Goal: Task Accomplishment & Management: Manage account settings

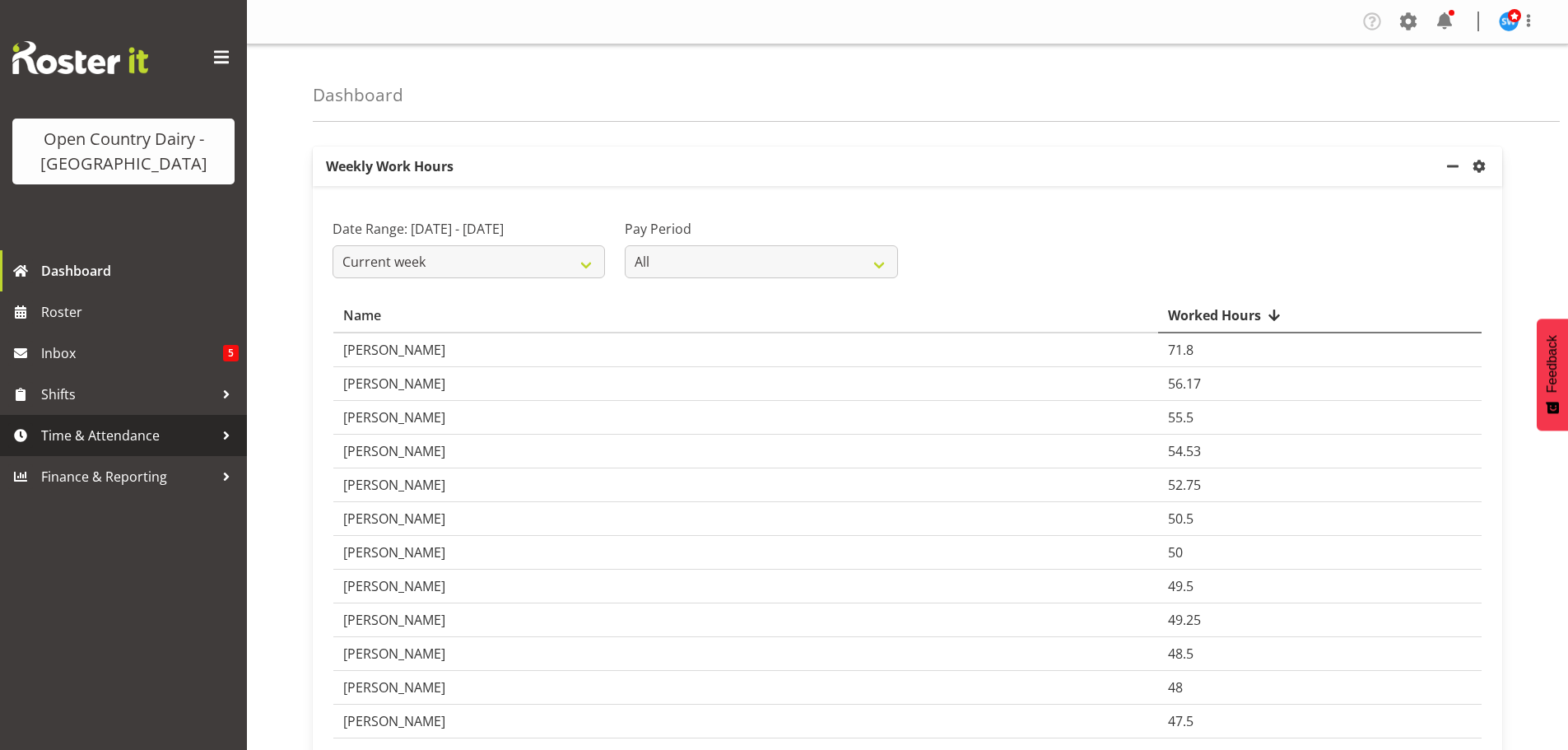
click at [91, 436] on span "Time & Attendance" at bounding box center [128, 435] width 172 height 25
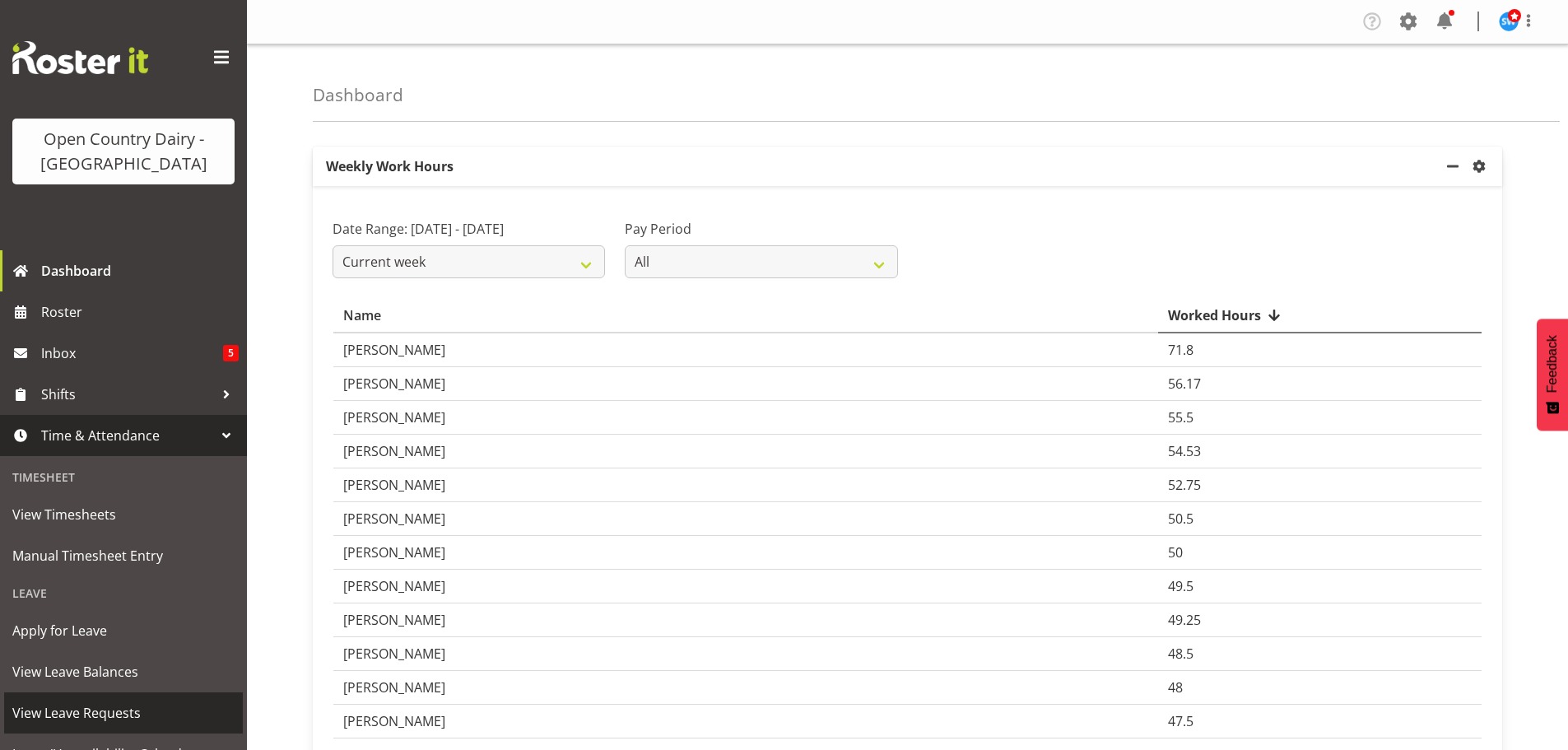
click at [93, 707] on span "View Leave Requests" at bounding box center [123, 713] width 222 height 25
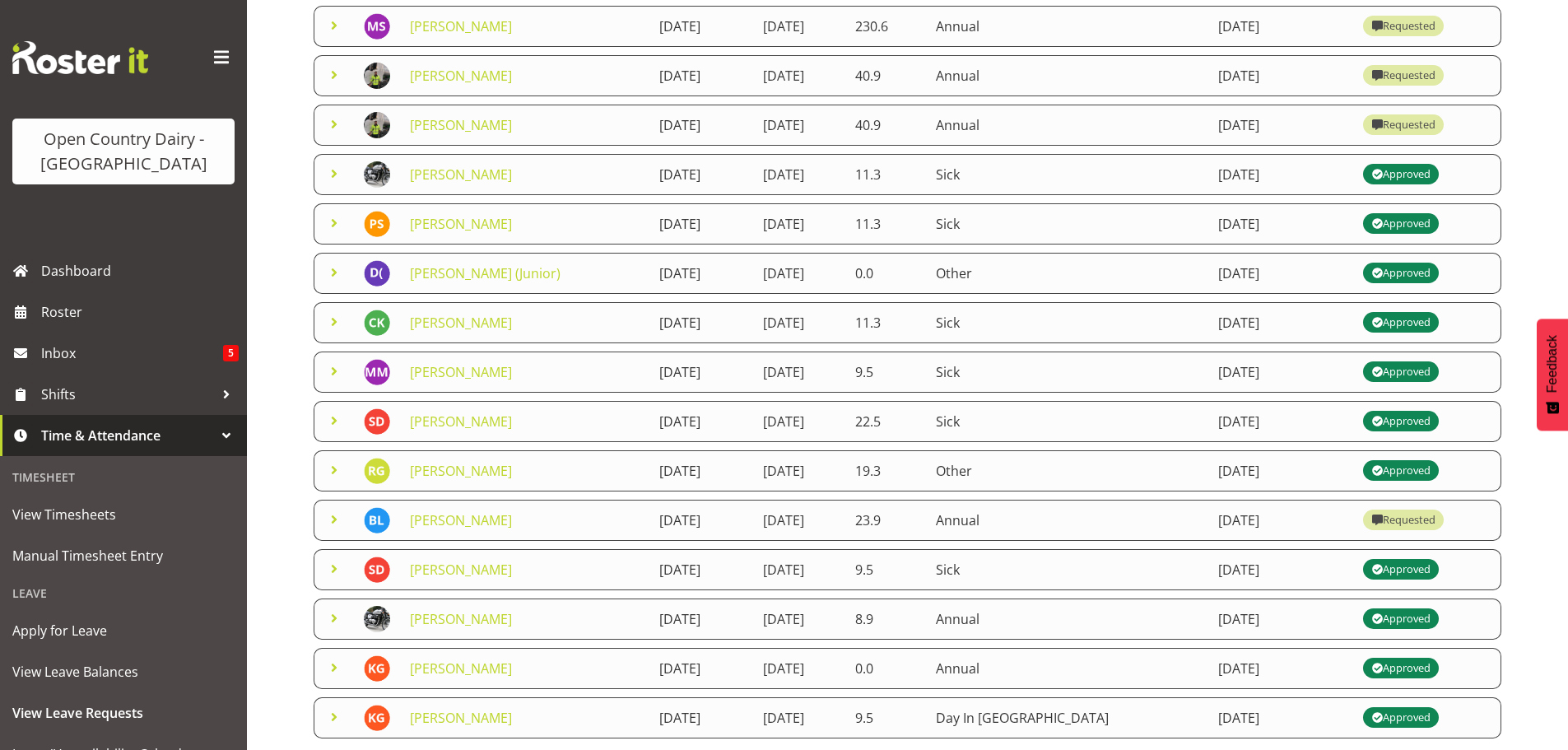
scroll to position [203, 0]
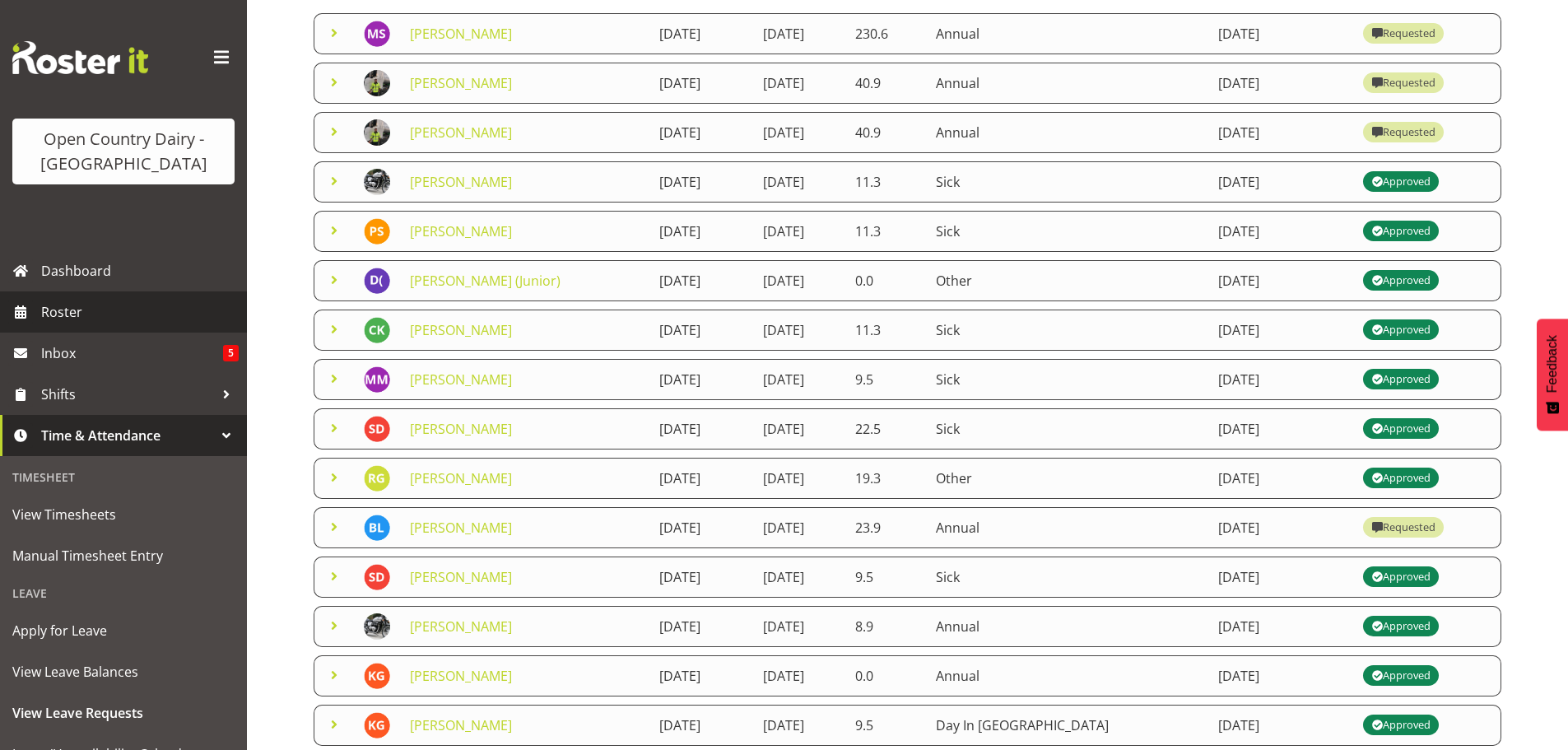
click at [65, 308] on span "Roster" at bounding box center [139, 312] width 197 height 25
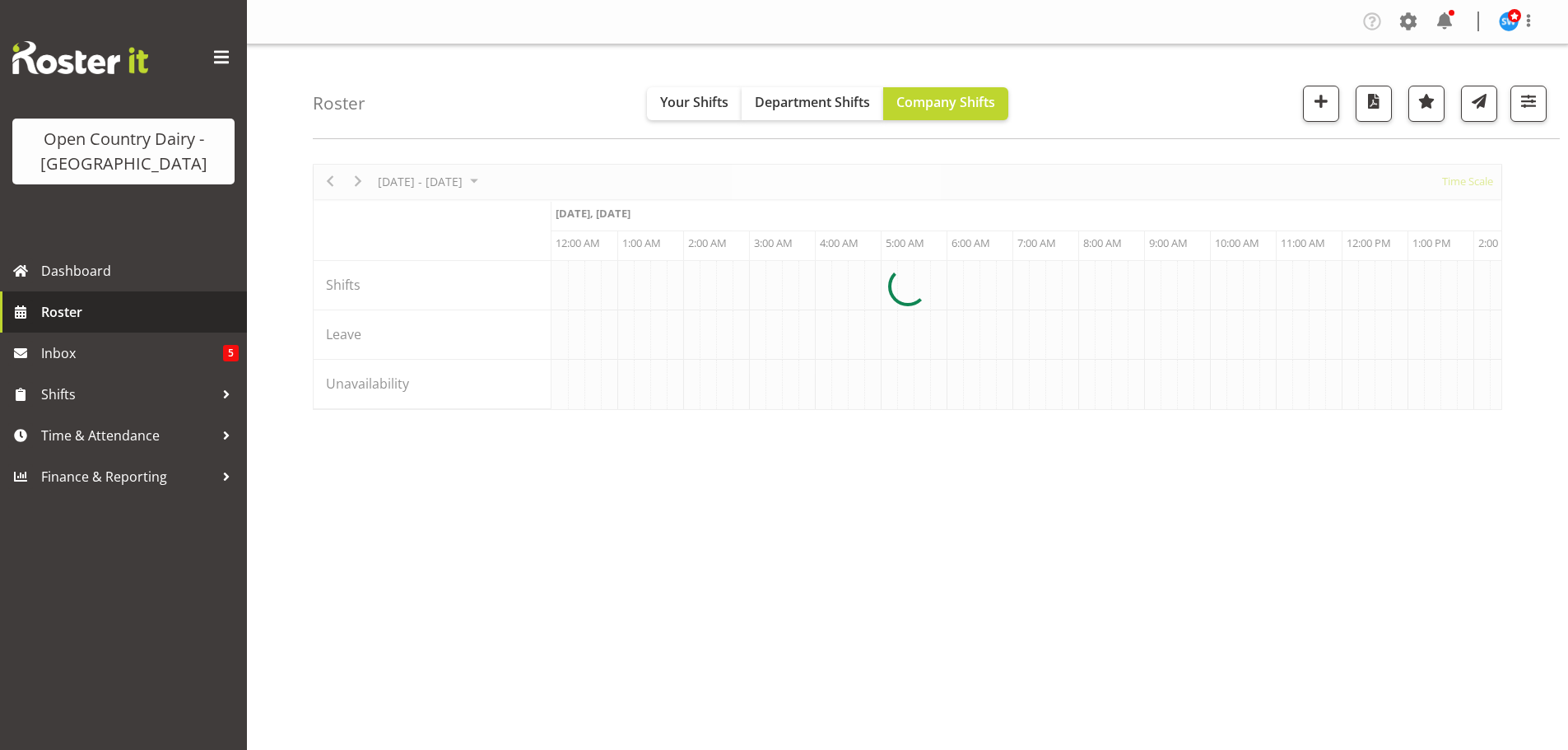
scroll to position [0, 6322]
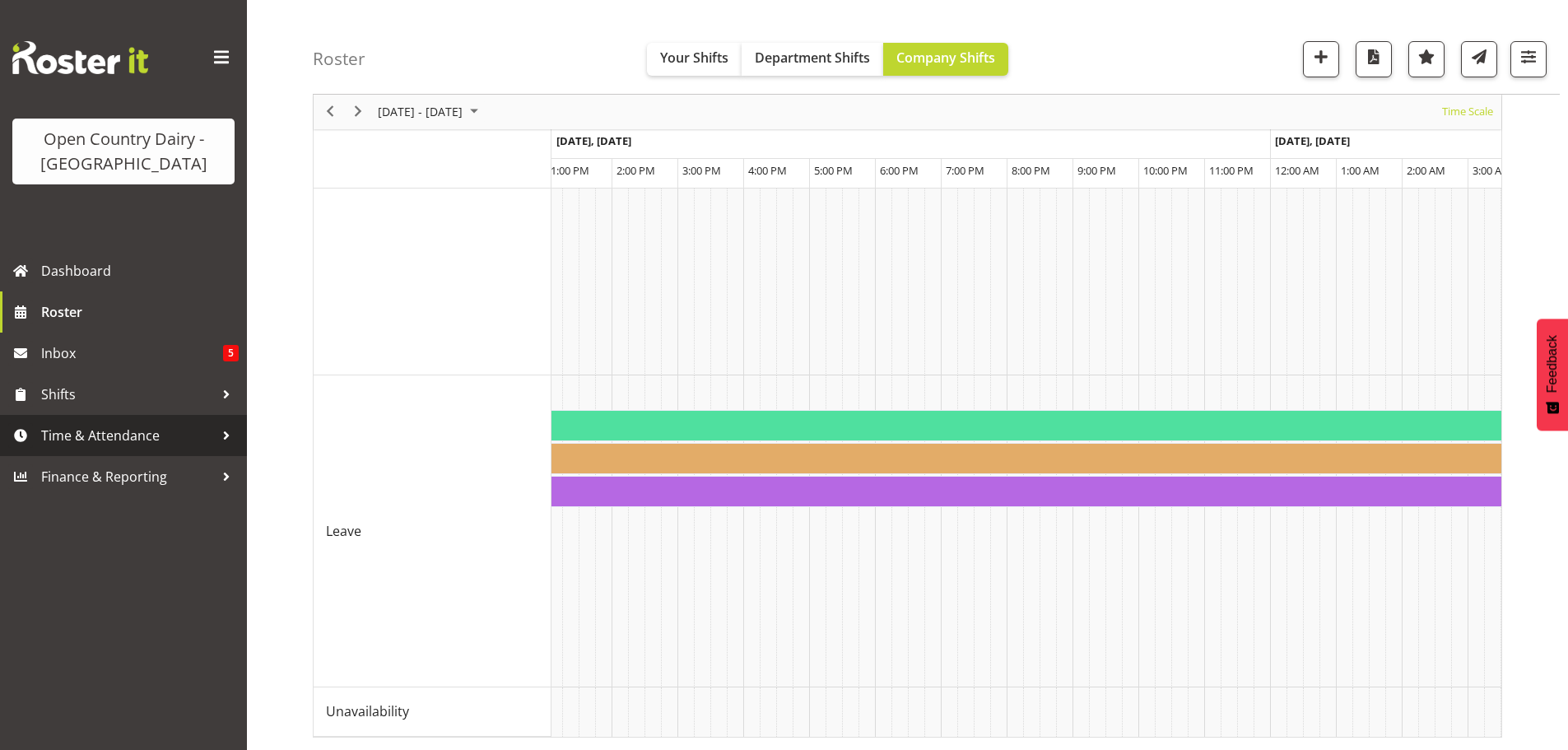
click at [95, 435] on span "Time & Attendance" at bounding box center [128, 435] width 172 height 25
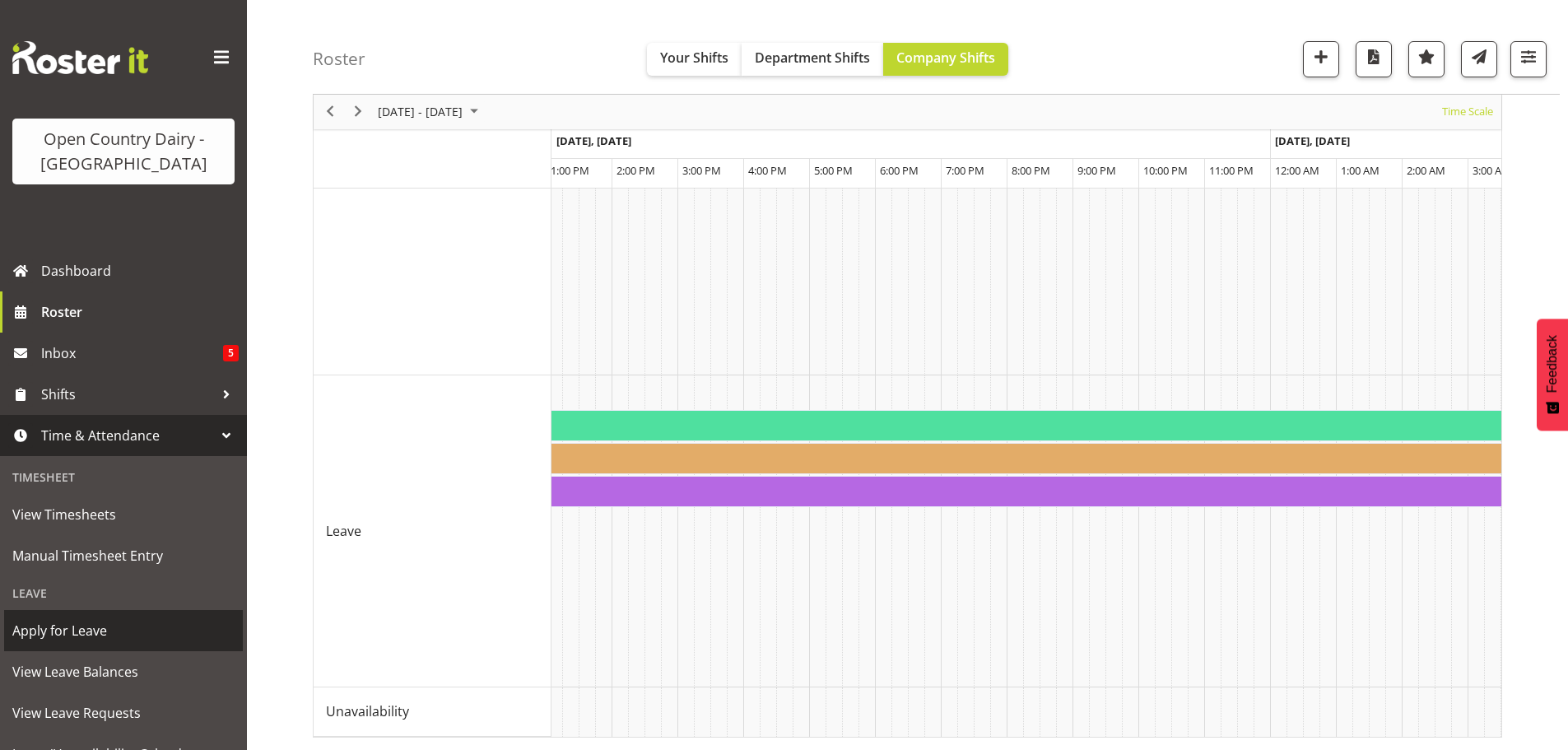
click at [84, 629] on span "Apply for Leave" at bounding box center [123, 631] width 222 height 25
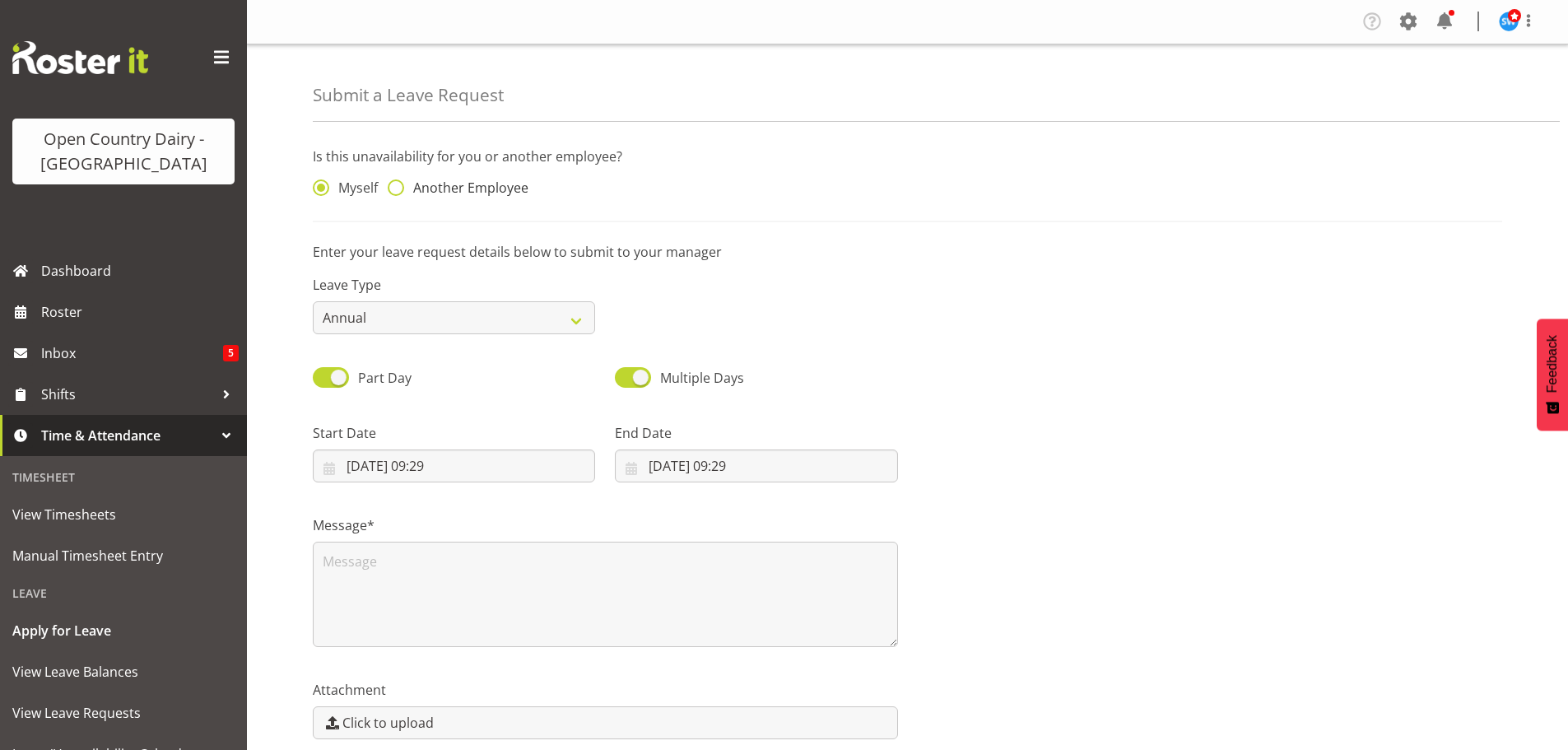
click at [392, 188] on span at bounding box center [396, 188] width 17 height 17
click at [392, 188] on input "Another Employee" at bounding box center [394, 188] width 11 height 11
radio input "true"
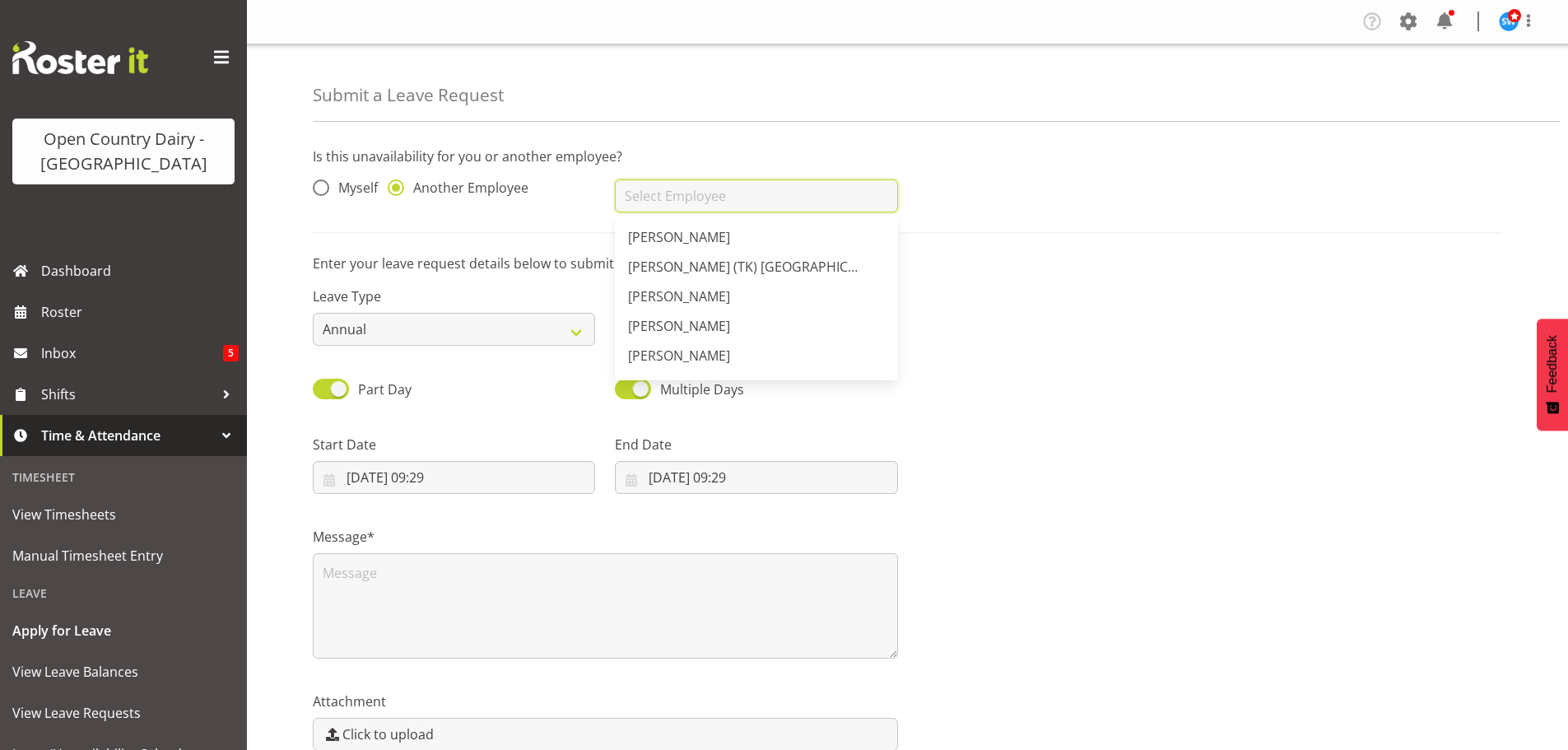
click at [696, 203] on input "text" at bounding box center [756, 196] width 283 height 33
click at [679, 283] on span "[PERSON_NAME] (Junior)" at bounding box center [704, 286] width 150 height 18
type input "[PERSON_NAME] (Junior)"
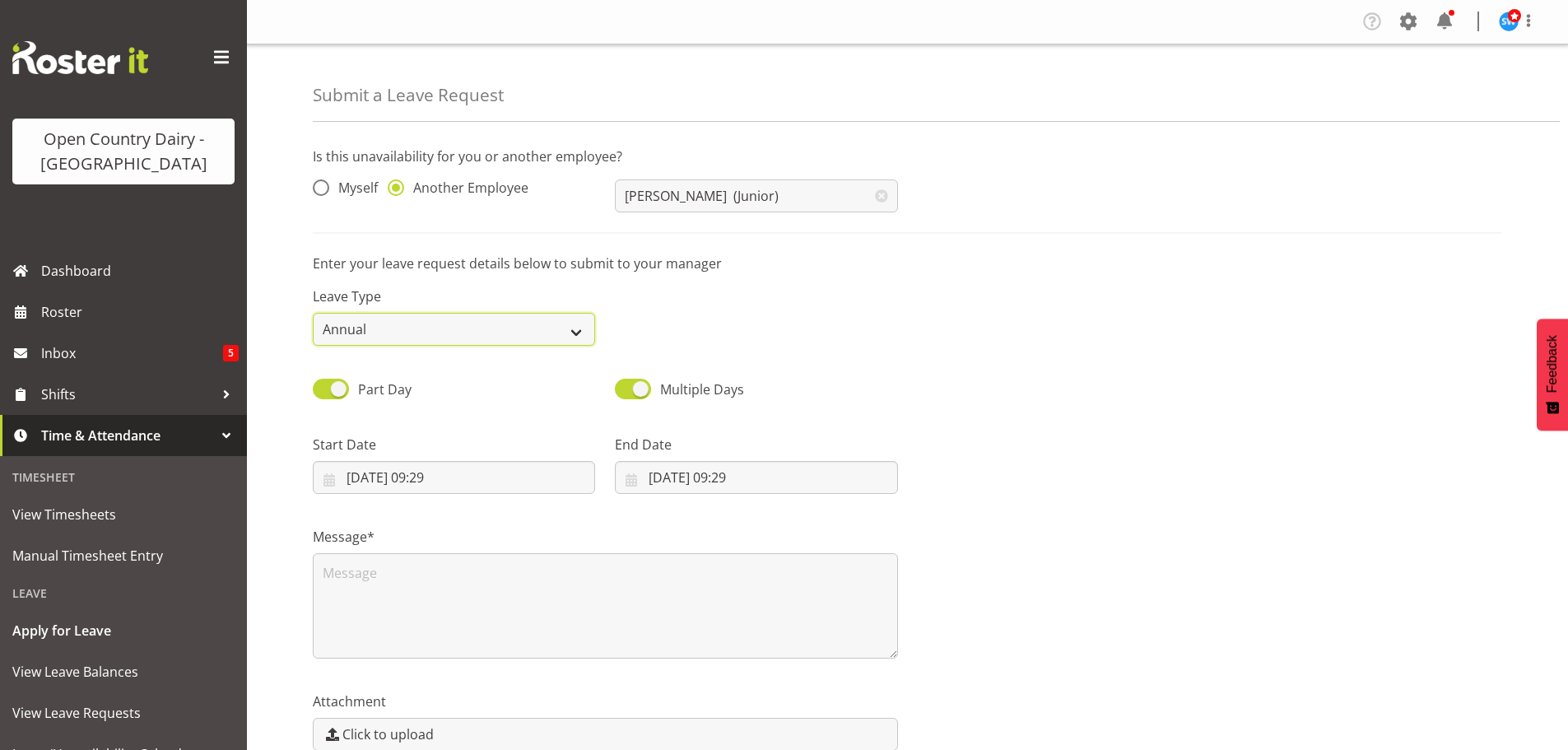
click at [577, 330] on select "Annual Sick Leave Without Pay Bereavement Domestic Violence Parental Jury Servi…" at bounding box center [454, 330] width 283 height 33
select select "Other"
click at [313, 313] on select "Annual Sick Leave Without Pay Bereavement Domestic Violence Parental Jury Servi…" at bounding box center [454, 330] width 283 height 33
click at [378, 480] on input "22/08/2025, 09:29" at bounding box center [454, 477] width 283 height 33
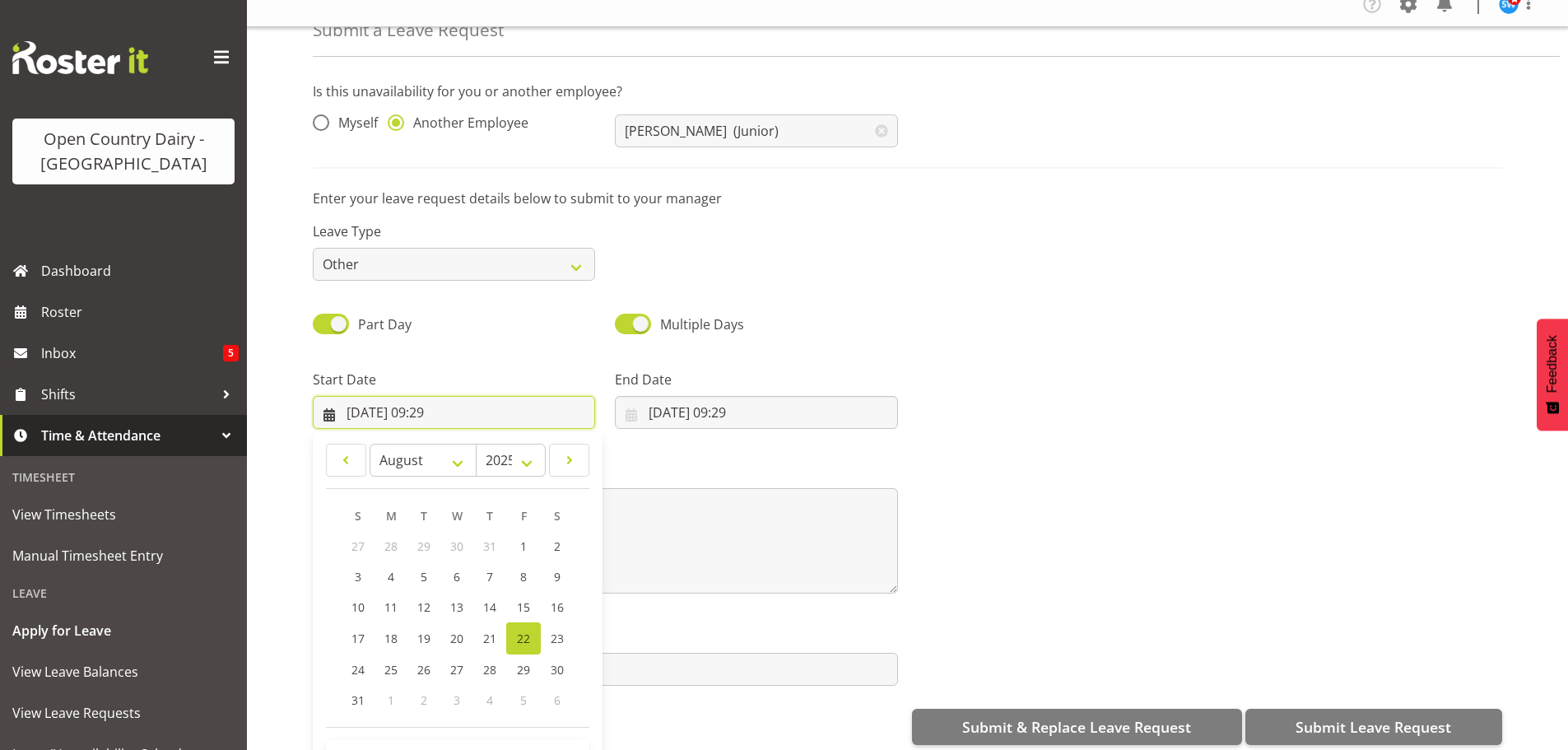
scroll to position [84, 0]
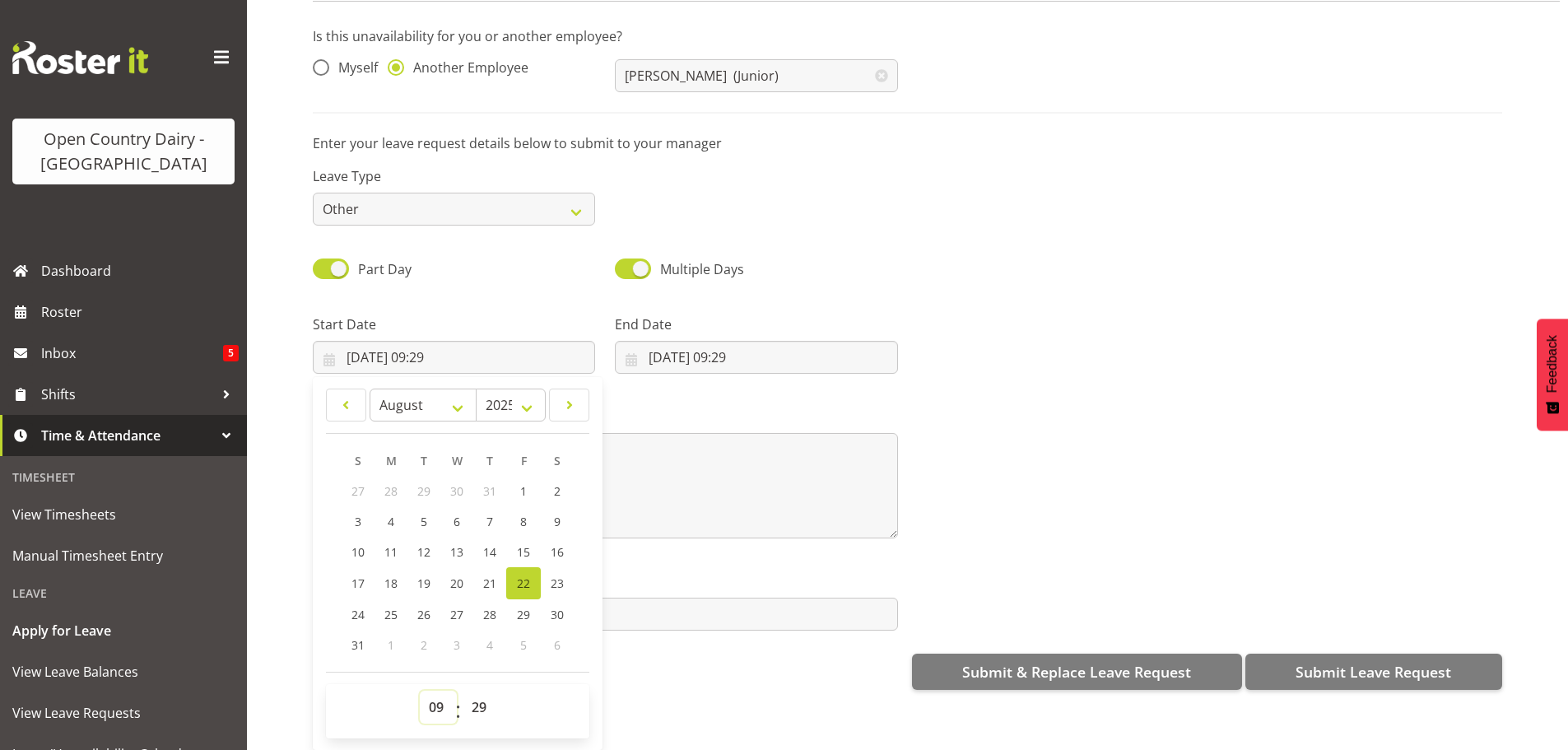
click at [437, 698] on select "00 01 02 03 04 05 06 07 08 09 10 11 12 13 14 15 16 17 18 19 20 21 22 23" at bounding box center [439, 708] width 37 height 33
select select "16"
click at [420, 691] on select "00 01 02 03 04 05 06 07 08 09 10 11 12 13 14 15 16 17 18 19 20 21 22 23" at bounding box center [439, 708] width 37 height 33
type input "22/08/2025, 16:29"
click at [480, 691] on select "00 01 02 03 04 05 06 07 08 09 10 11 12 13 14 15 16 17 18 19 20 21 22 23 24 25 2…" at bounding box center [481, 708] width 37 height 33
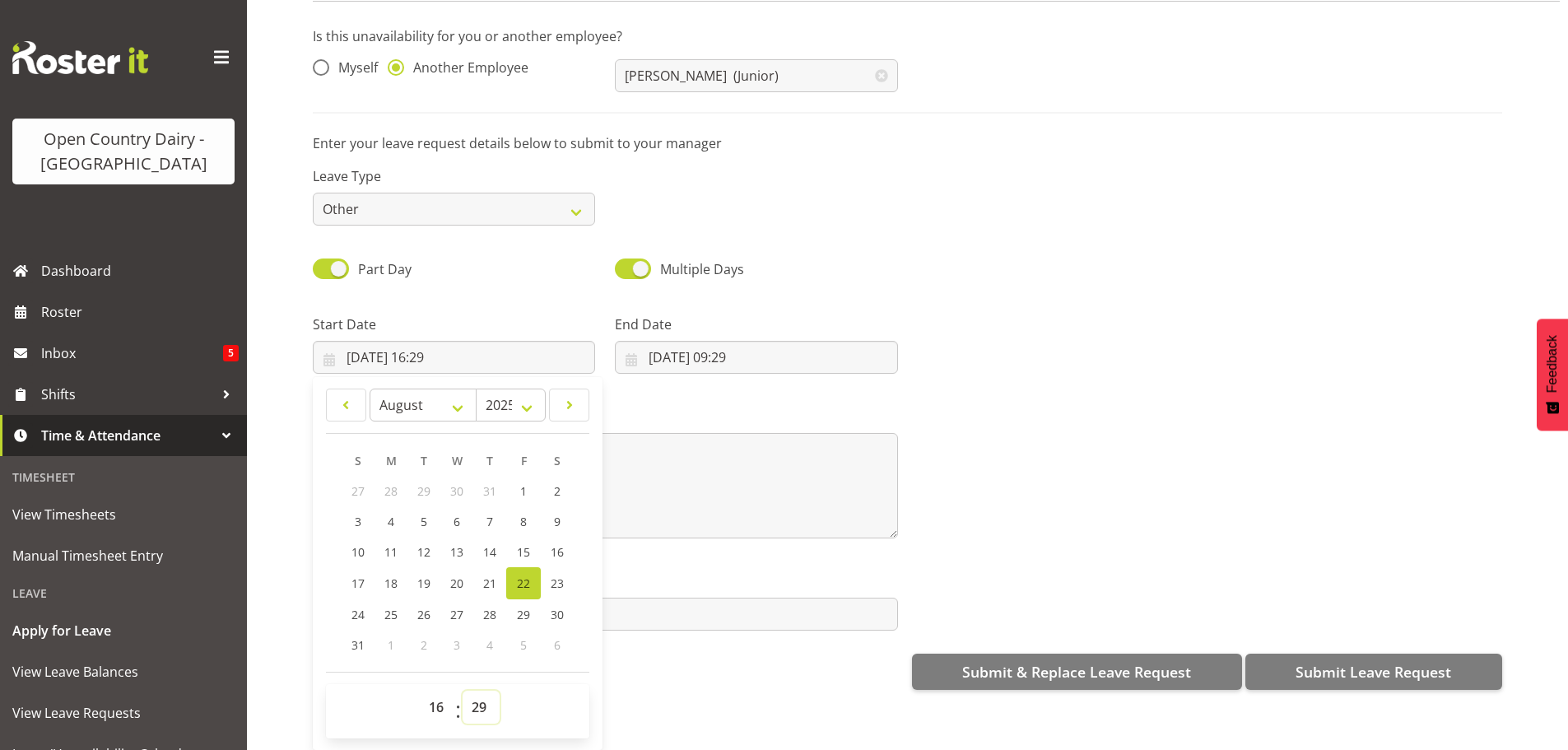
select select "45"
click at [462, 691] on select "00 01 02 03 04 05 06 07 08 09 10 11 12 13 14 15 16 17 18 19 20 21 22 23 24 25 2…" at bounding box center [481, 708] width 37 height 33
type input "22/08/2025, 16:45"
click at [688, 341] on input "22/08/2025, 09:29" at bounding box center [756, 357] width 283 height 33
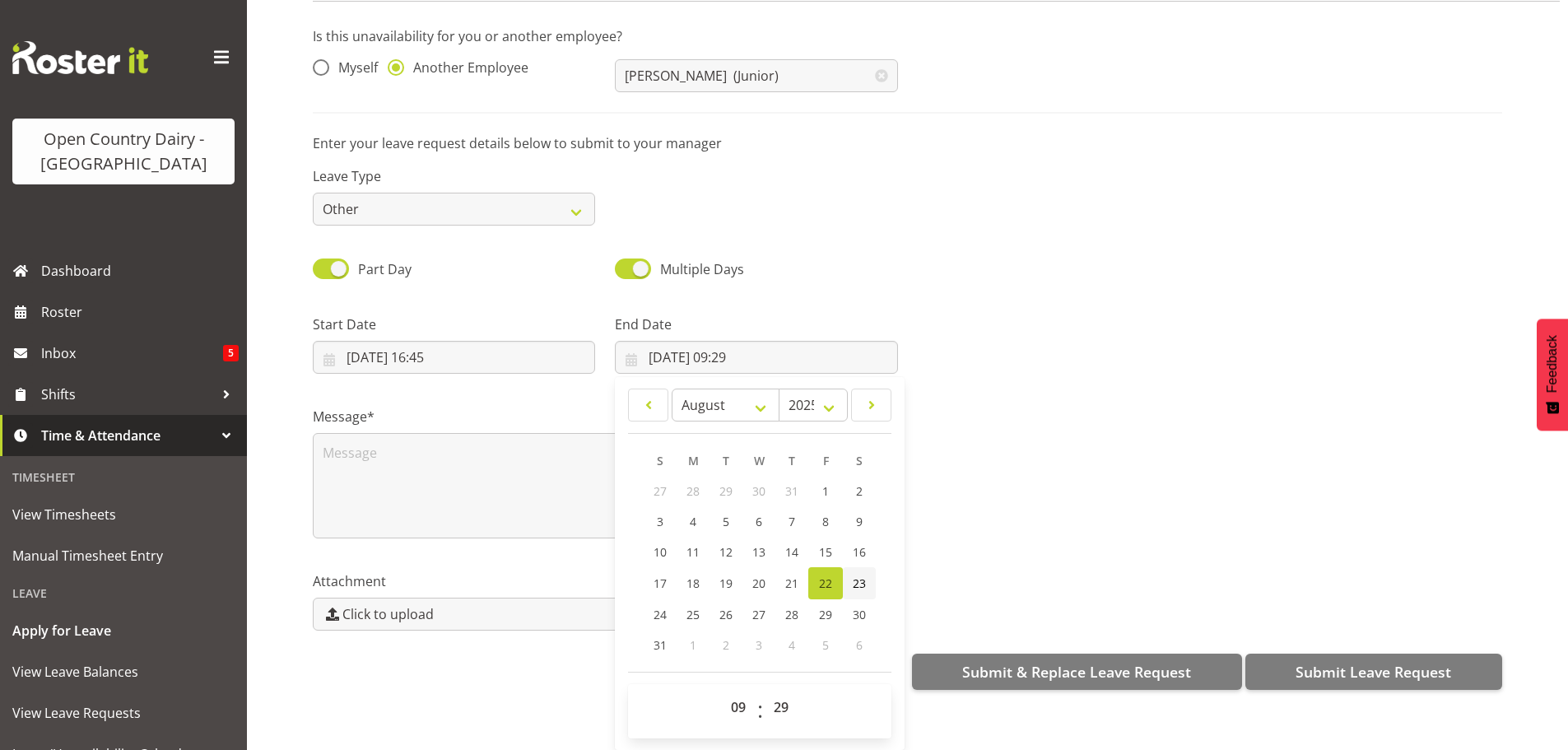
click at [849, 567] on link "23" at bounding box center [860, 583] width 33 height 32
type input "23/08/2025, 09:29"
click at [730, 692] on select "00 01 02 03 04 05 06 07 08 09 10 11 12 13 14 15 16 17 18 19 20 21 22 23" at bounding box center [740, 708] width 37 height 33
select select "4"
click at [722, 691] on select "00 01 02 03 04 05 06 07 08 09 10 11 12 13 14 15 16 17 18 19 20 21 22 23" at bounding box center [740, 708] width 37 height 33
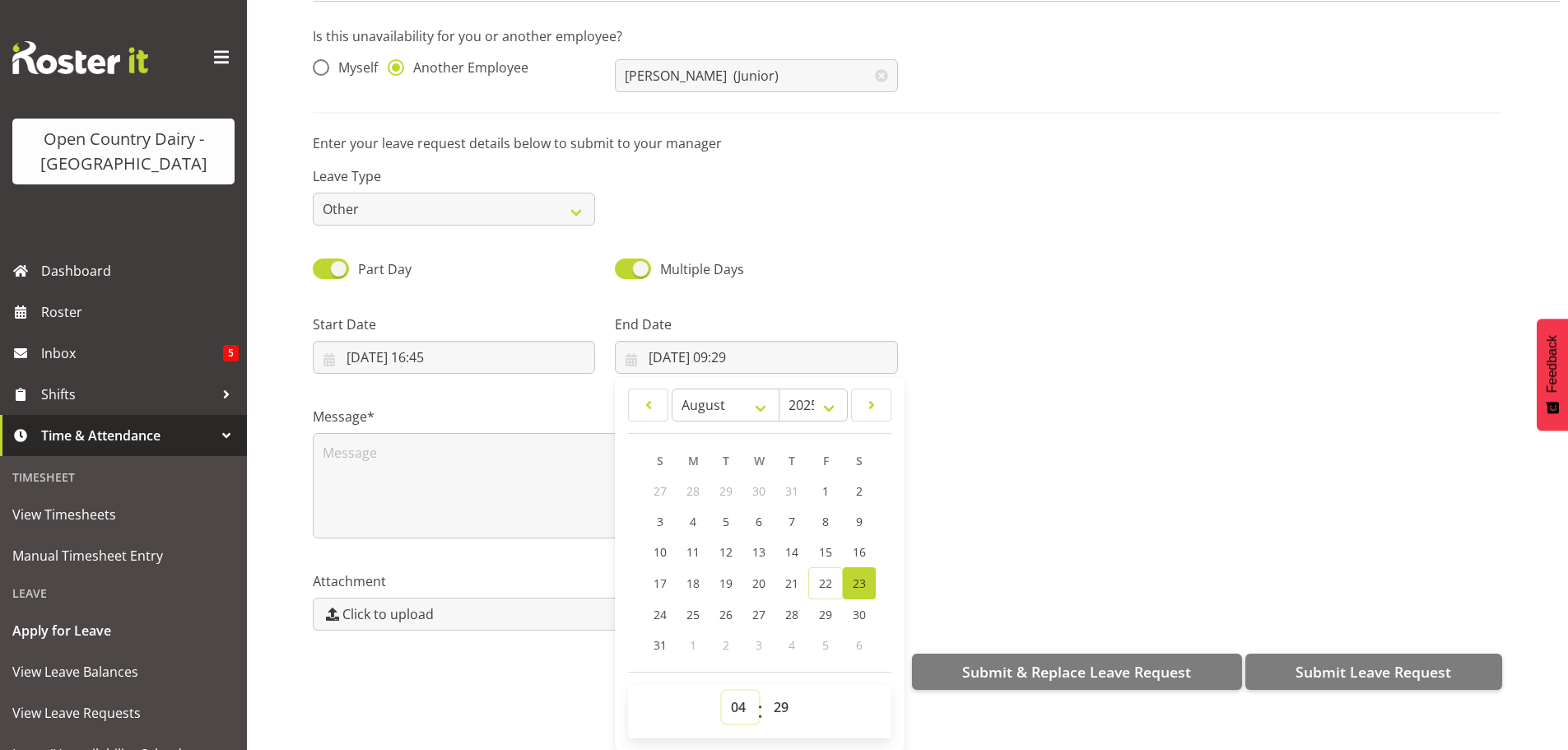
type input "23/08/2025, 04:29"
drag, startPoint x: 775, startPoint y: 696, endPoint x: 779, endPoint y: 685, distance: 11.7
click at [776, 696] on select "00 01 02 03 04 05 06 07 08 09 10 11 12 13 14 15 16 17 18 19 20 21 22 23 24 25 2…" at bounding box center [784, 708] width 37 height 33
select select "0"
click at [765, 691] on select "00 01 02 03 04 05 06 07 08 09 10 11 12 13 14 15 16 17 18 19 20 21 22 23 24 25 2…" at bounding box center [784, 708] width 37 height 33
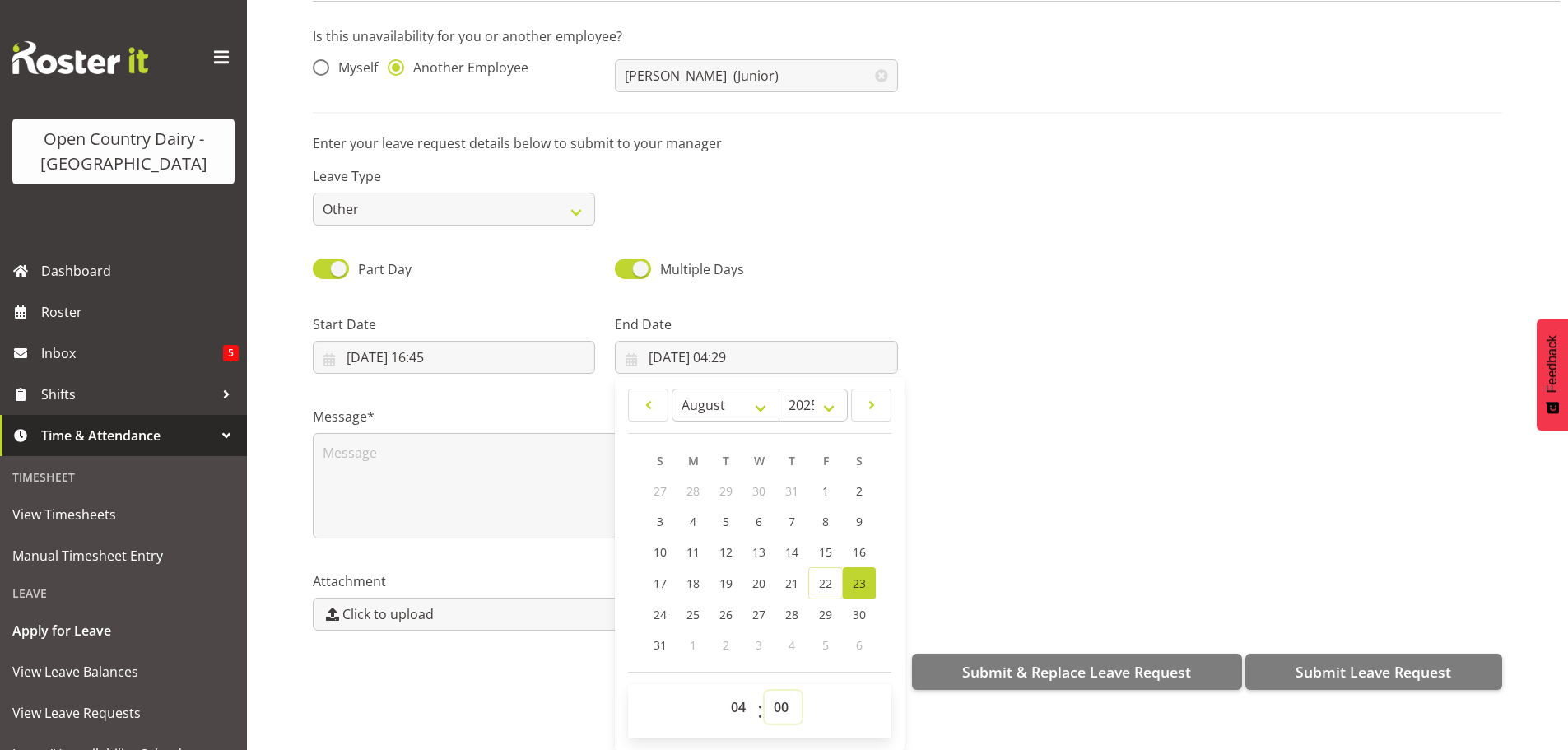
type input "23/08/2025, 04:00"
click at [451, 438] on textarea at bounding box center [606, 486] width 585 height 106
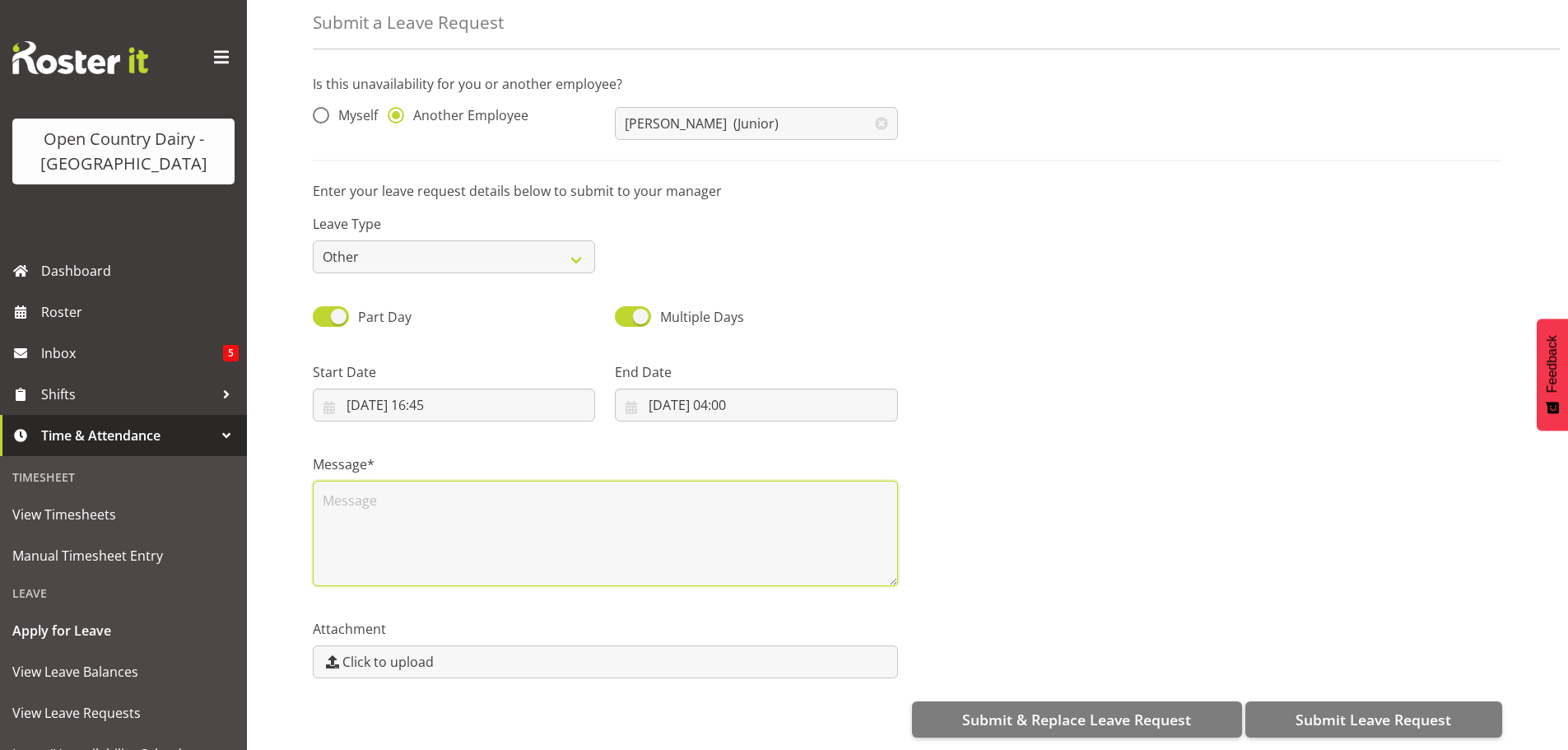
scroll to position [0, 0]
type textarea "O"
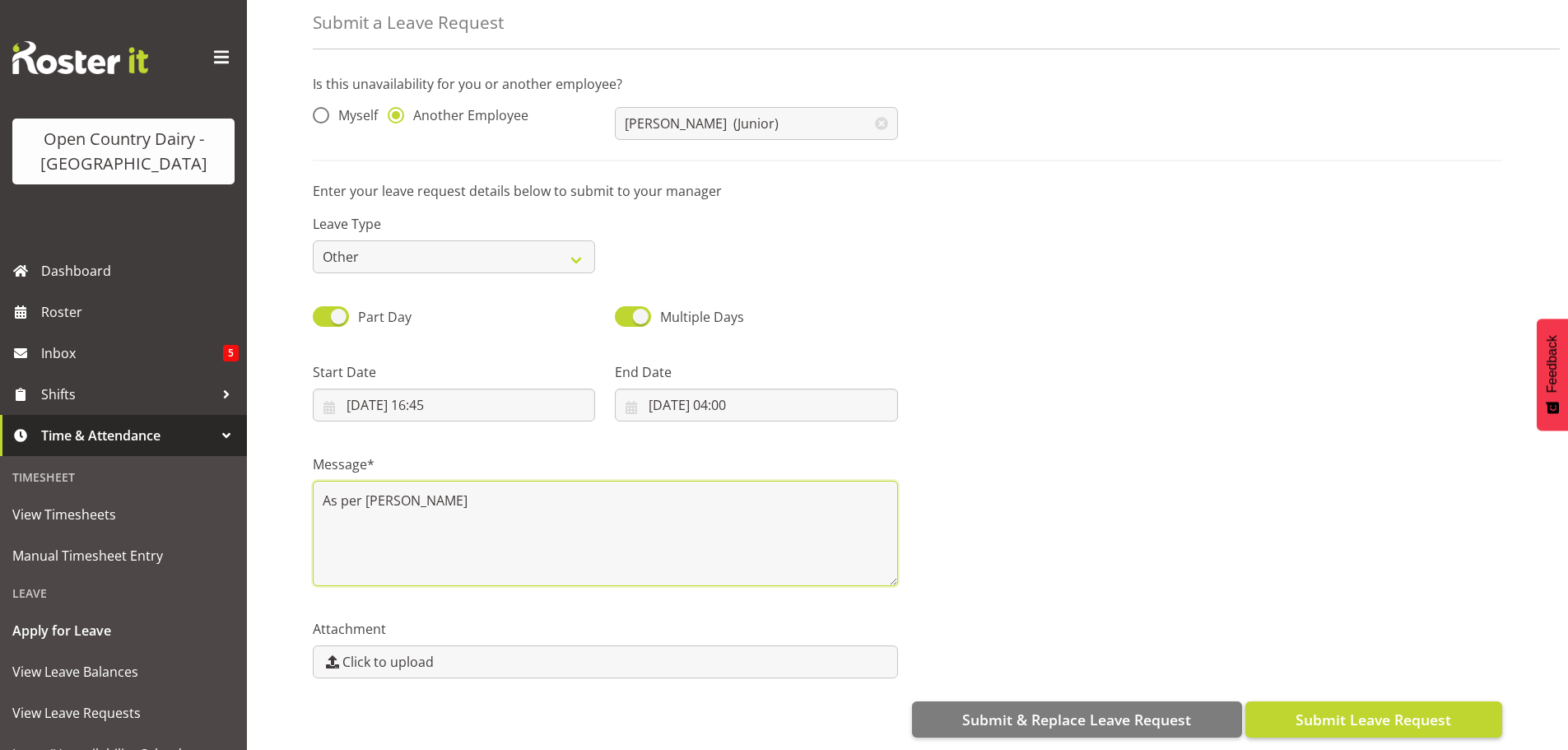
type textarea "As per Steve Webb"
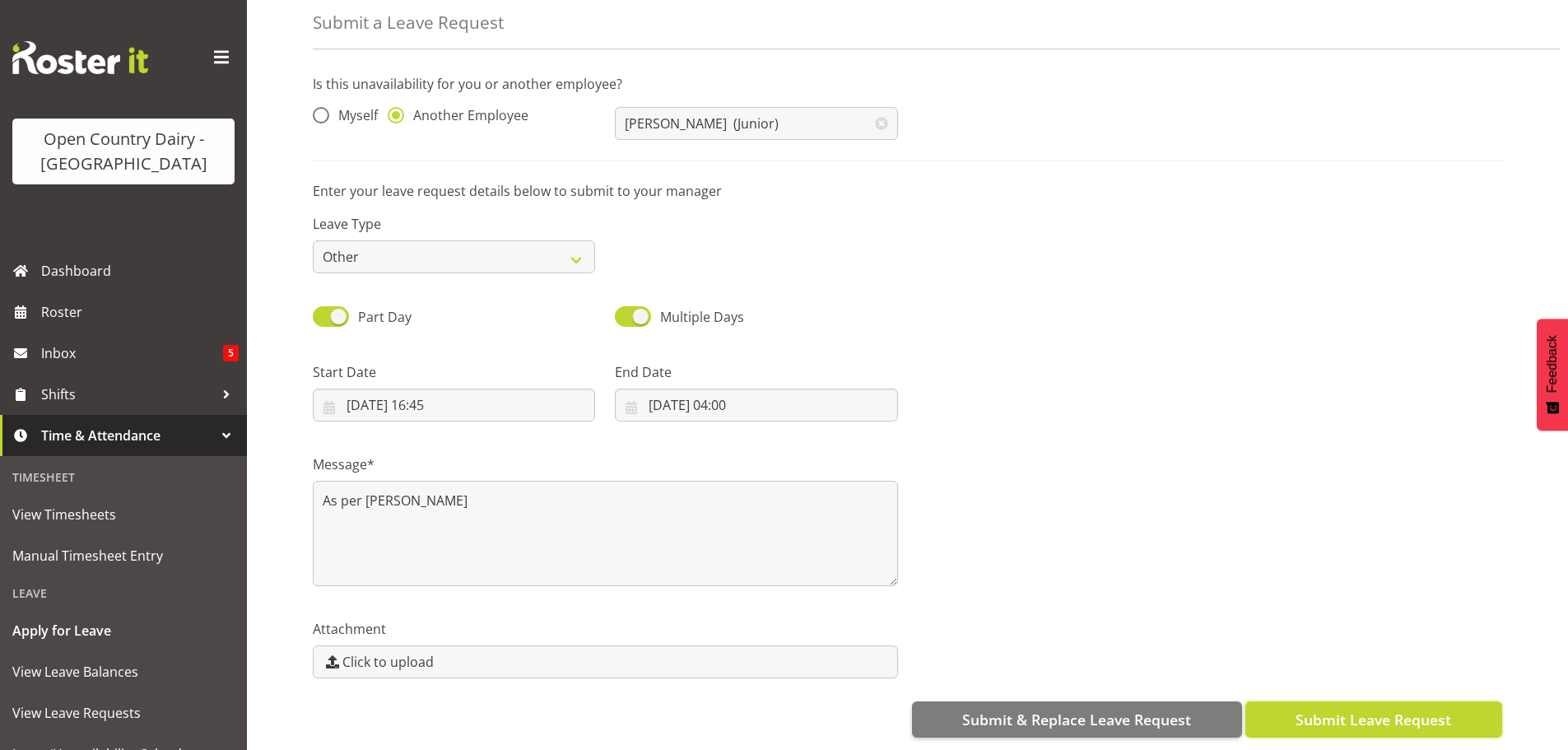
click at [1306, 710] on span "Submit Leave Request" at bounding box center [1373, 720] width 156 height 21
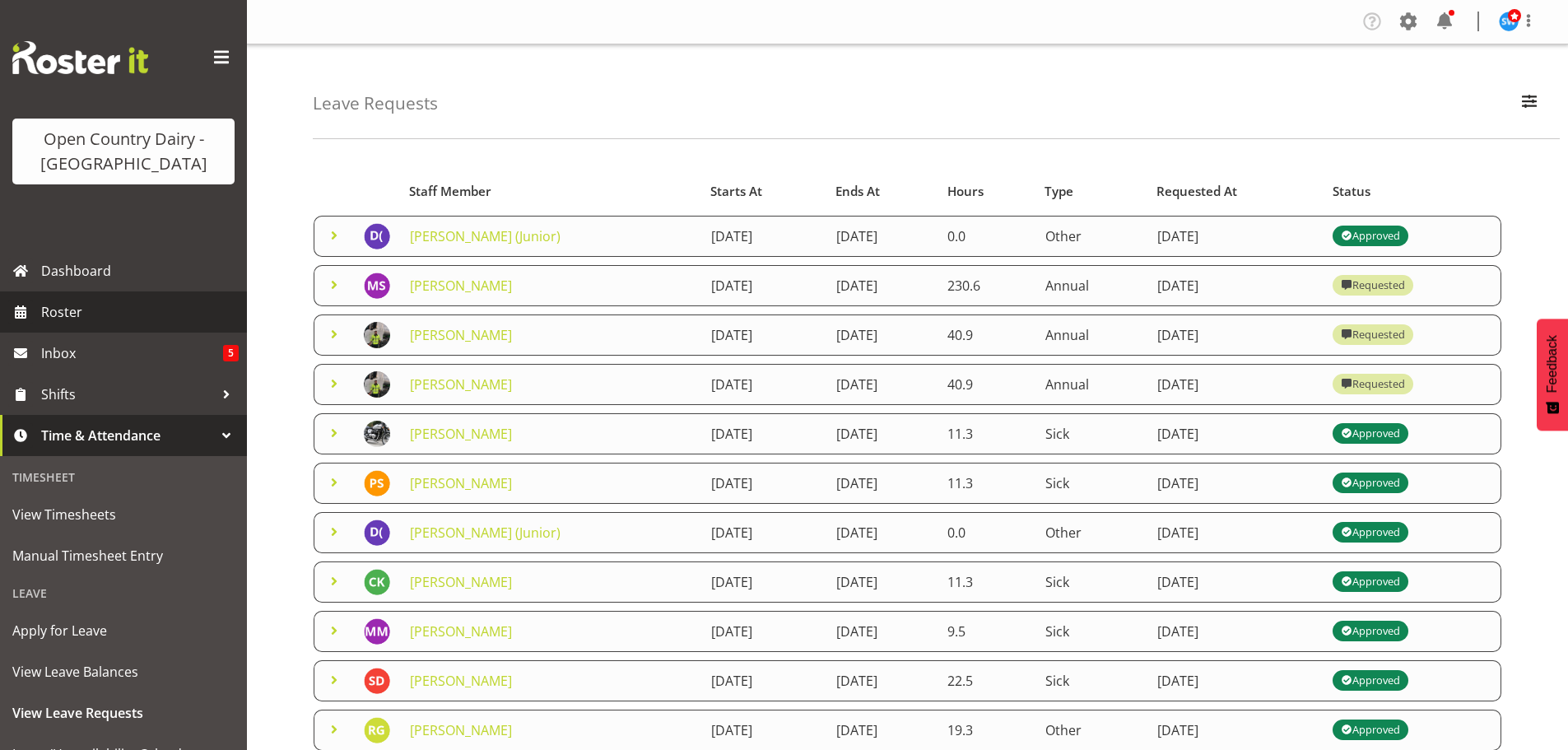
click at [79, 312] on span "Roster" at bounding box center [139, 312] width 197 height 25
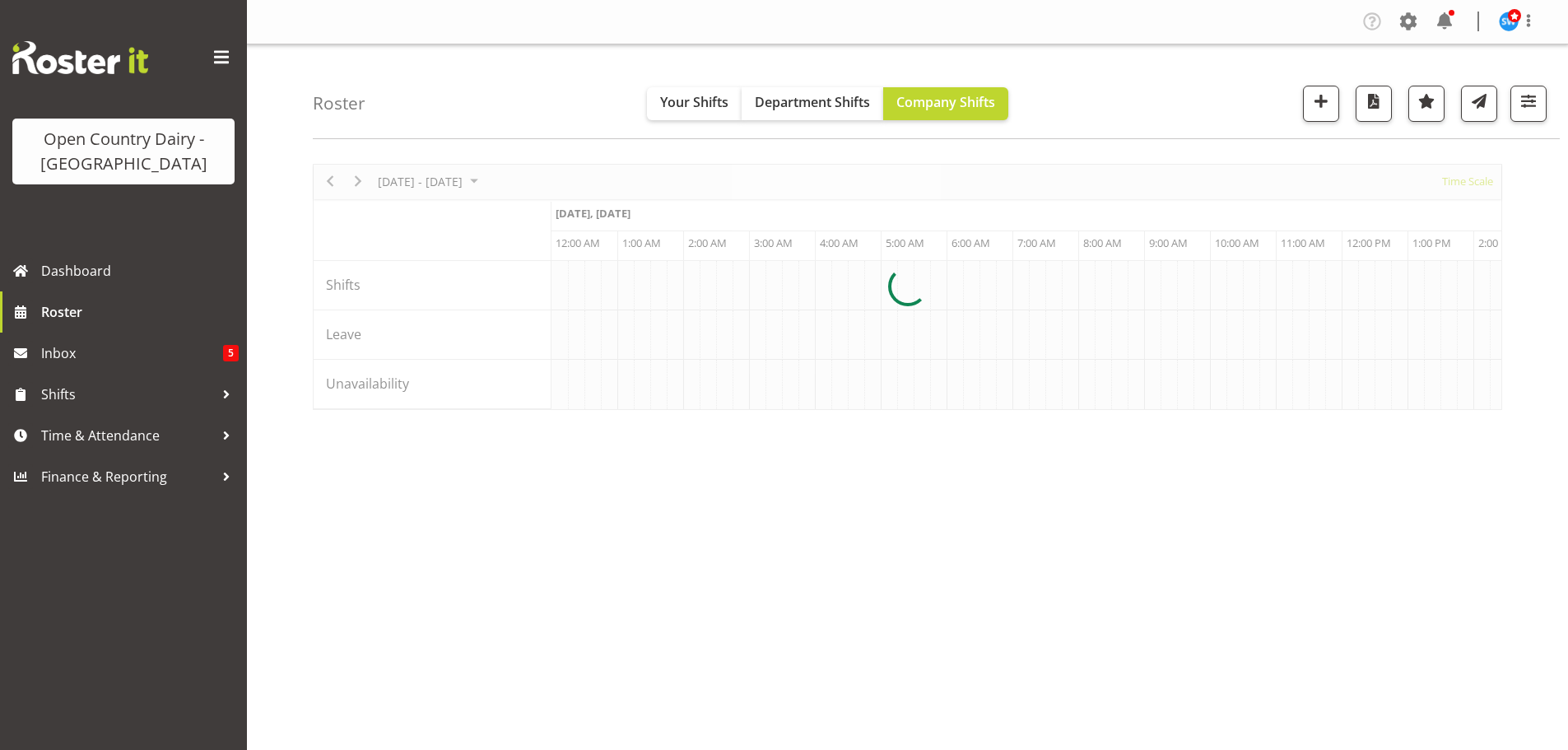
scroll to position [0, 6322]
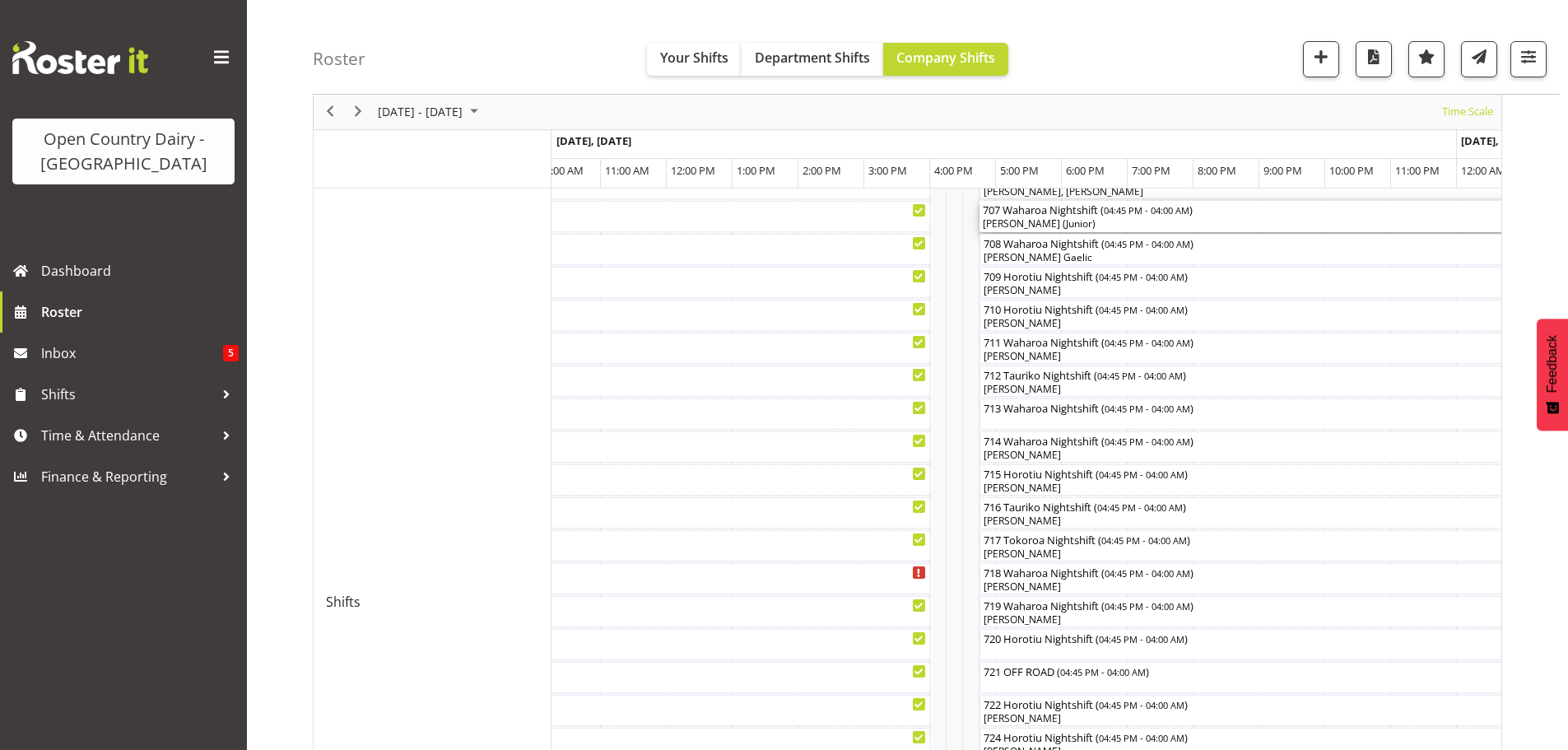
click at [1026, 223] on div "[PERSON_NAME] (Junior)" at bounding box center [1350, 224] width 734 height 15
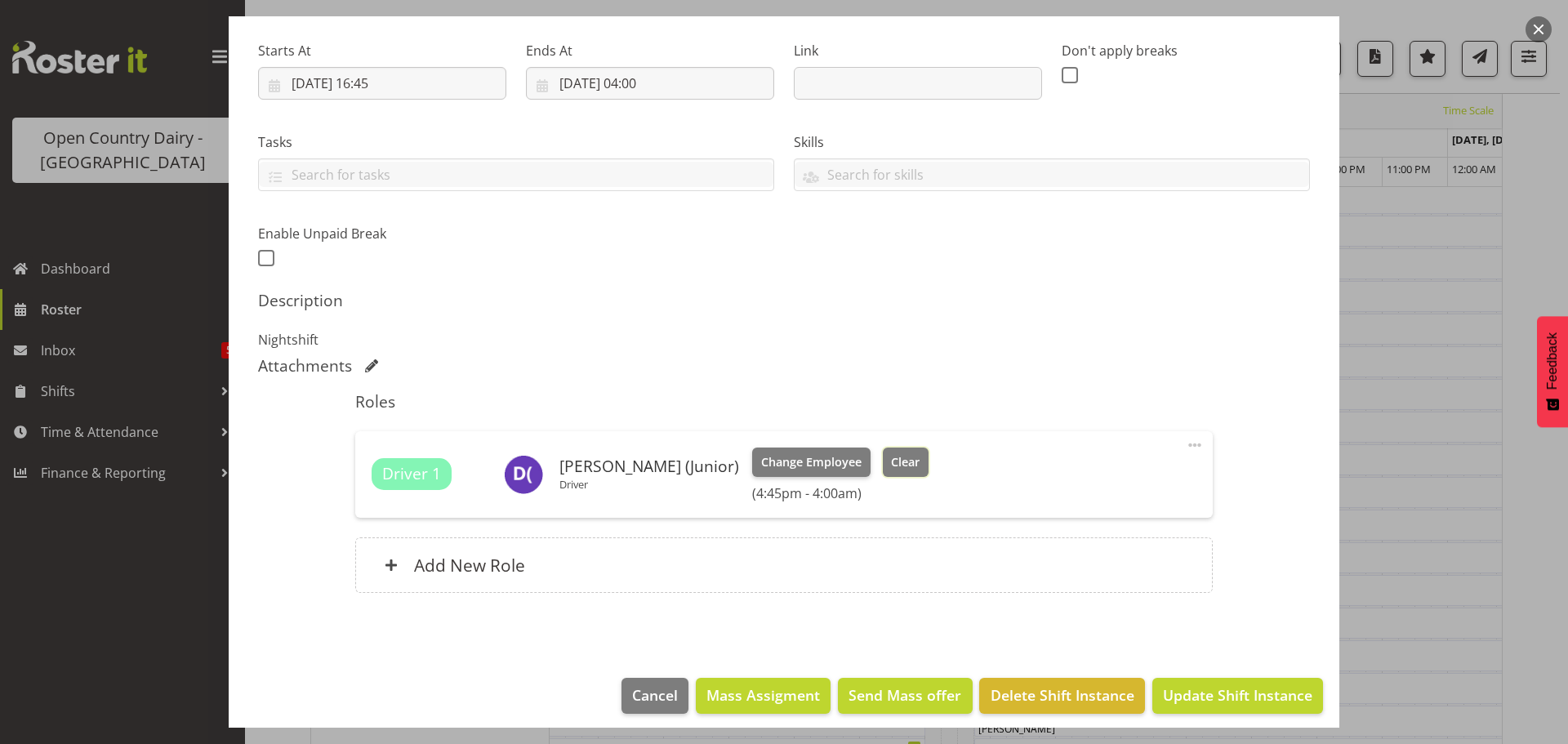
drag, startPoint x: 867, startPoint y: 464, endPoint x: 914, endPoint y: 505, distance: 62.4
click at [891, 464] on span "Clear" at bounding box center [905, 463] width 28 height 18
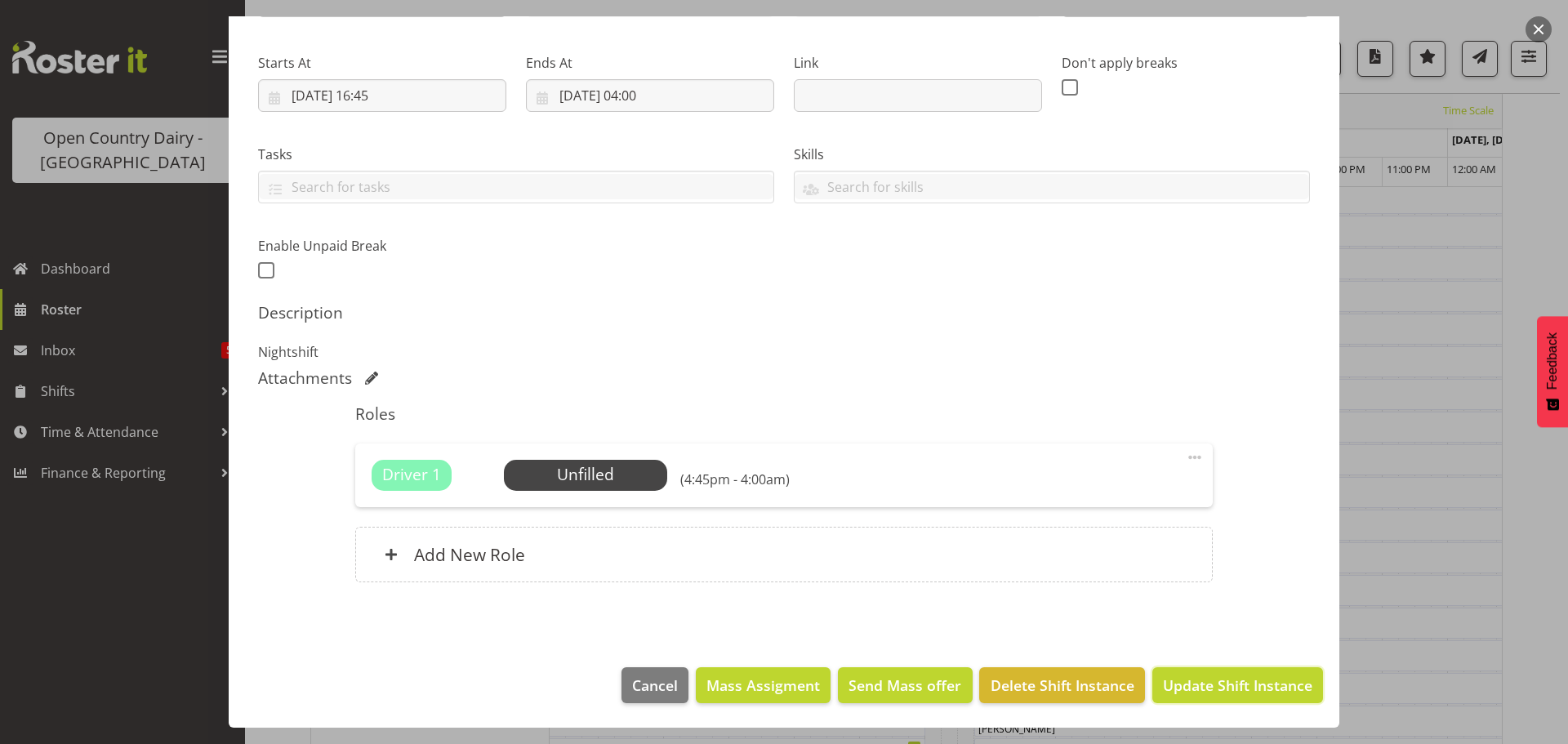
click at [1228, 685] on span "Update Shift Instance" at bounding box center [1238, 685] width 149 height 21
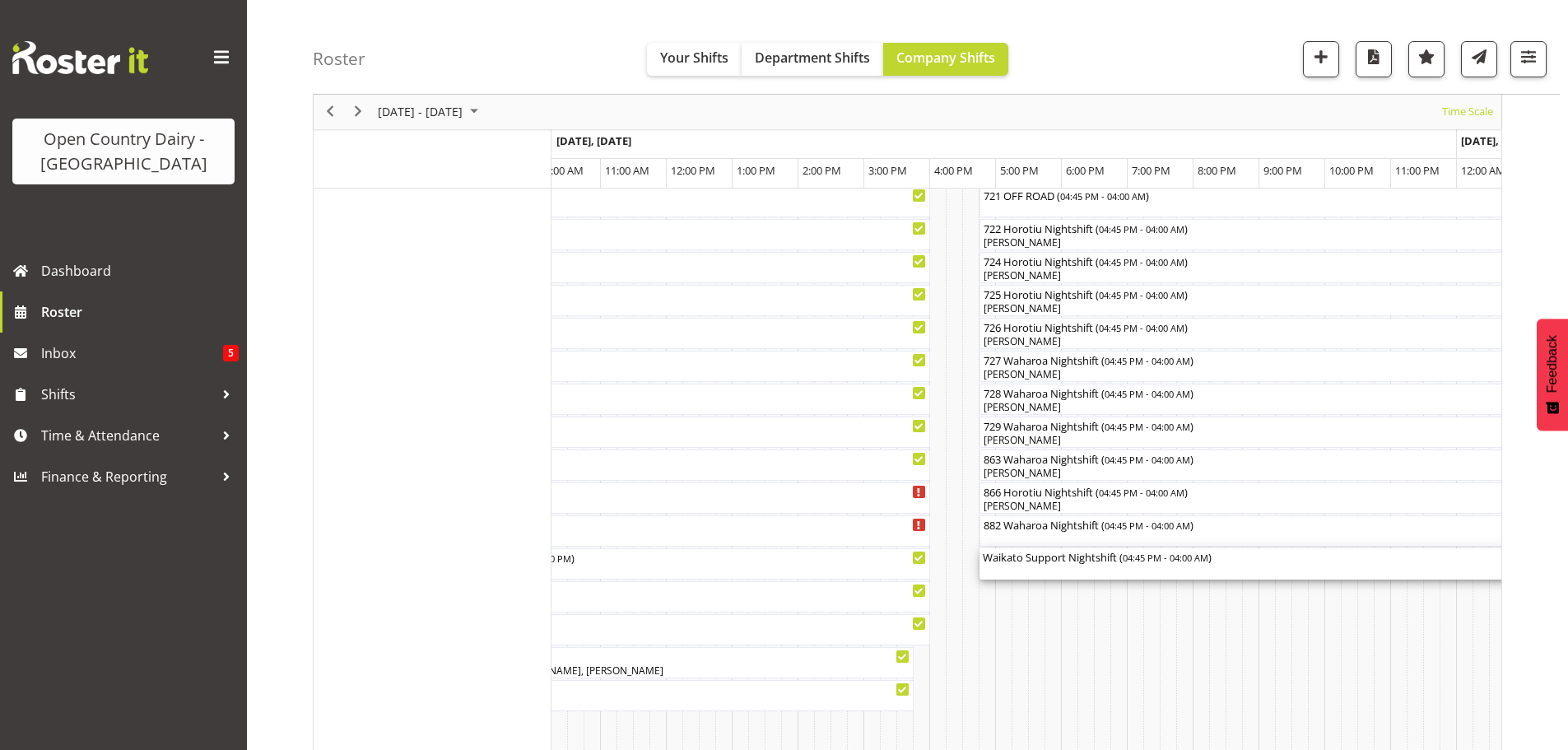
click at [1085, 568] on div "Waikato Support Nightshift ( 04:45 PM - 04:00 AM )" at bounding box center [1350, 565] width 734 height 31
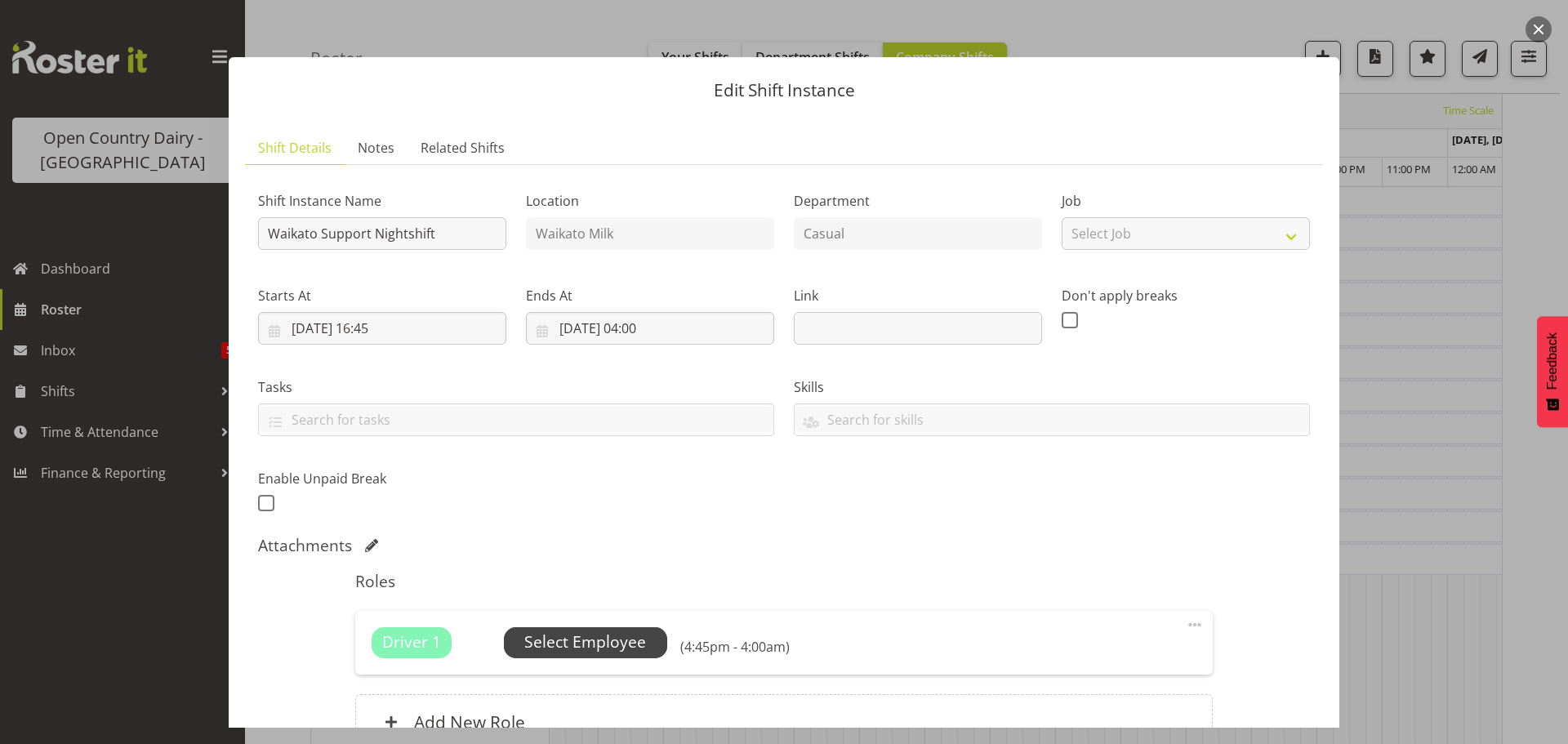
click at [571, 647] on span "Select Employee" at bounding box center [585, 643] width 122 height 24
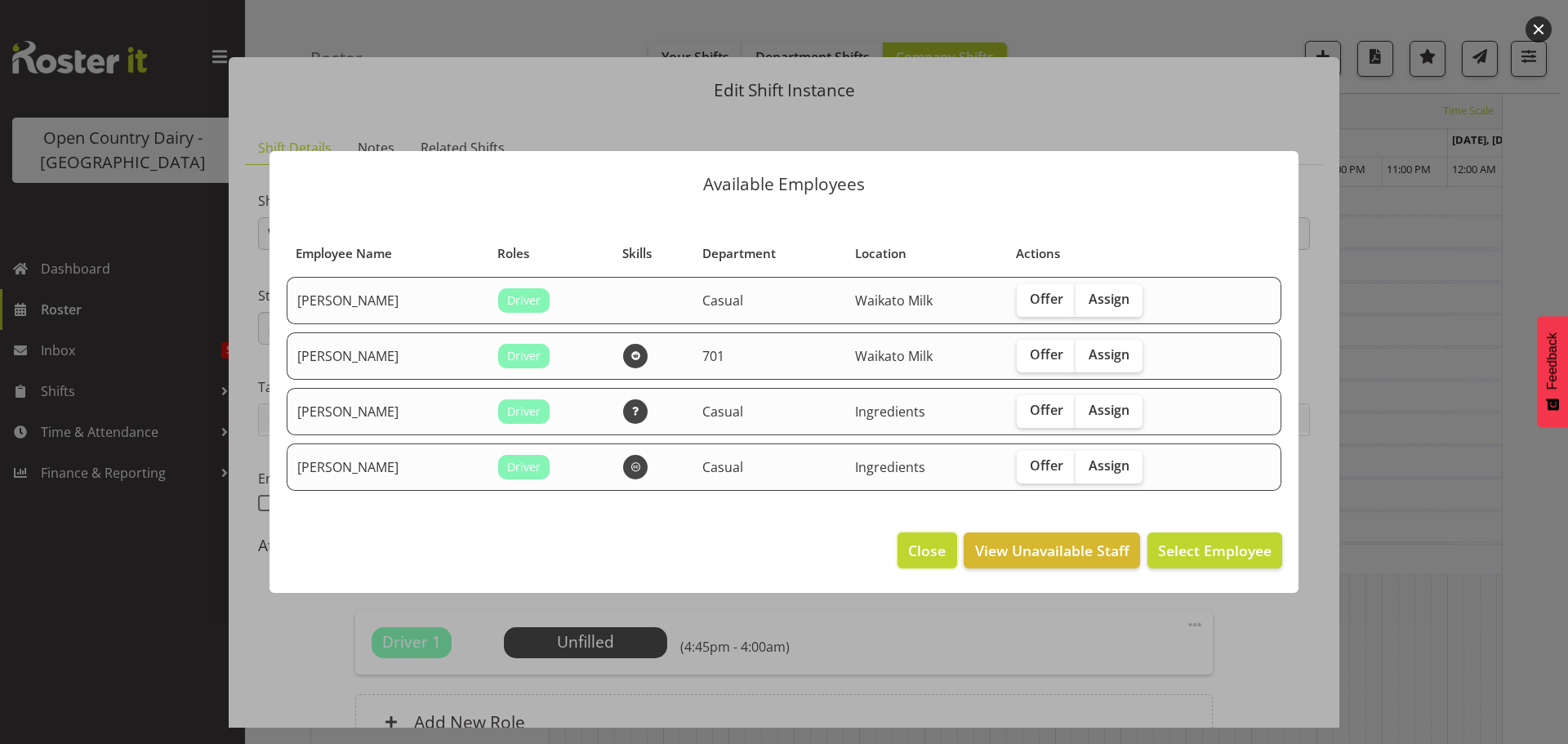
click at [923, 547] on span "Close" at bounding box center [926, 550] width 37 height 21
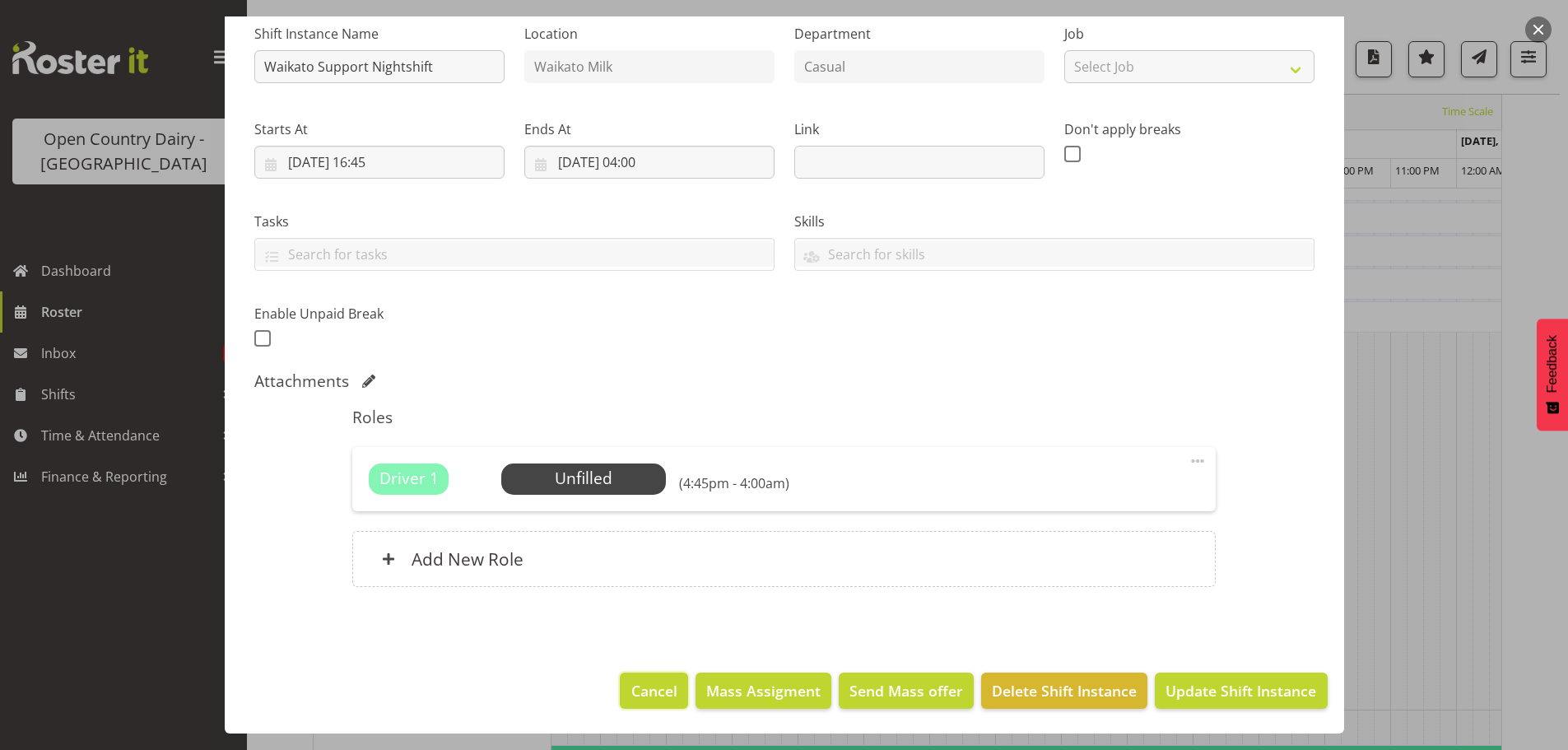
click at [652, 696] on span "Cancel" at bounding box center [654, 690] width 46 height 21
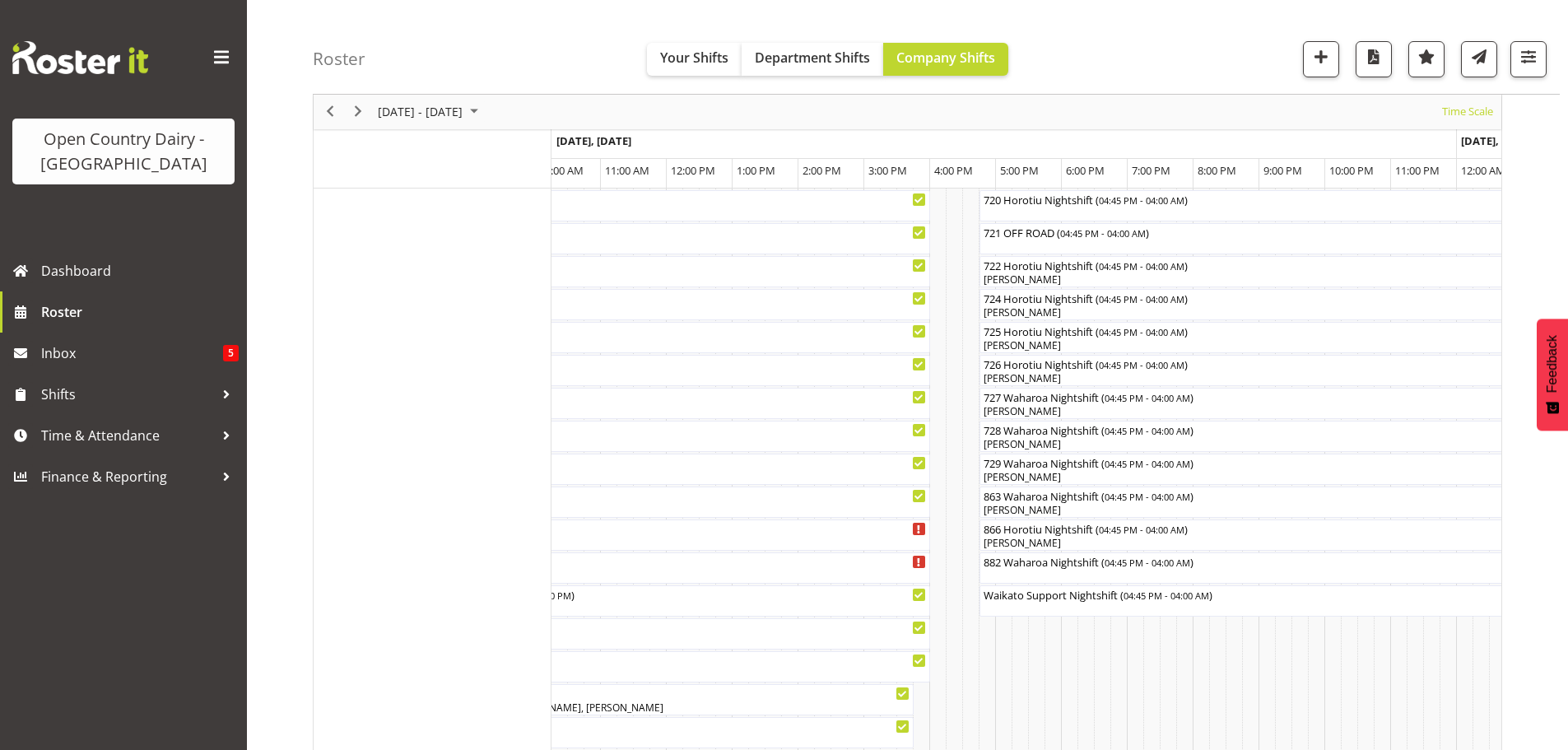
scroll to position [989, 0]
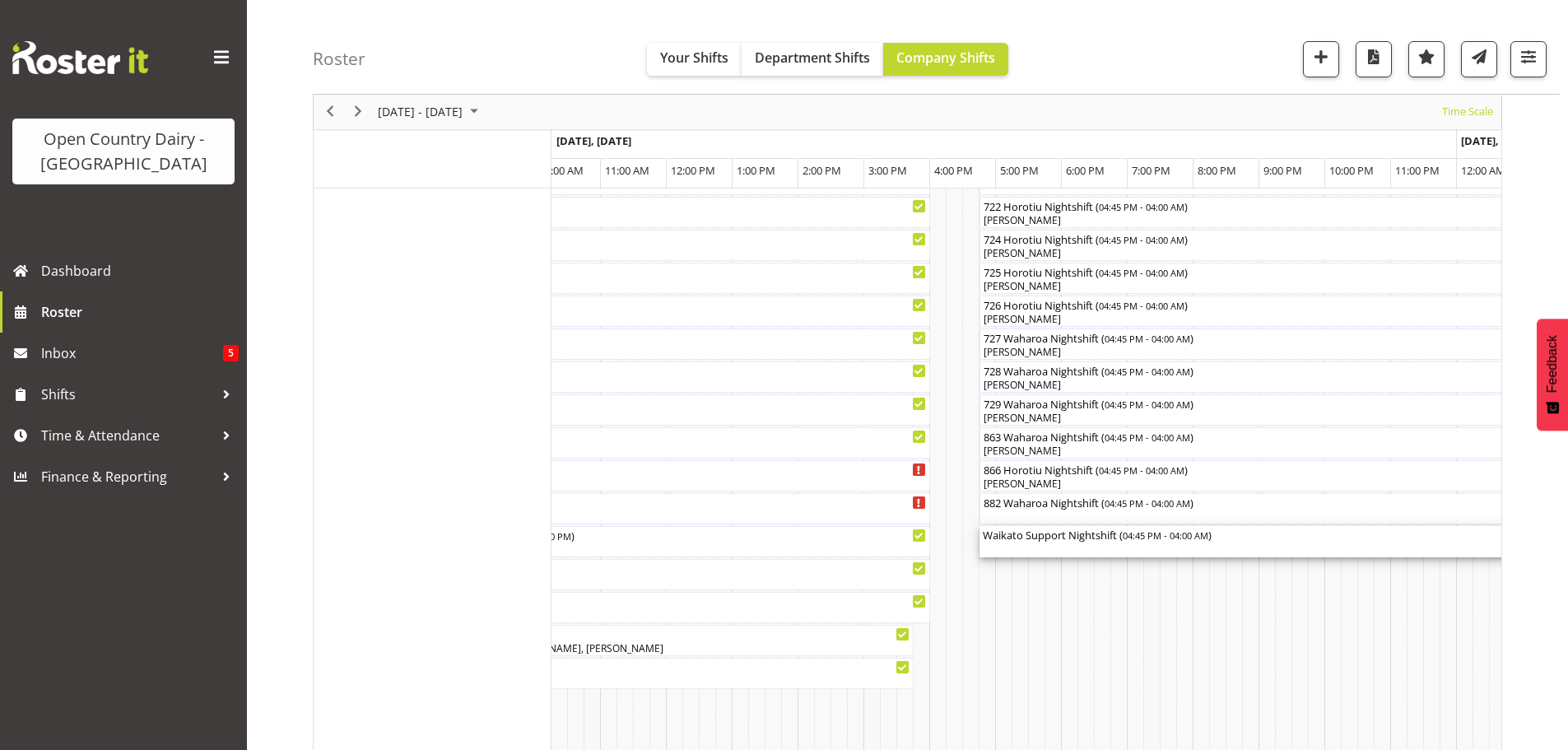
click at [1069, 546] on div "Waikato Support Nightshift ( 04:45 PM - 04:00 AM )" at bounding box center [1350, 542] width 734 height 31
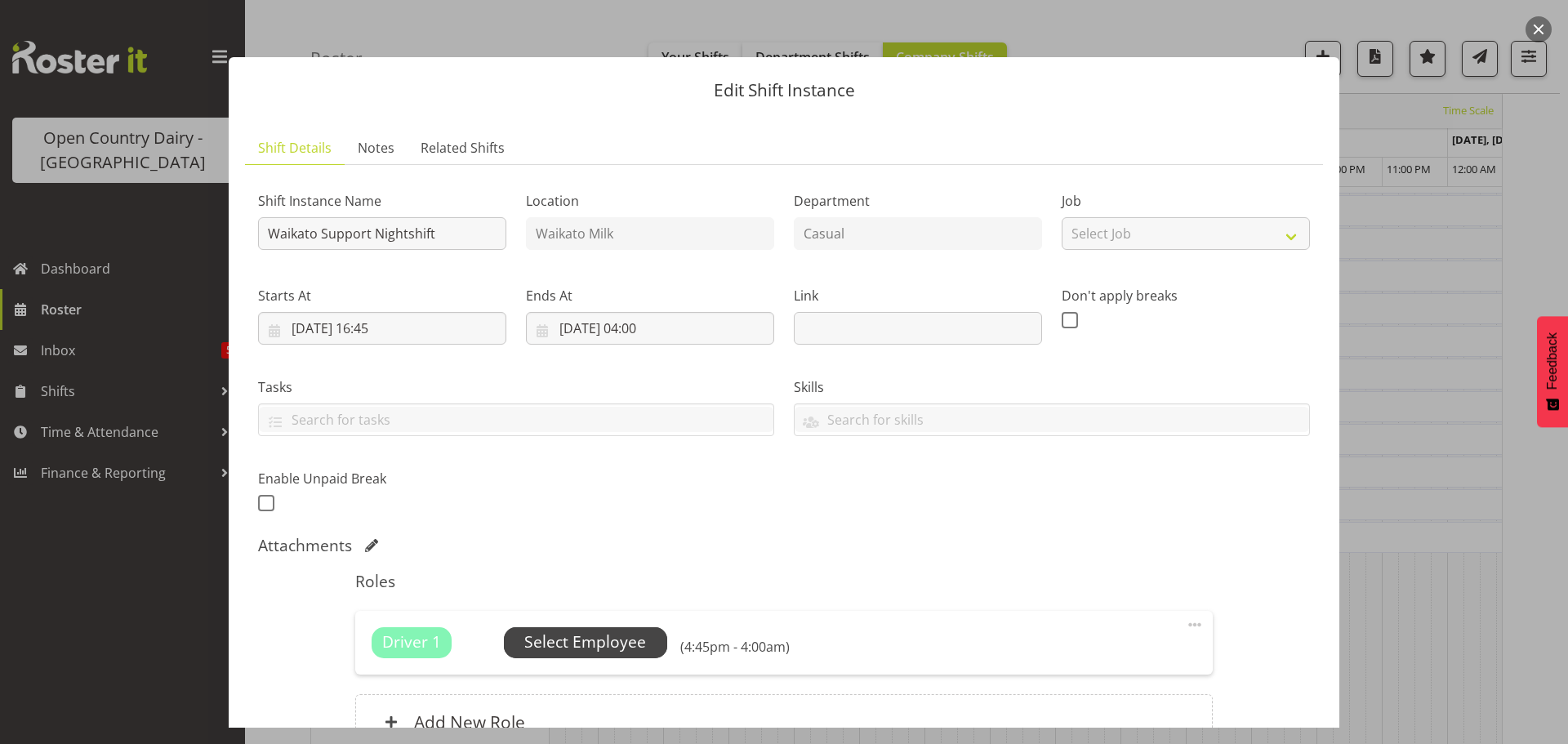
click at [593, 642] on span "Select Employee" at bounding box center [585, 643] width 122 height 24
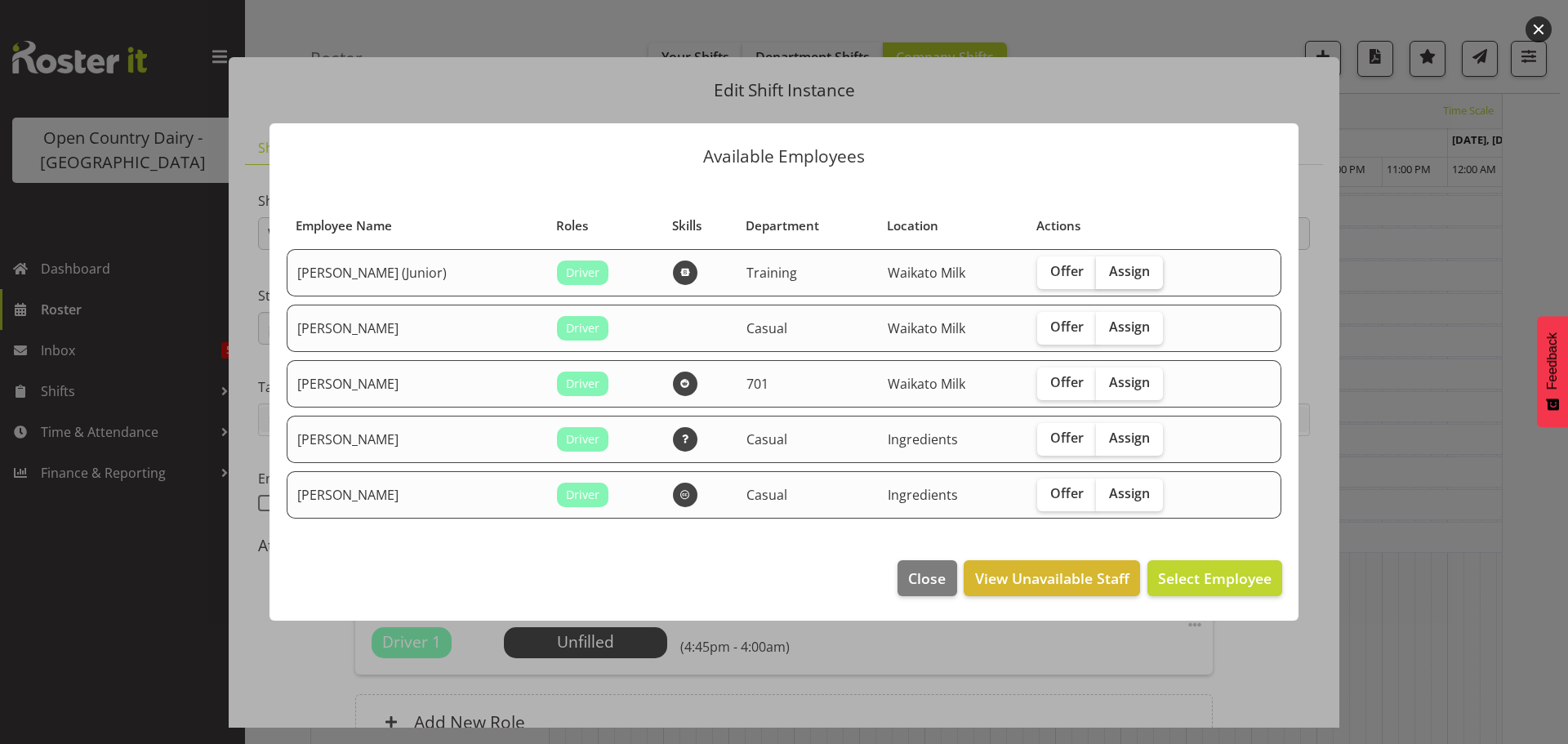
click at [1123, 269] on span "Assign" at bounding box center [1128, 271] width 41 height 16
click at [1107, 269] on input "Assign" at bounding box center [1101, 271] width 11 height 11
checkbox input "true"
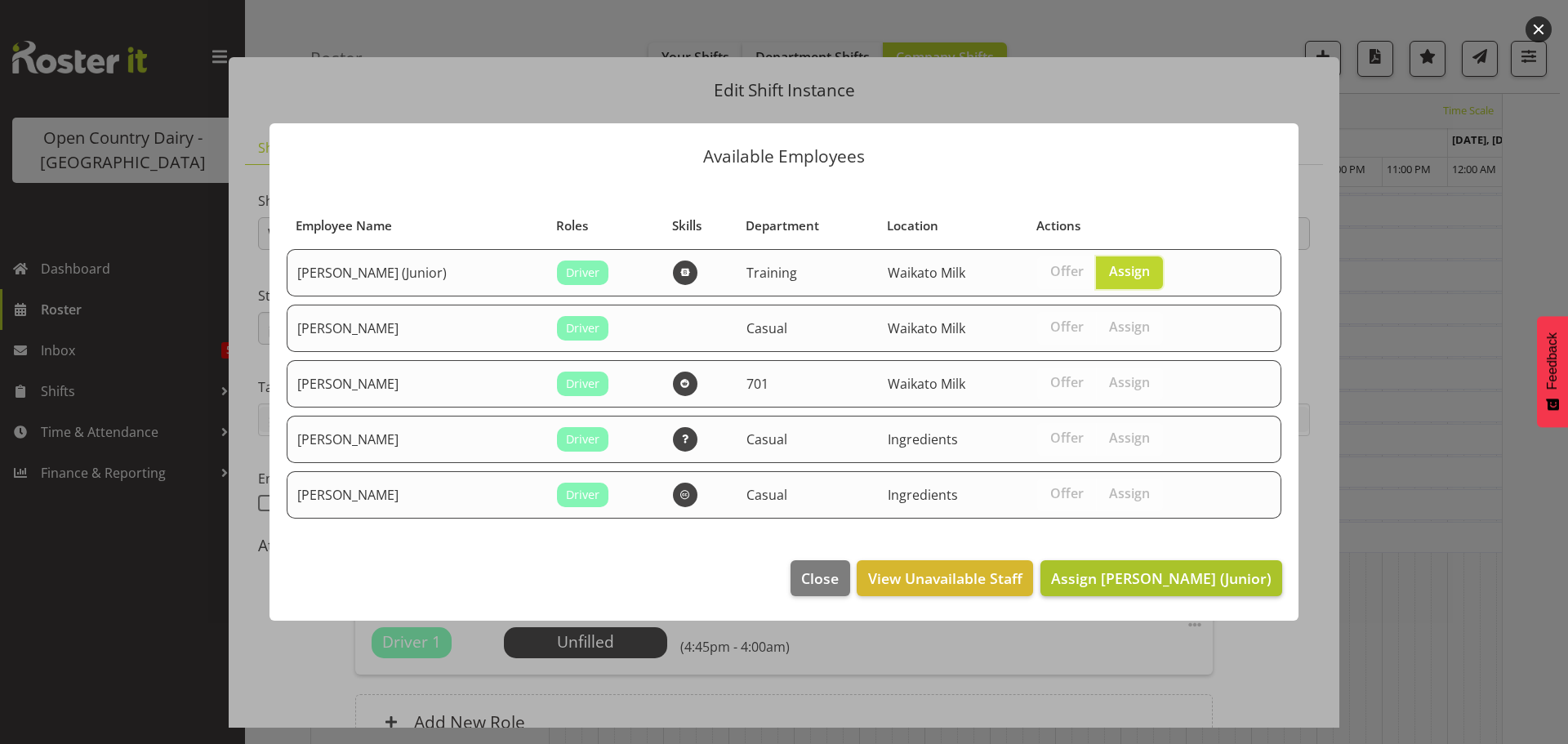
click at [1179, 580] on span "Assign David Foote (Junior)" at bounding box center [1161, 578] width 220 height 20
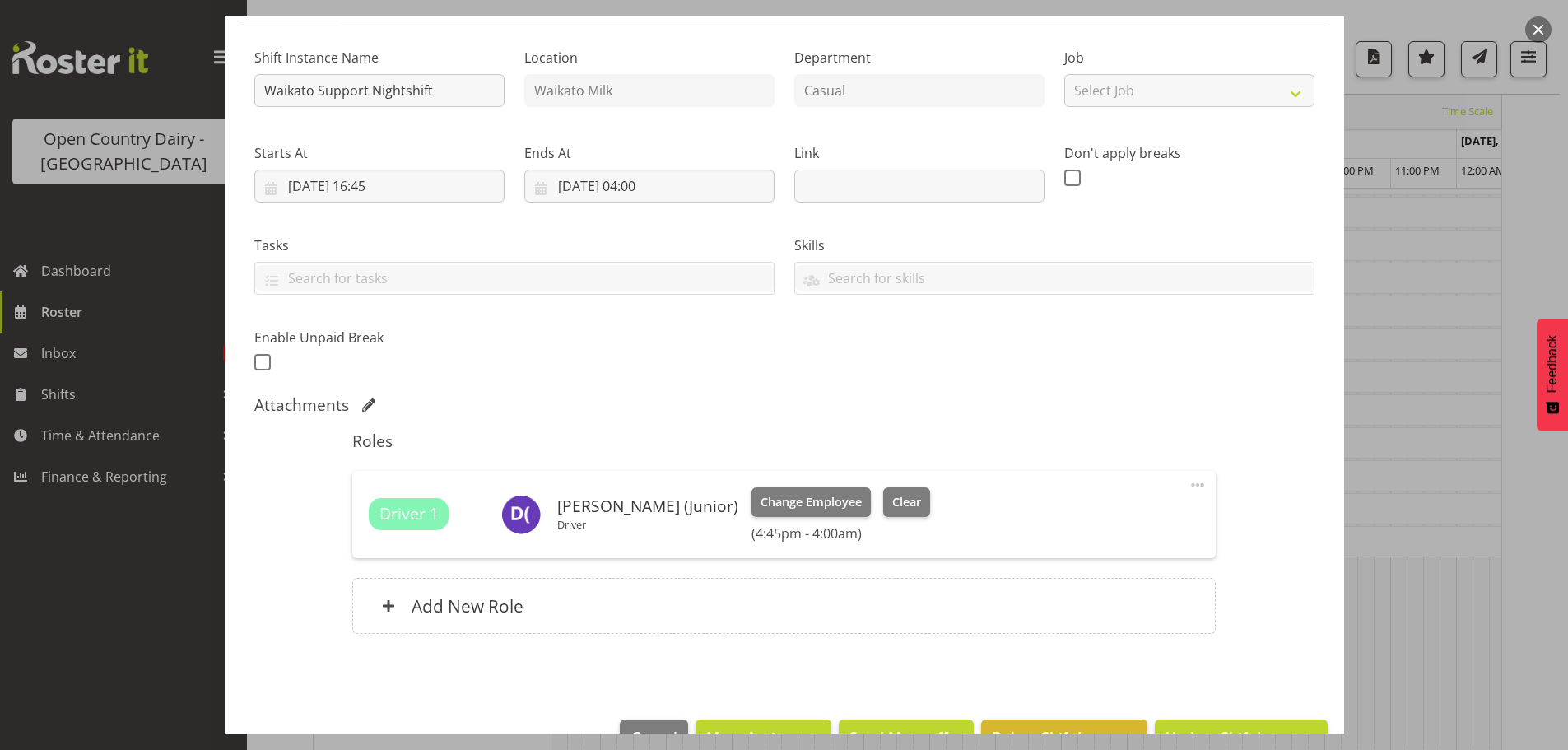
scroll to position [192, 0]
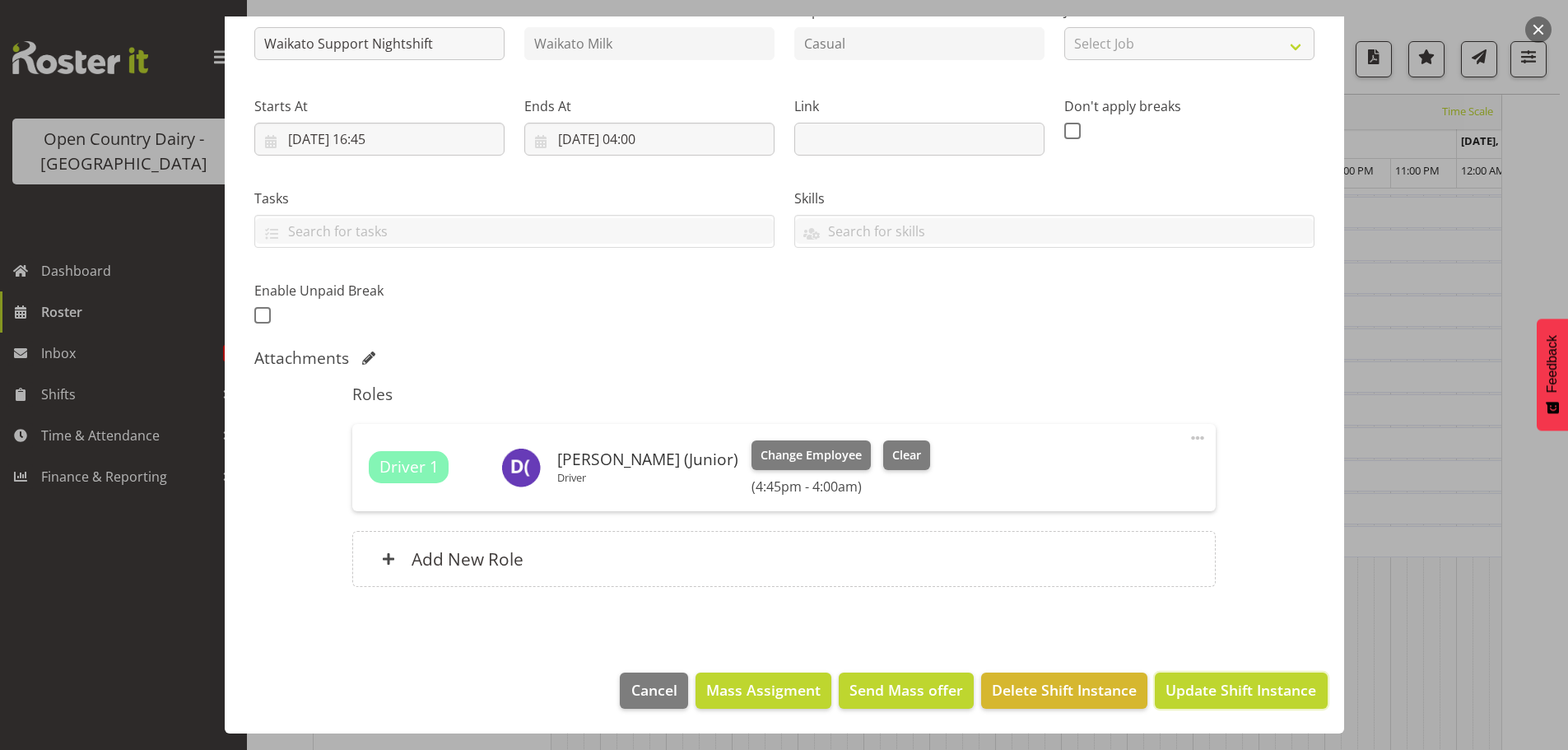
click at [1225, 693] on span "Update Shift Instance" at bounding box center [1240, 689] width 150 height 21
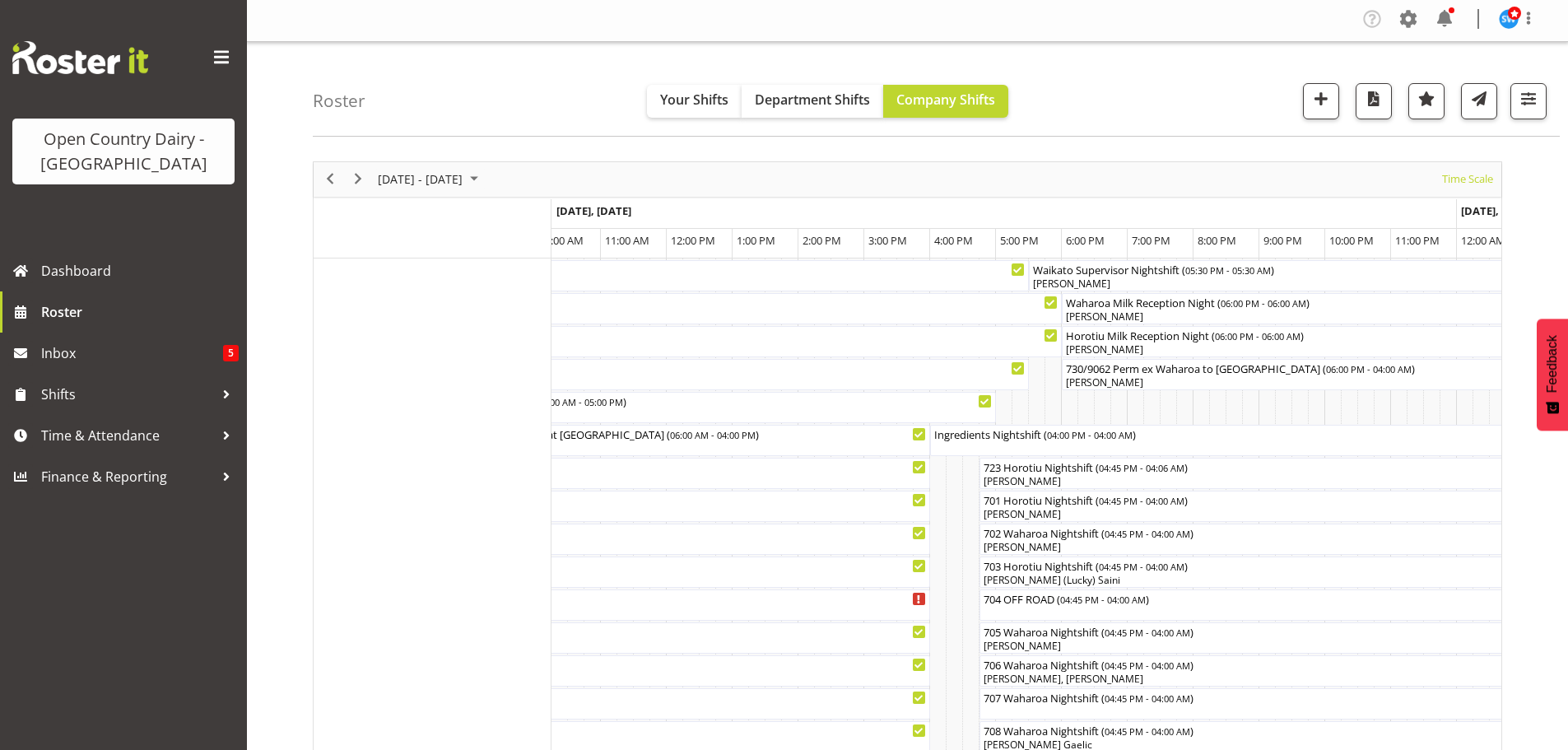
scroll to position [0, 0]
click at [353, 178] on span "Next" at bounding box center [359, 182] width 20 height 20
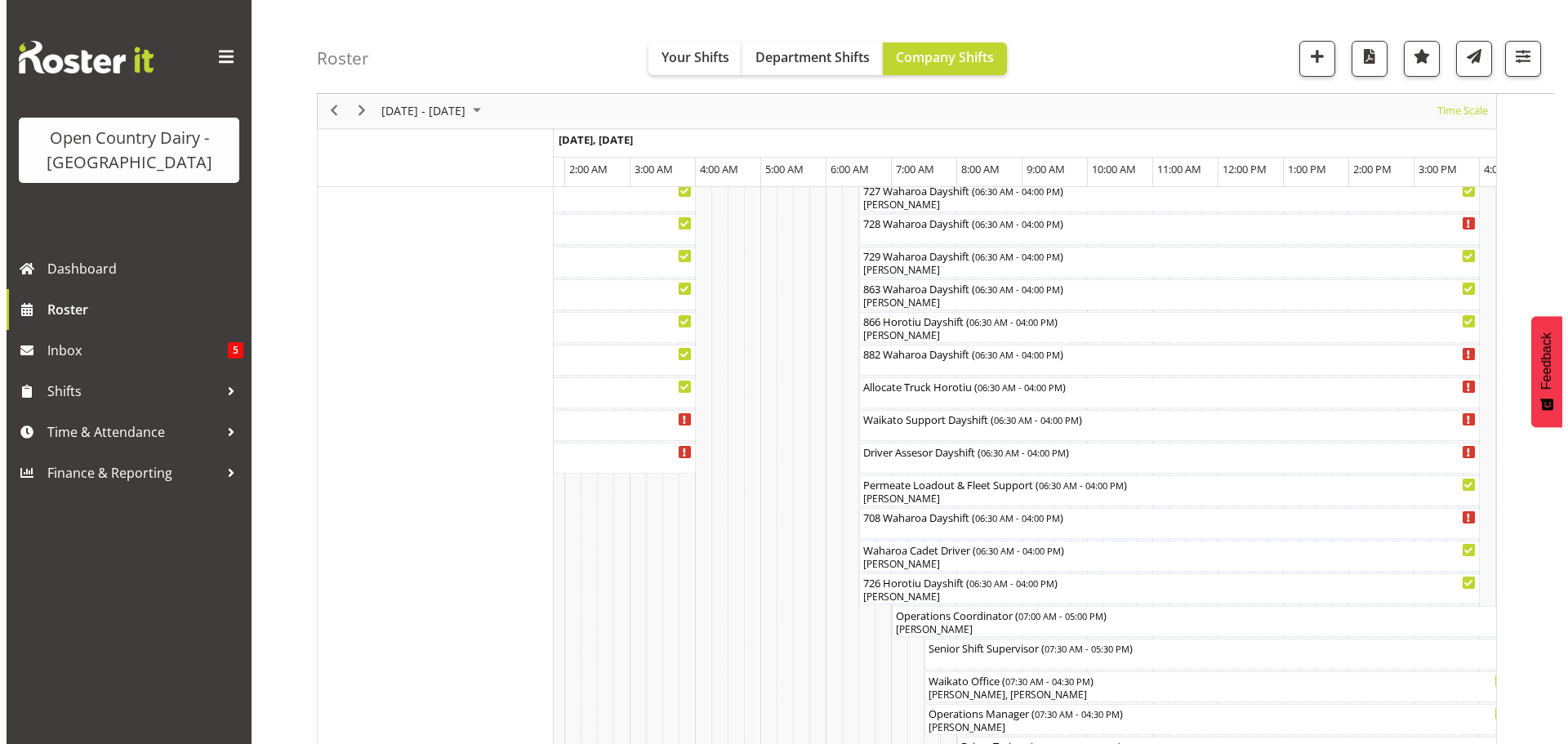
scroll to position [1107, 0]
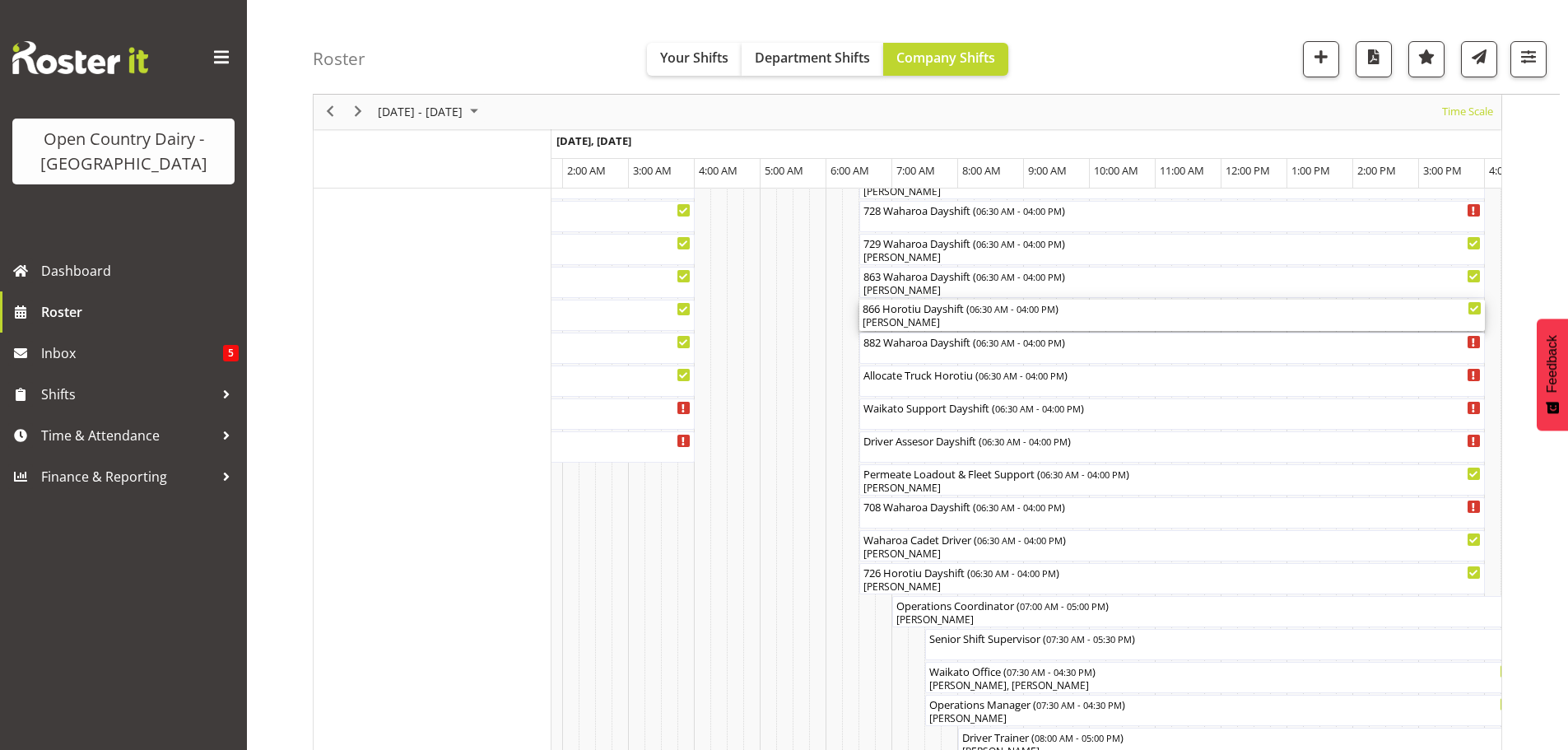
click at [939, 321] on div "Jacques Nel" at bounding box center [1172, 323] width 619 height 15
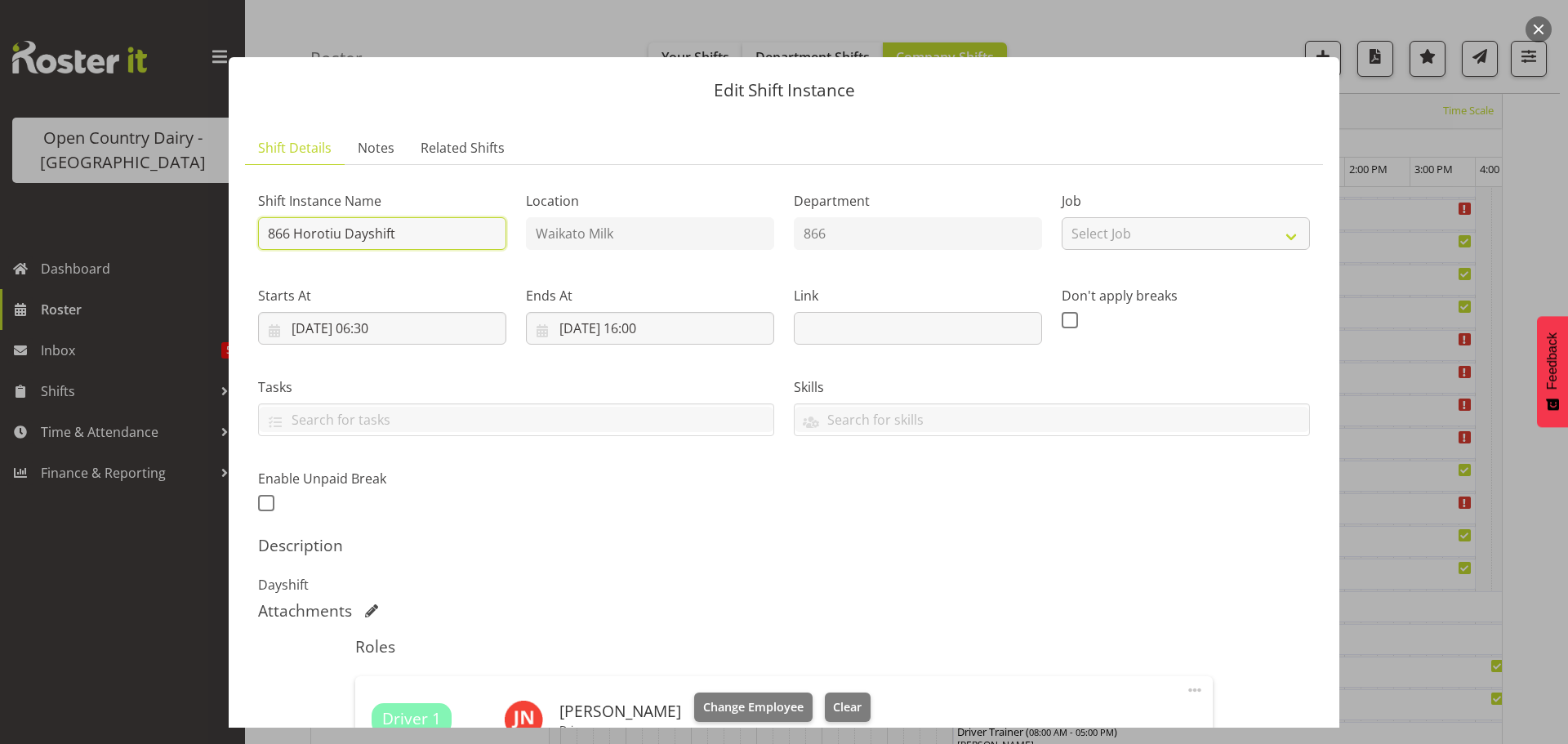
click at [397, 229] on input "866 Horotiu Dayshift" at bounding box center [382, 234] width 248 height 33
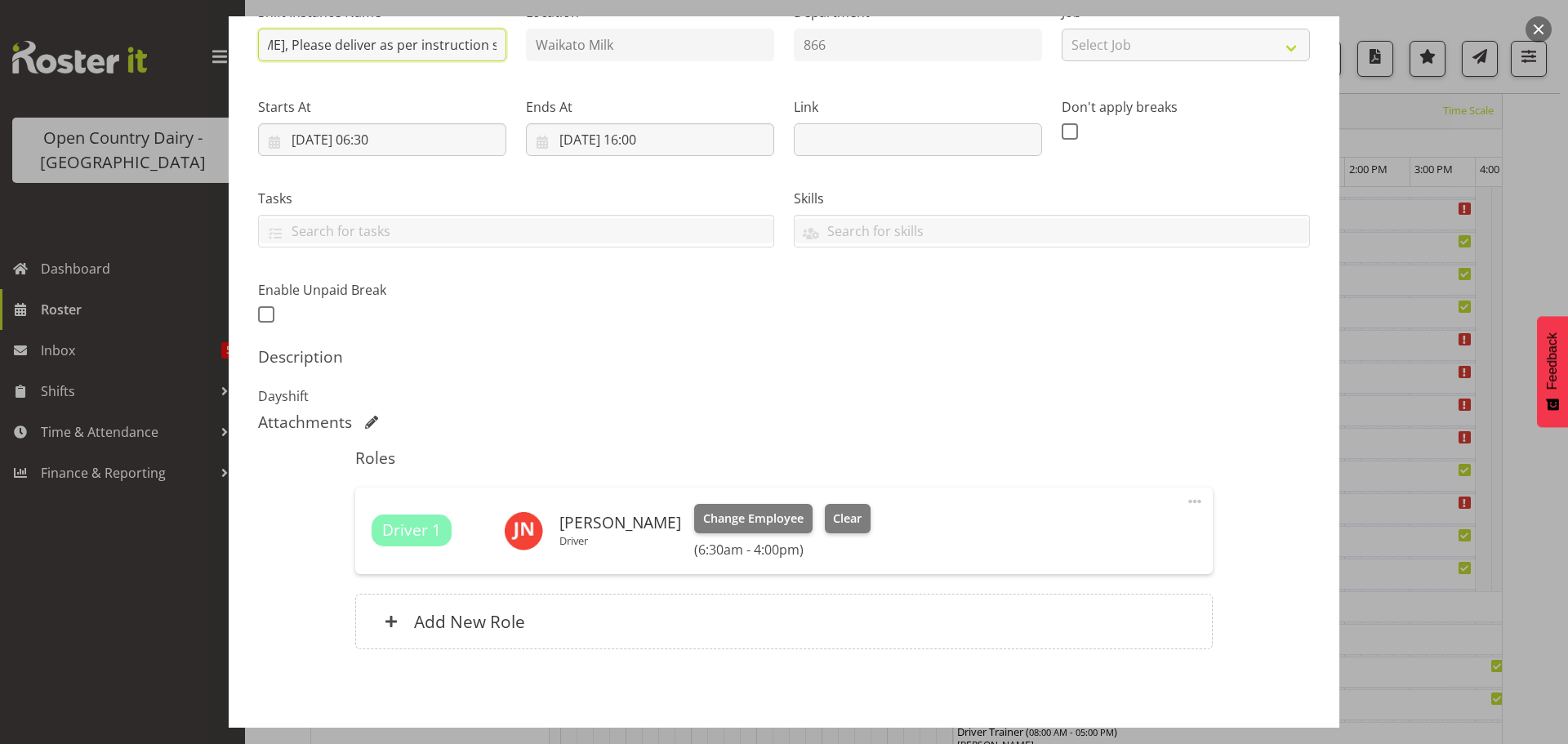
scroll to position [256, 0]
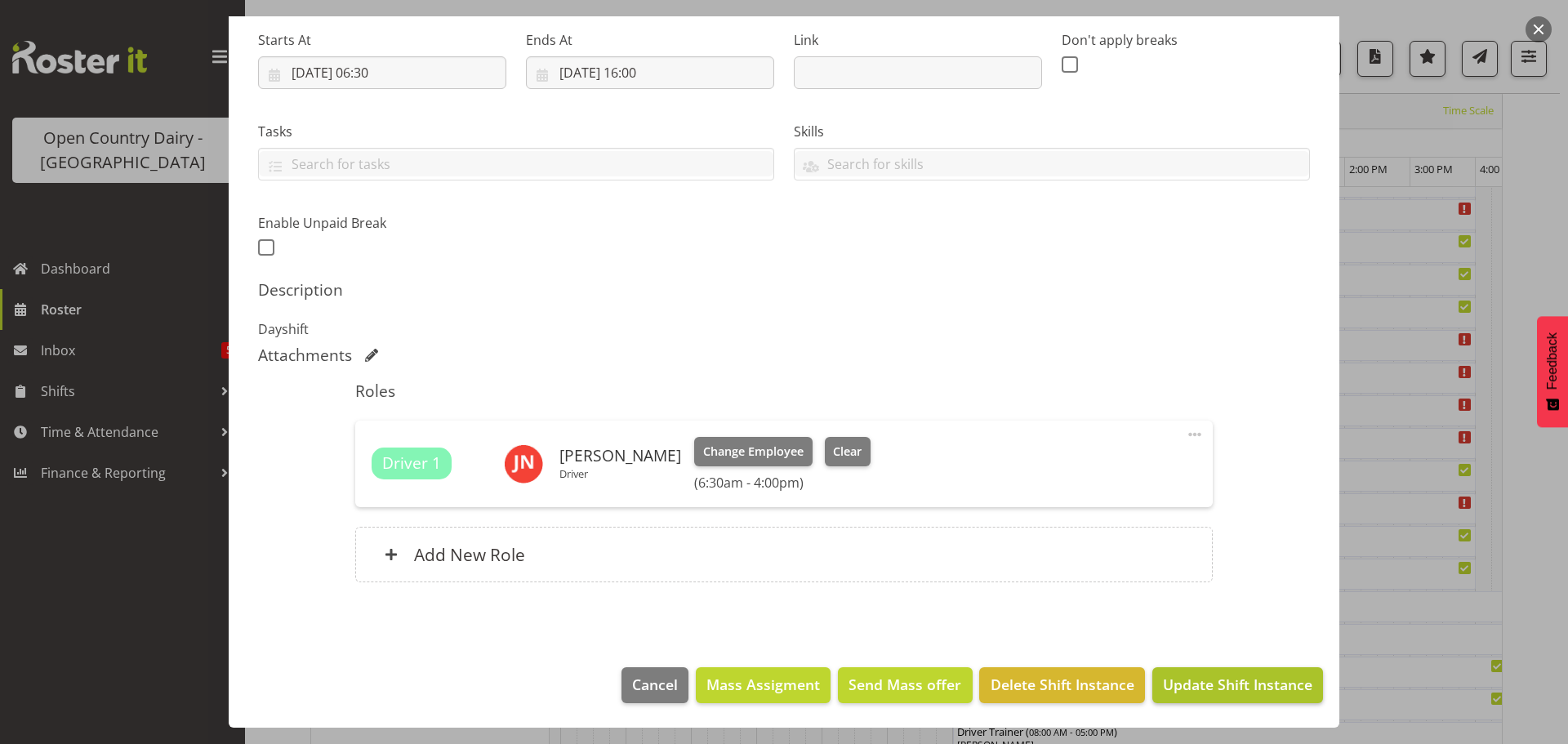
type input "866 OFF ROAD #2866 Peter Olds, Please deliver as per instruction sheets"
click at [1191, 679] on span "Update Shift Instance" at bounding box center [1238, 684] width 149 height 21
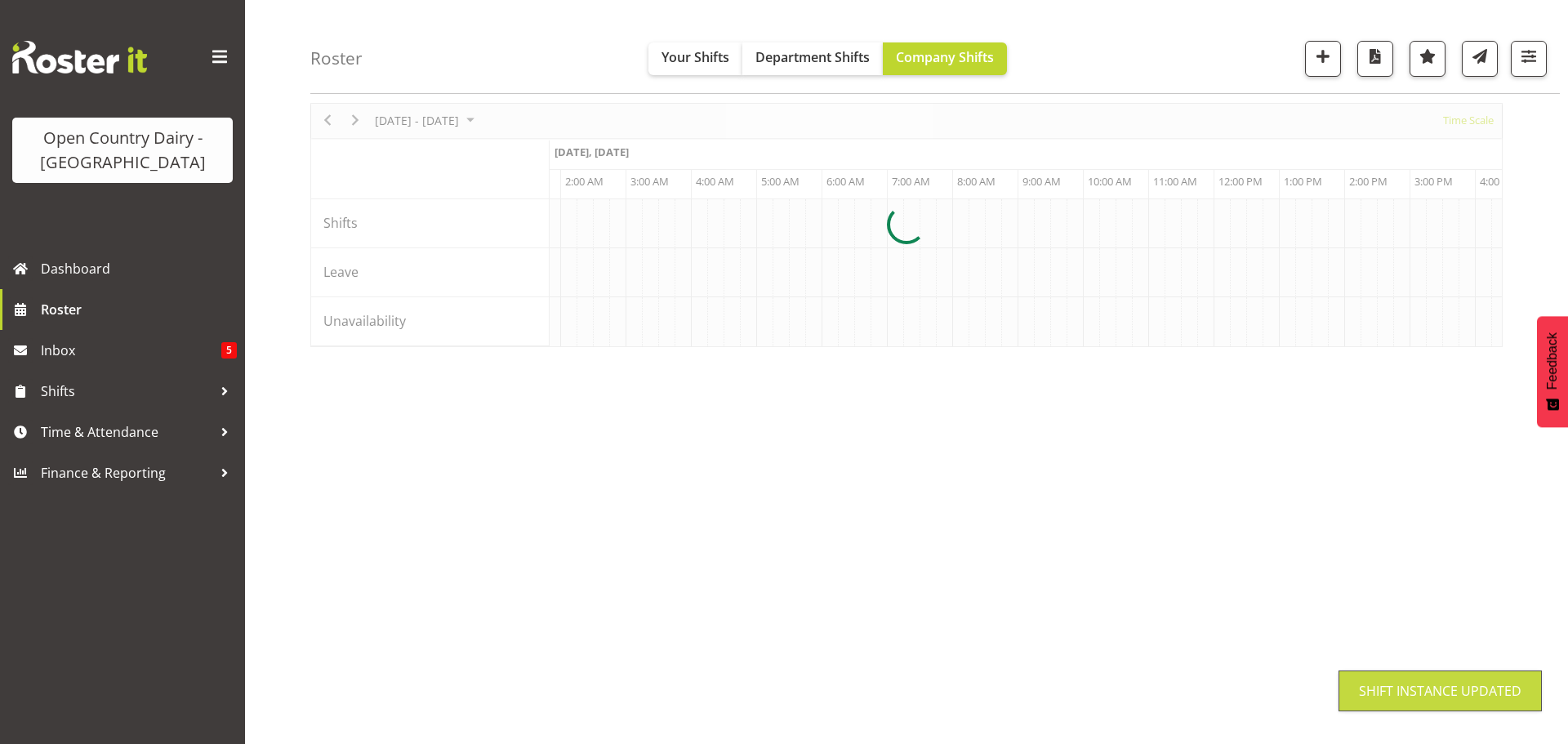
scroll to position [59, 0]
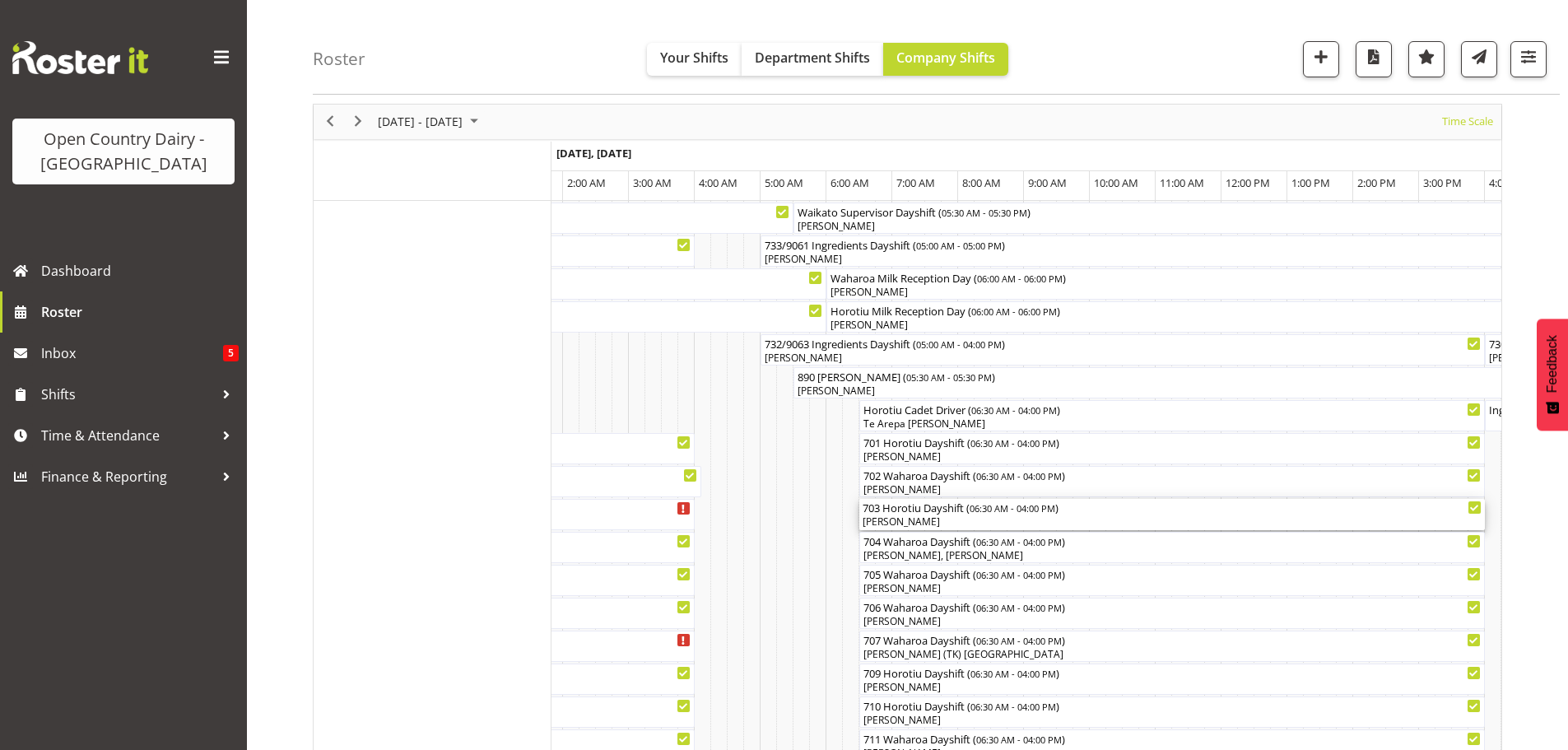
click at [949, 519] on div "Lalesh Kumar" at bounding box center [1172, 522] width 619 height 15
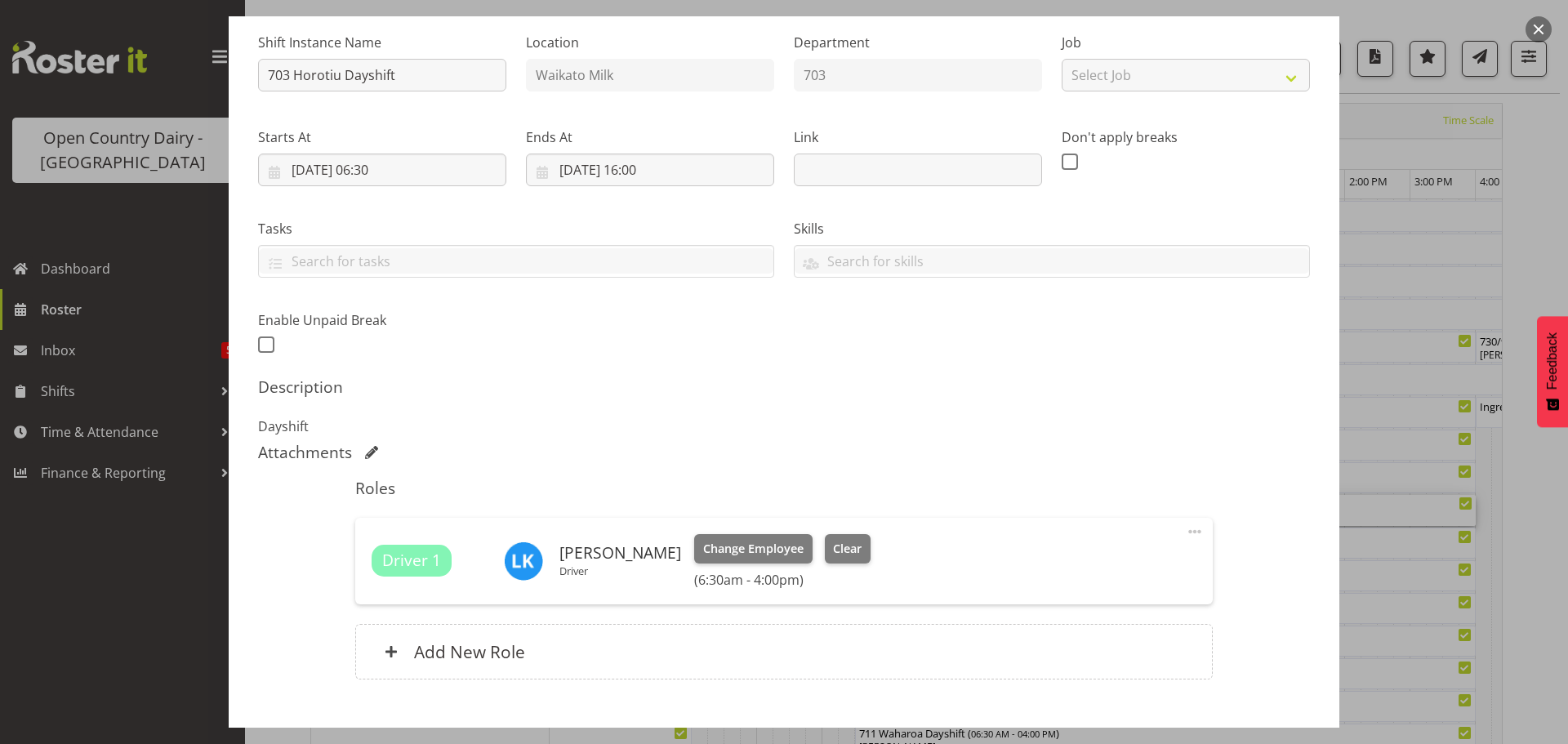
scroll to position [163, 0]
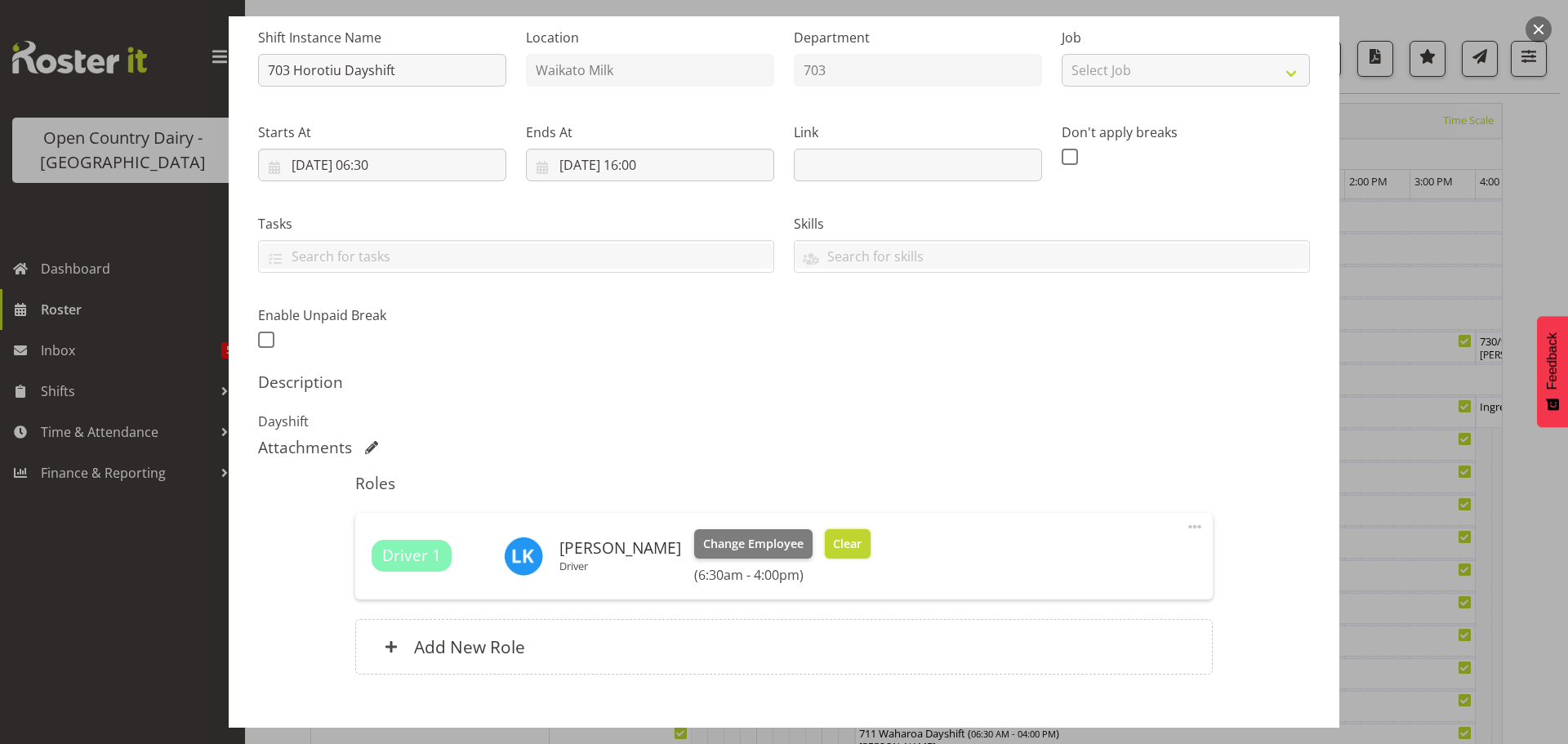
click at [833, 545] on span "Clear" at bounding box center [846, 545] width 28 height 18
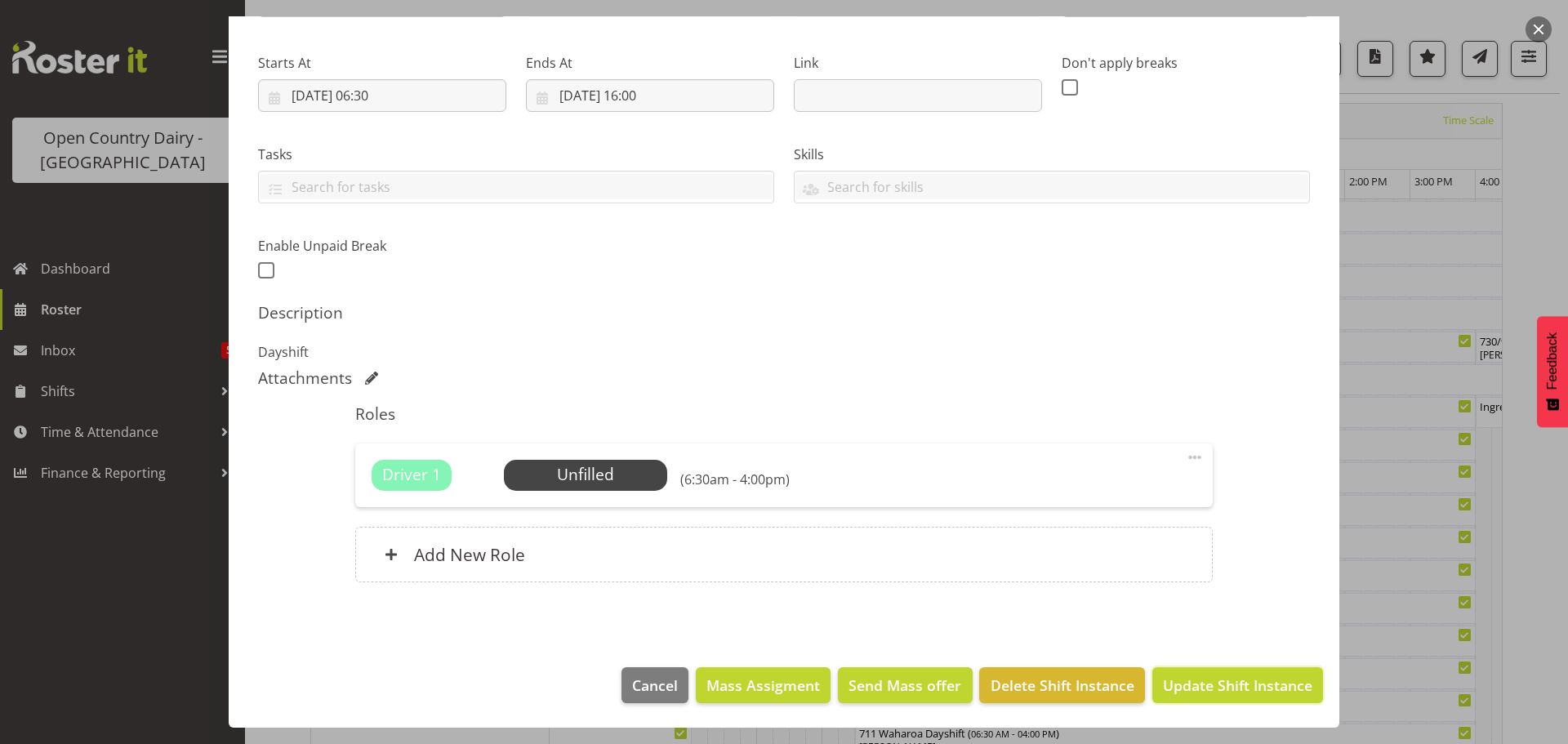
click at [1205, 689] on span "Update Shift Instance" at bounding box center [1238, 685] width 149 height 21
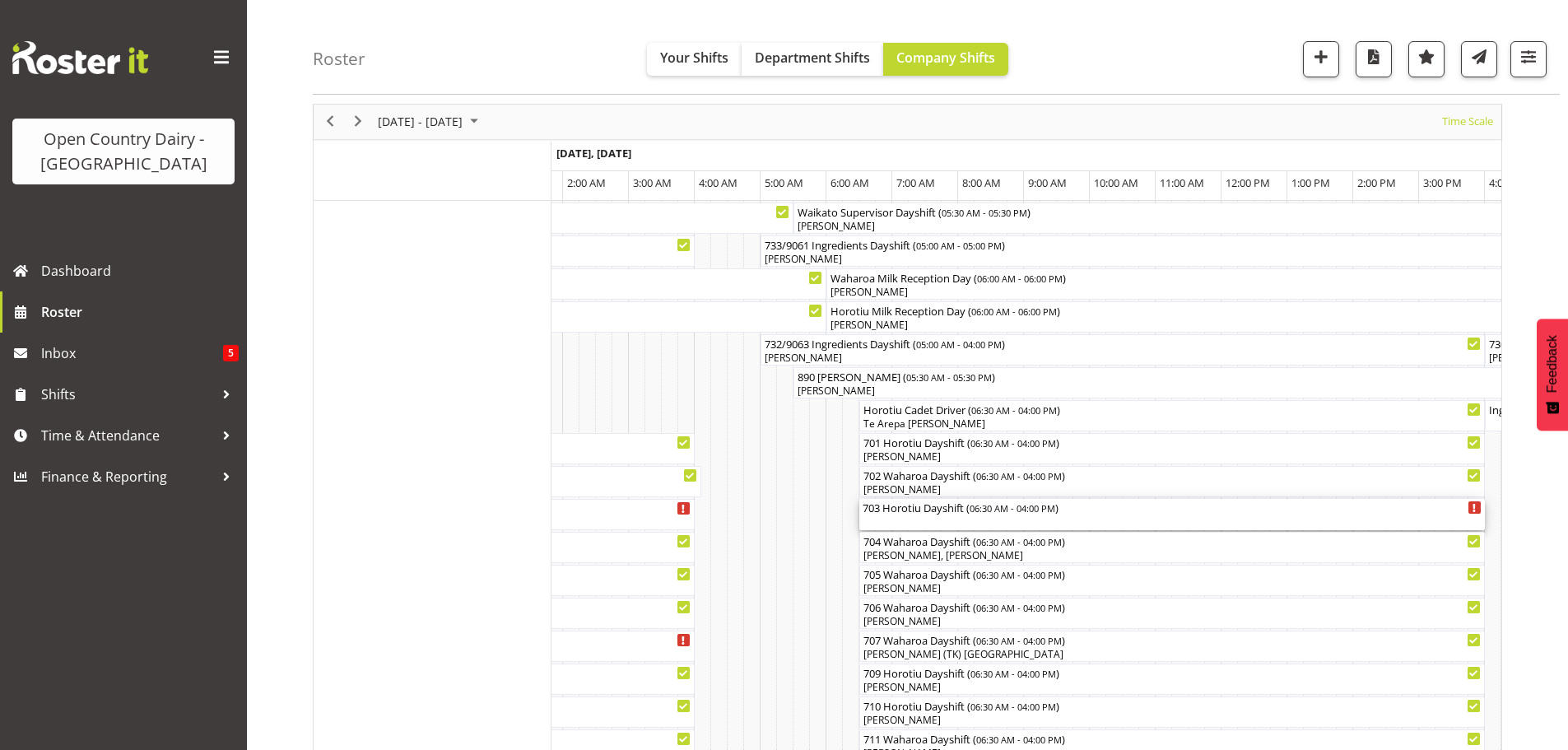
click at [957, 520] on div "703 Horotiu Dayshift ( 06:30 AM - 04:00 PM )" at bounding box center [1172, 515] width 619 height 31
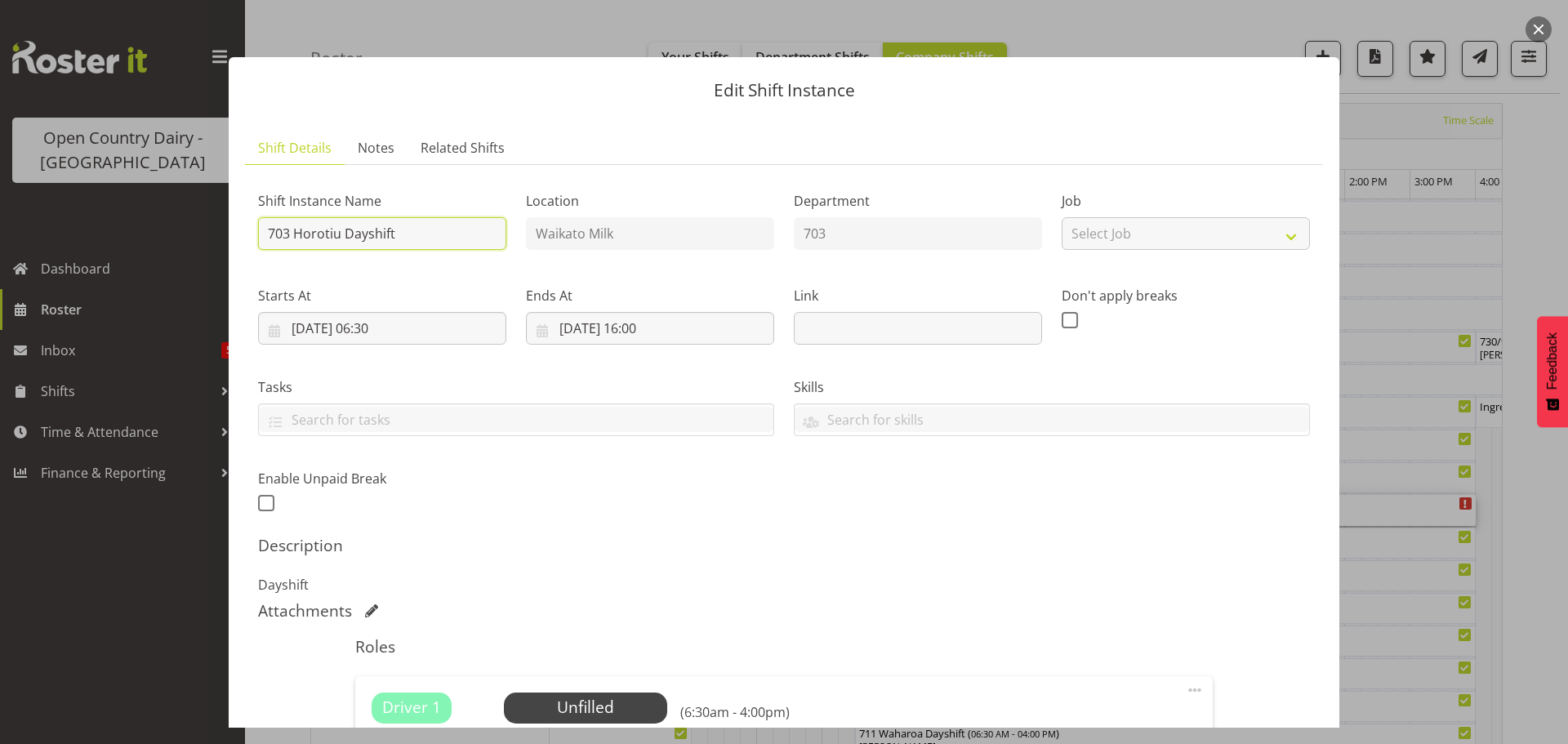
click at [449, 235] on input "703 Horotiu Dayshift" at bounding box center [382, 234] width 248 height 33
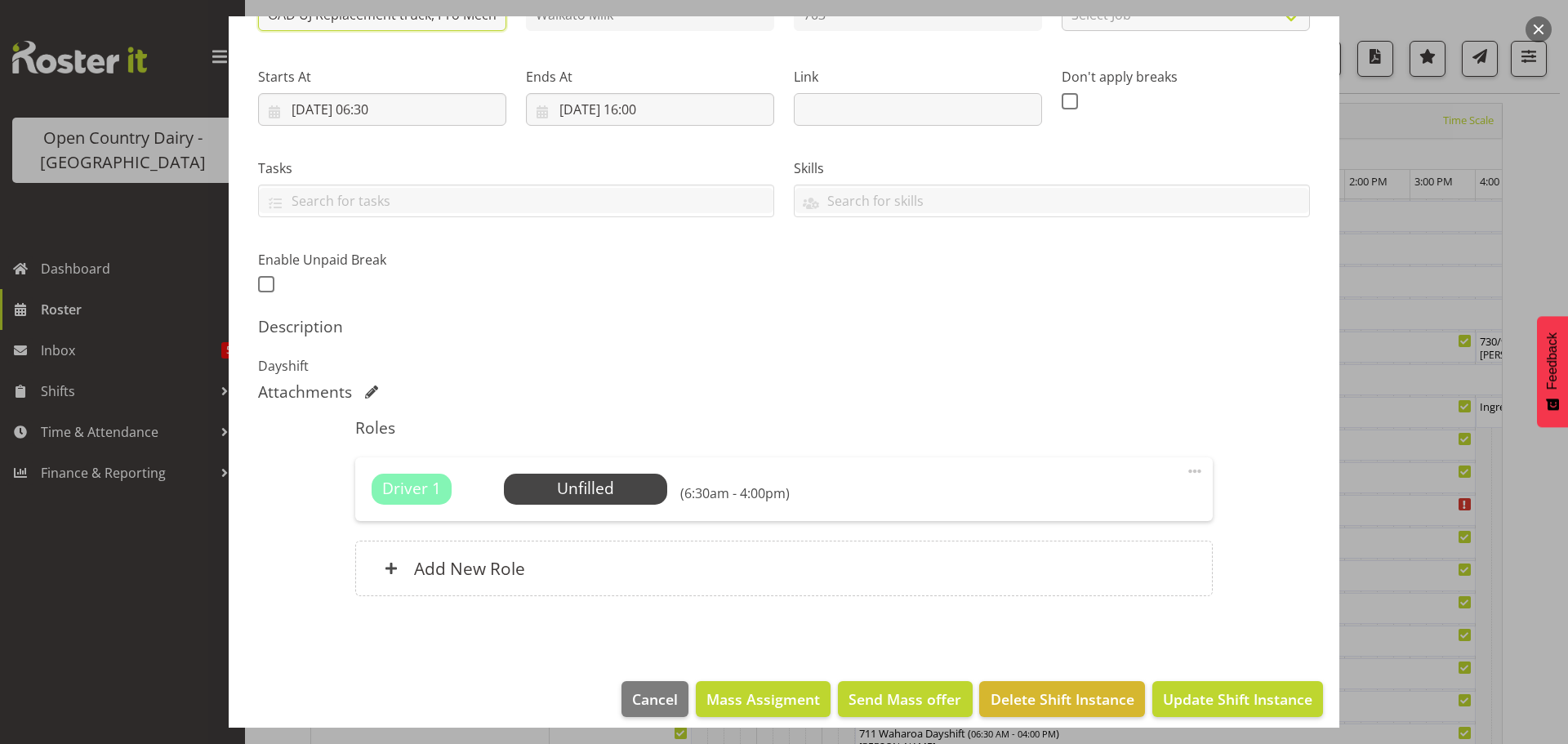
scroll to position [233, 0]
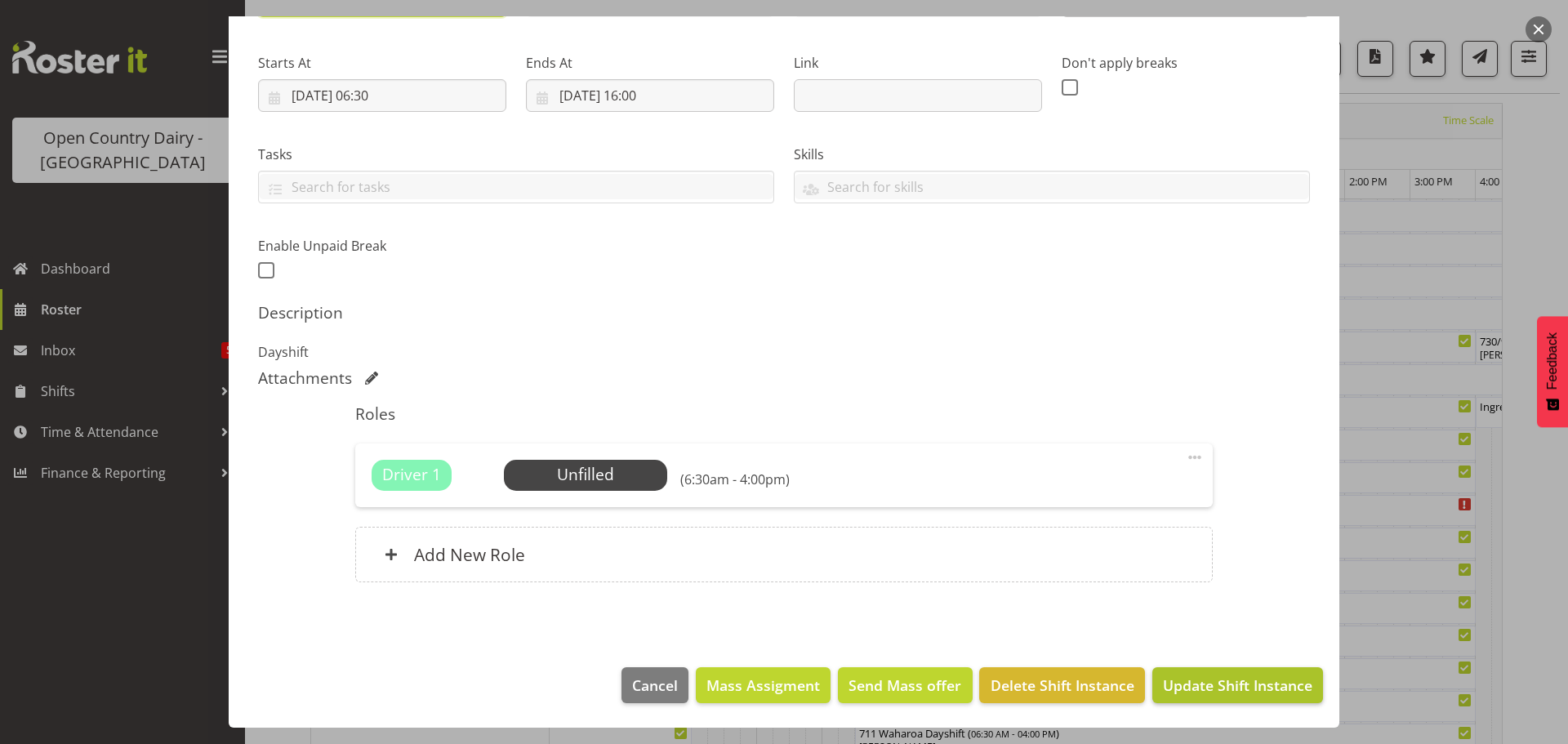
type input "703 OFF ROAD UJ Replacement truck, Pro Mech"
click at [1236, 682] on span "Update Shift Instance" at bounding box center [1238, 685] width 149 height 21
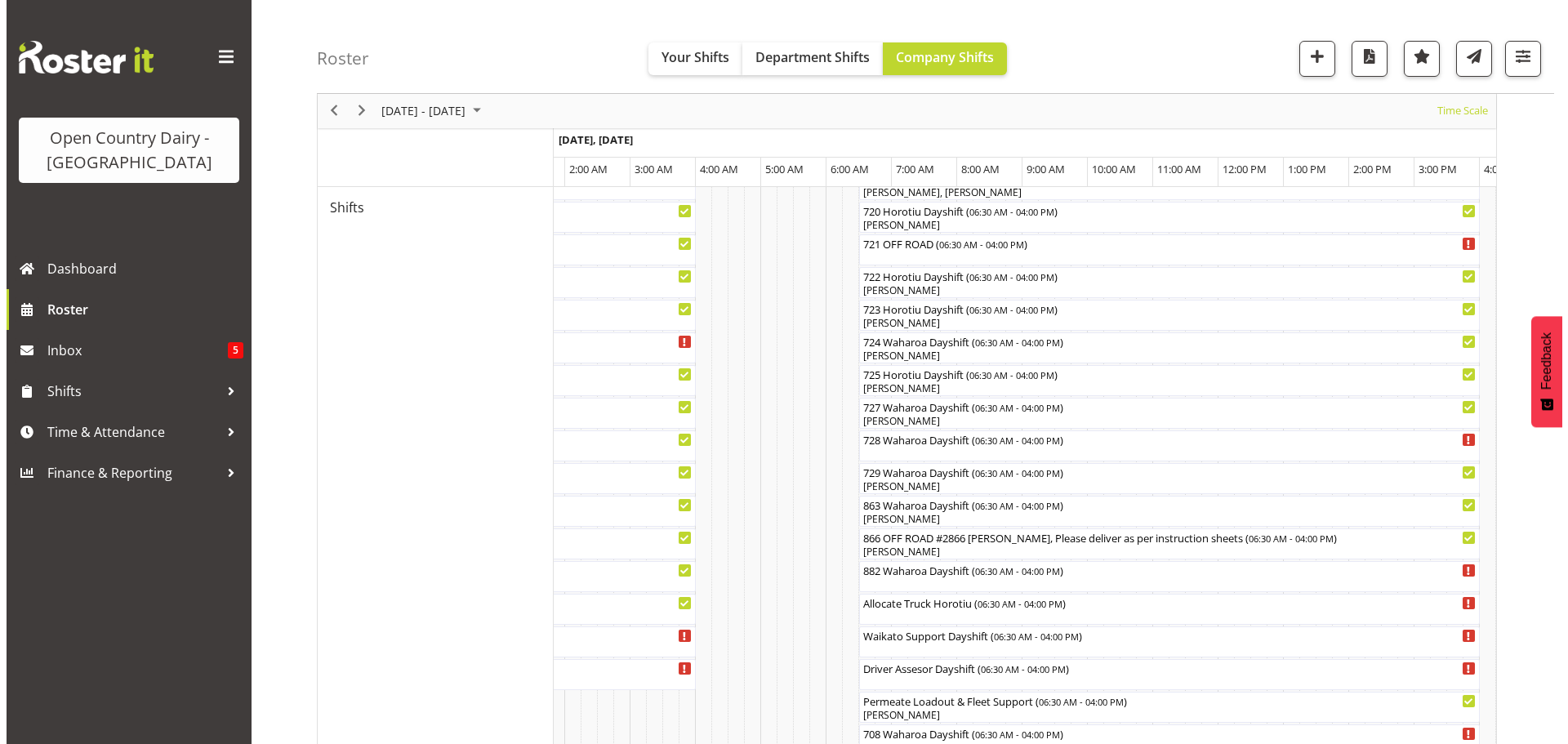
scroll to position [877, 0]
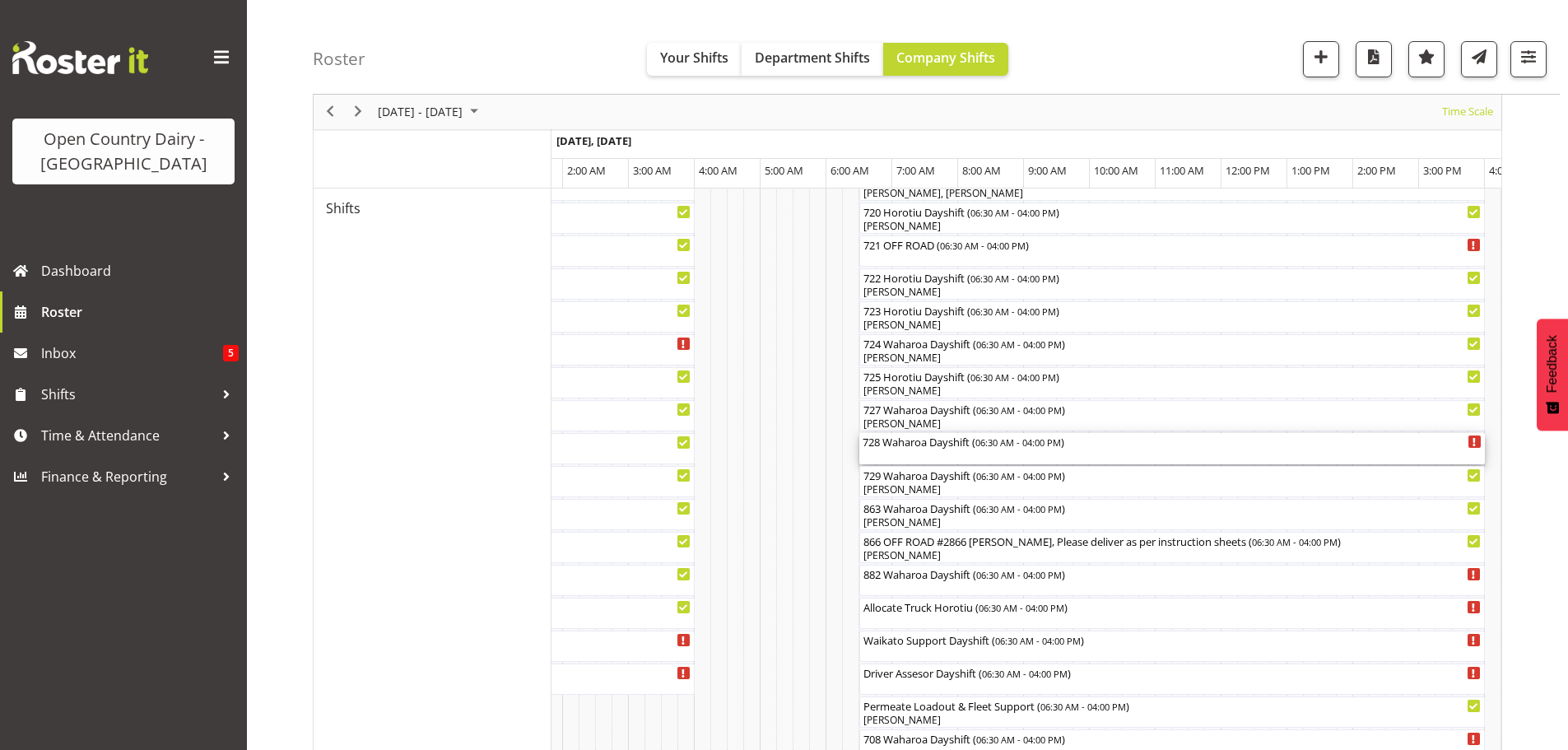
click at [937, 455] on div "728 Waharoa Dayshift ( 06:30 AM - 04:00 PM )" at bounding box center [1172, 449] width 619 height 31
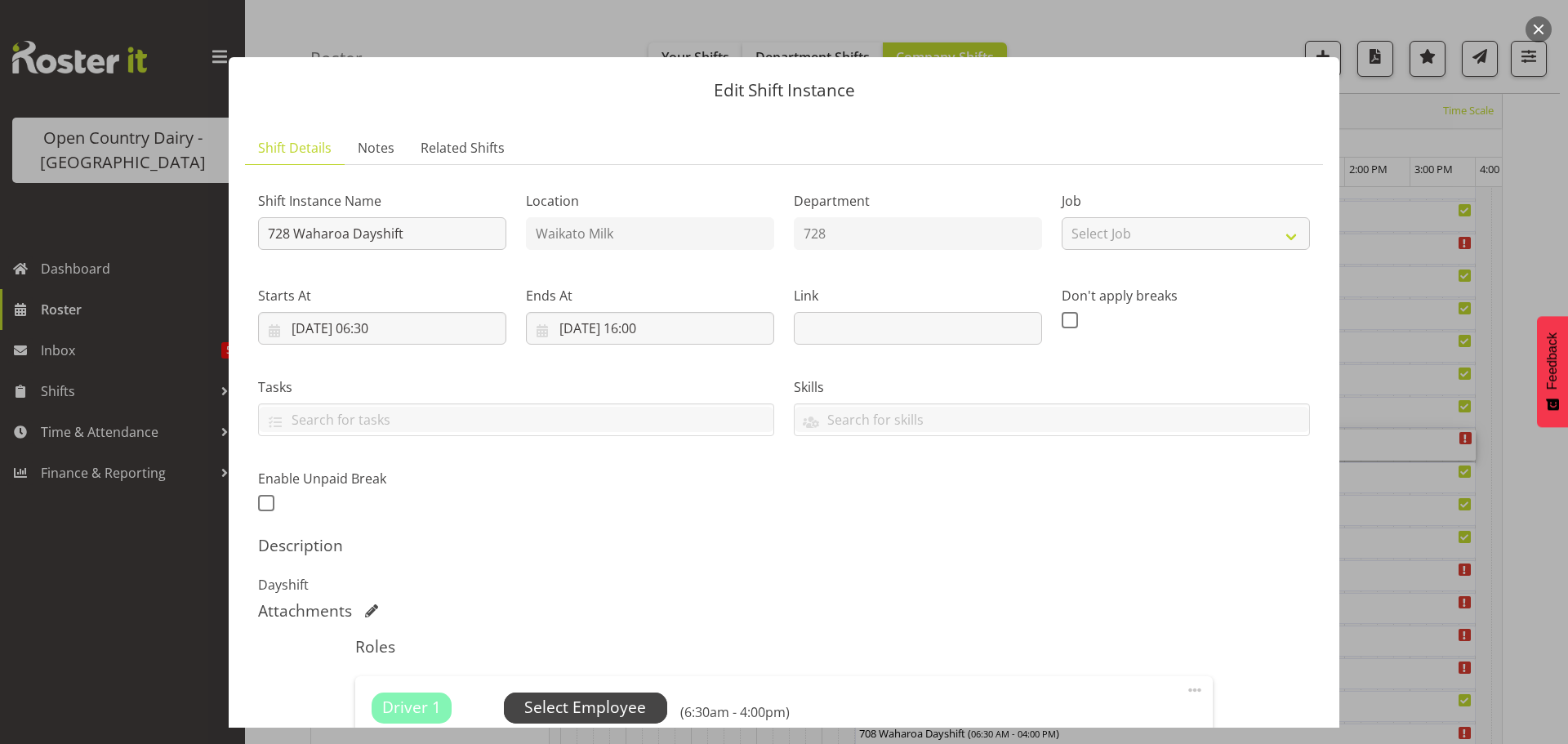
click at [600, 704] on span "Select Employee" at bounding box center [585, 708] width 122 height 24
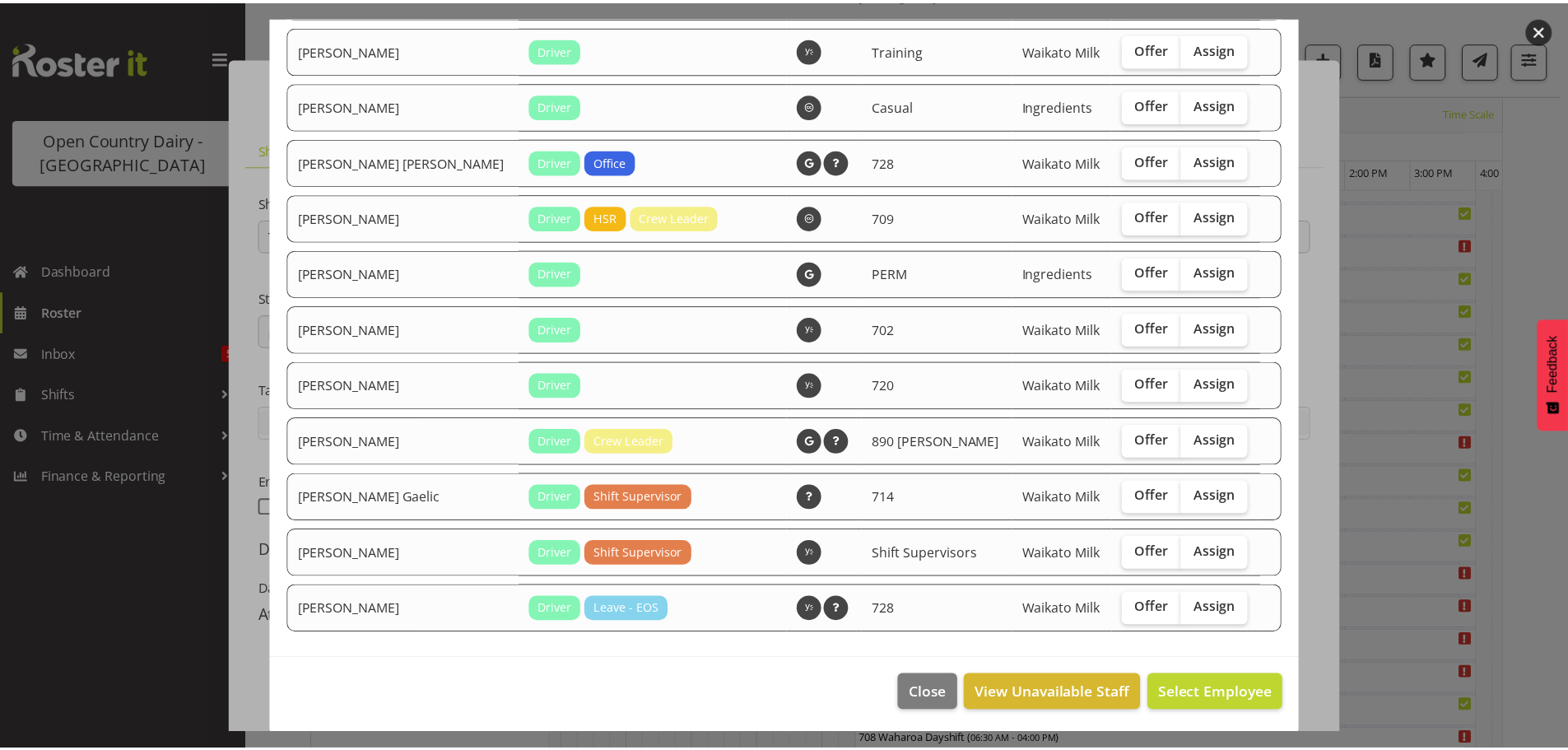
scroll to position [2009, 0]
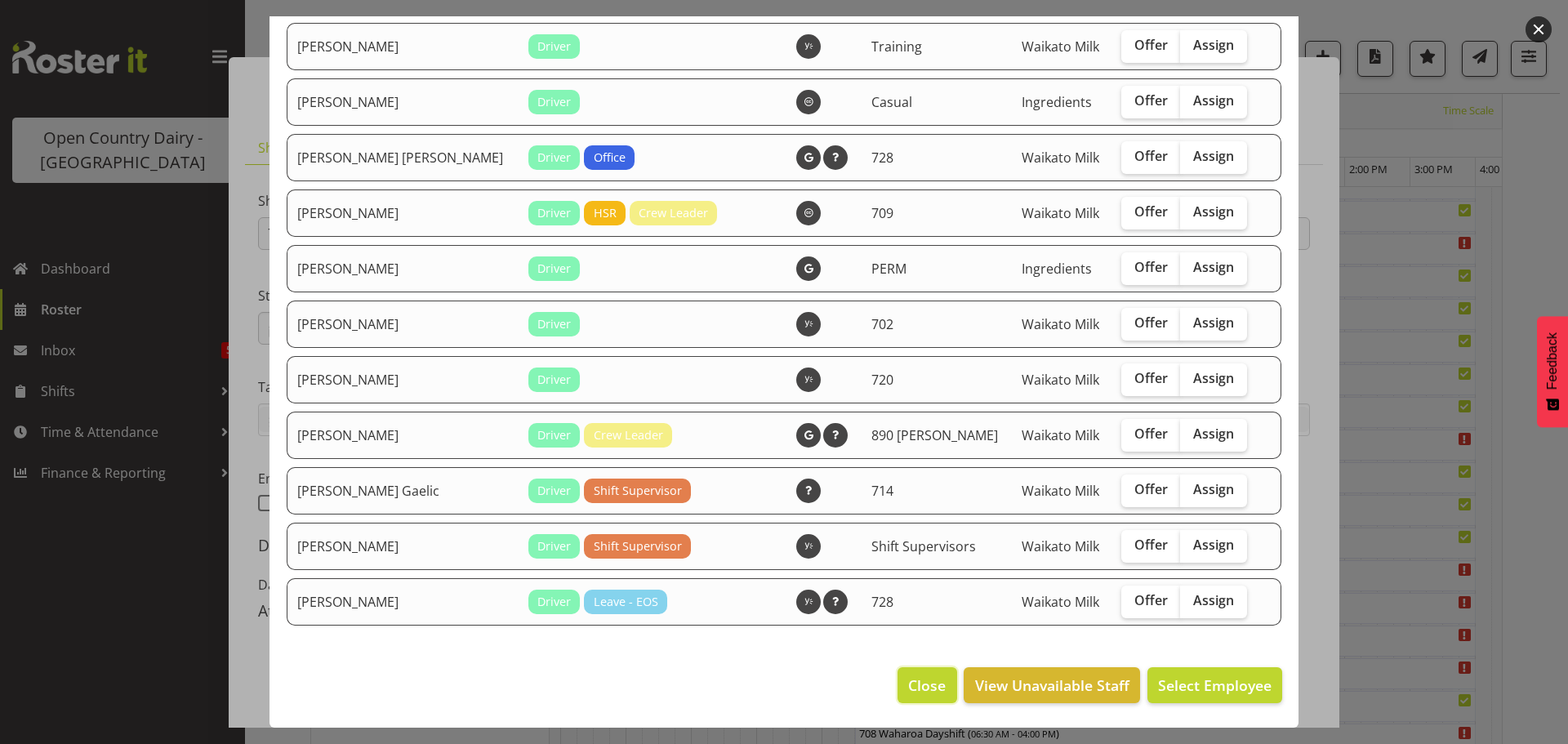
click at [908, 688] on span "Close" at bounding box center [926, 685] width 37 height 21
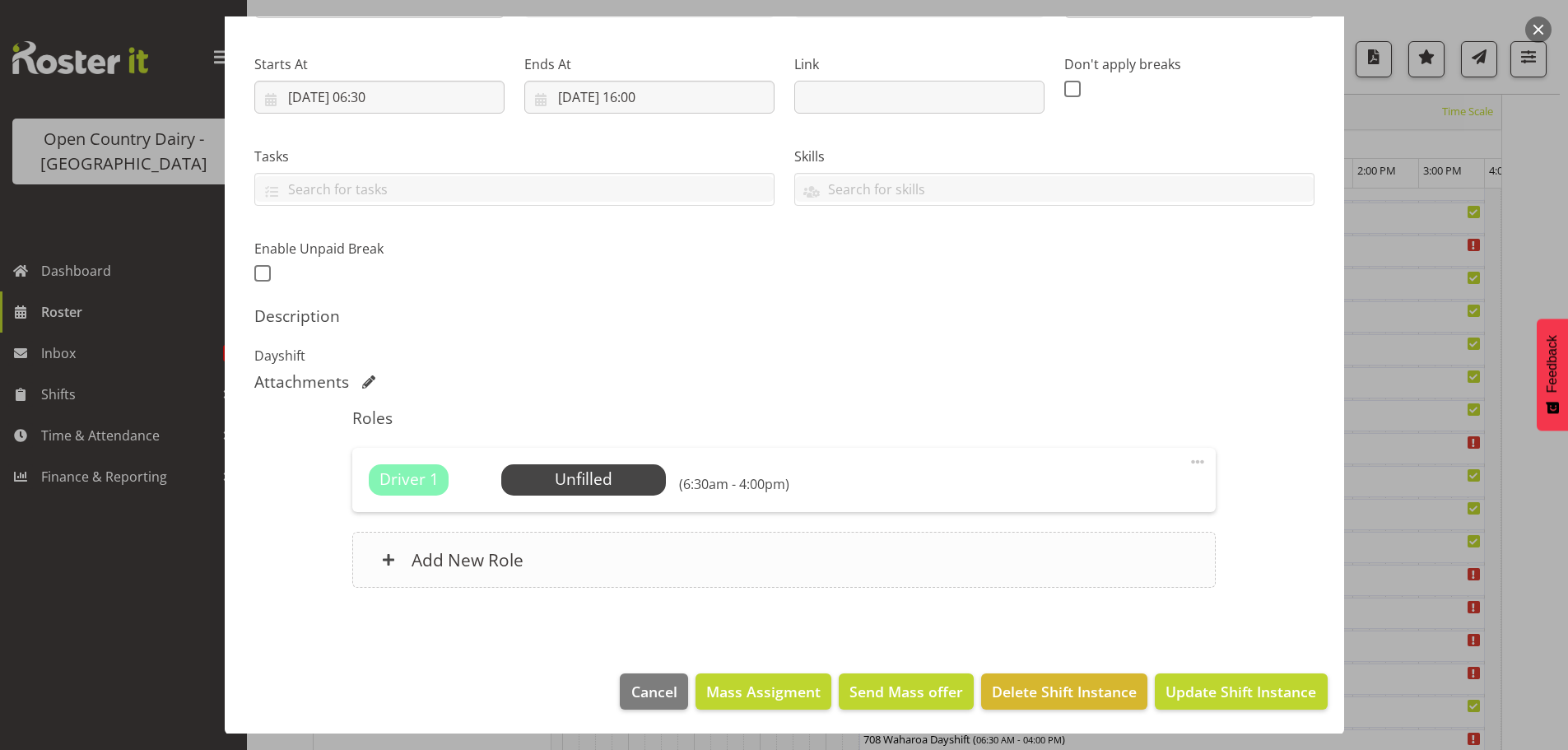
scroll to position [235, 0]
click at [1237, 689] on span "Update Shift Instance" at bounding box center [1240, 690] width 150 height 21
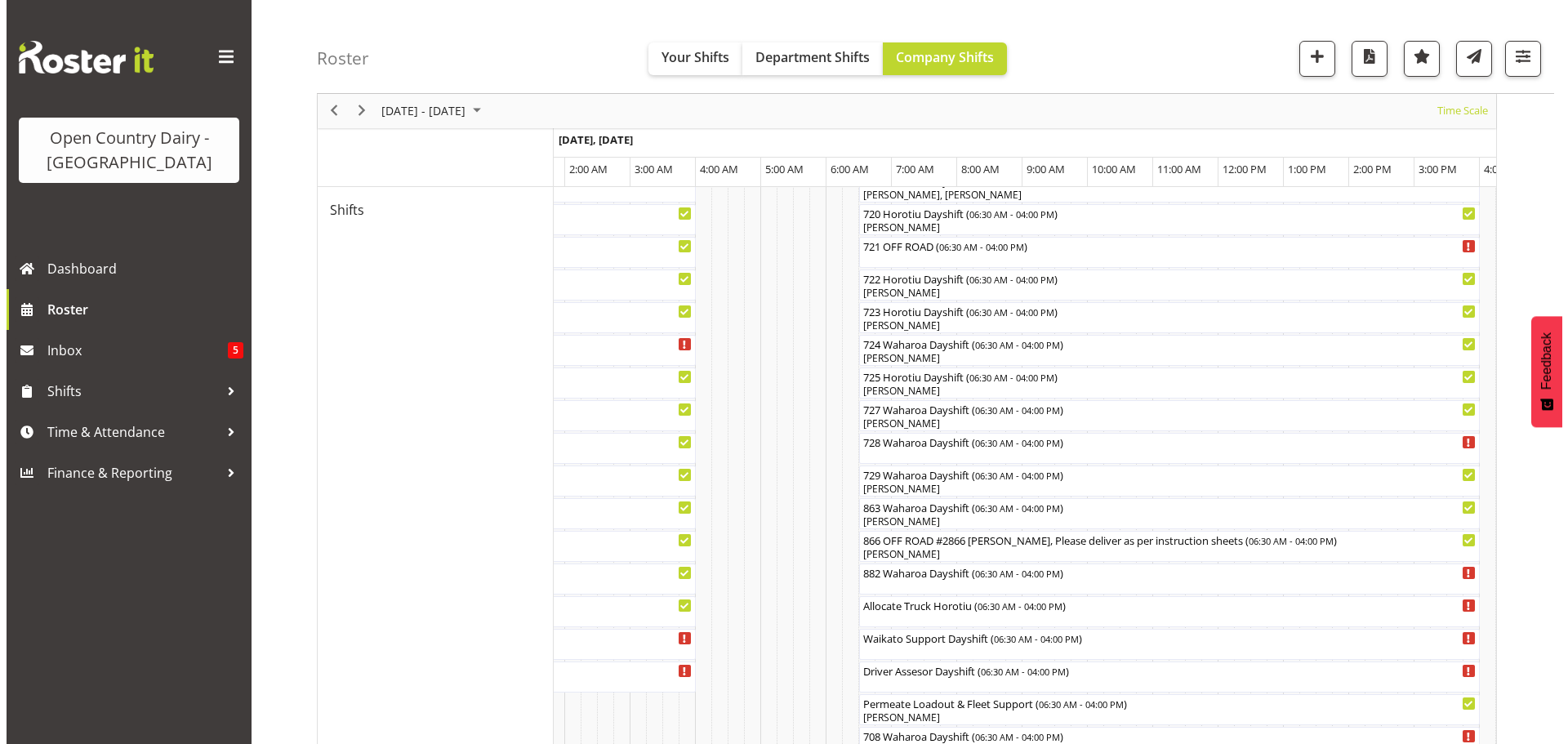
scroll to position [877, 0]
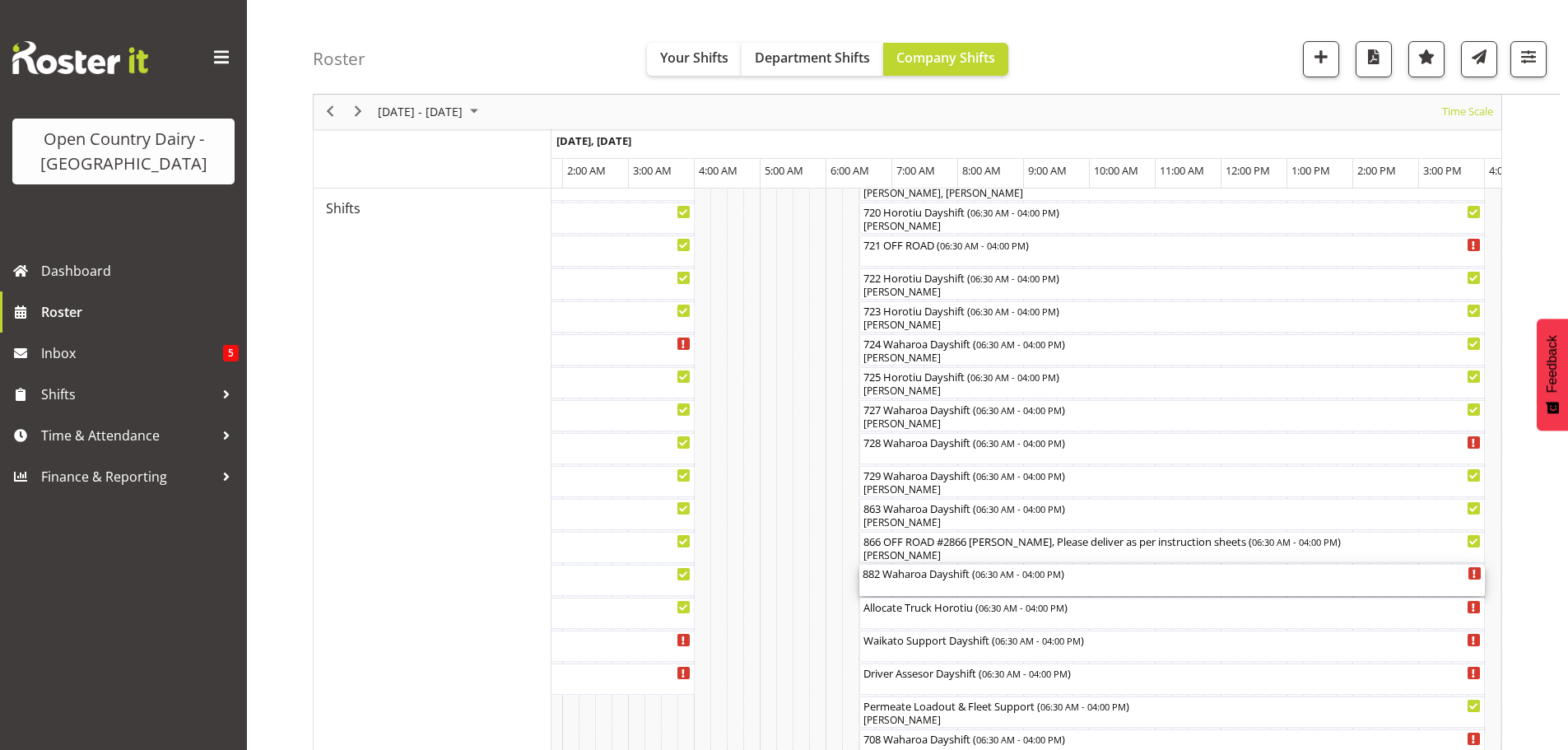
click at [908, 588] on div "882 Waharoa Dayshift ( 06:30 AM - 04:00 PM )" at bounding box center [1172, 580] width 619 height 31
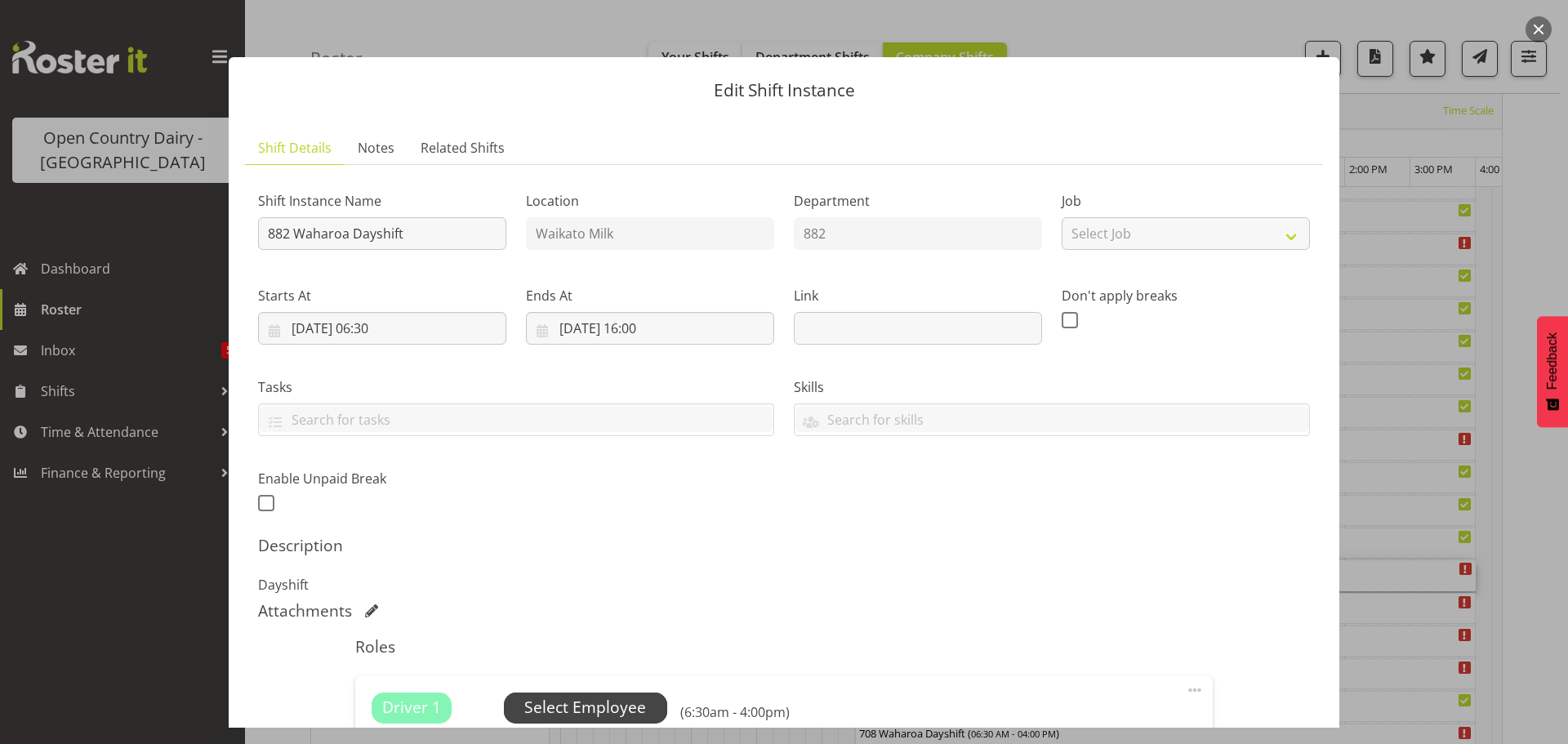
click at [592, 702] on span "Select Employee" at bounding box center [585, 708] width 122 height 24
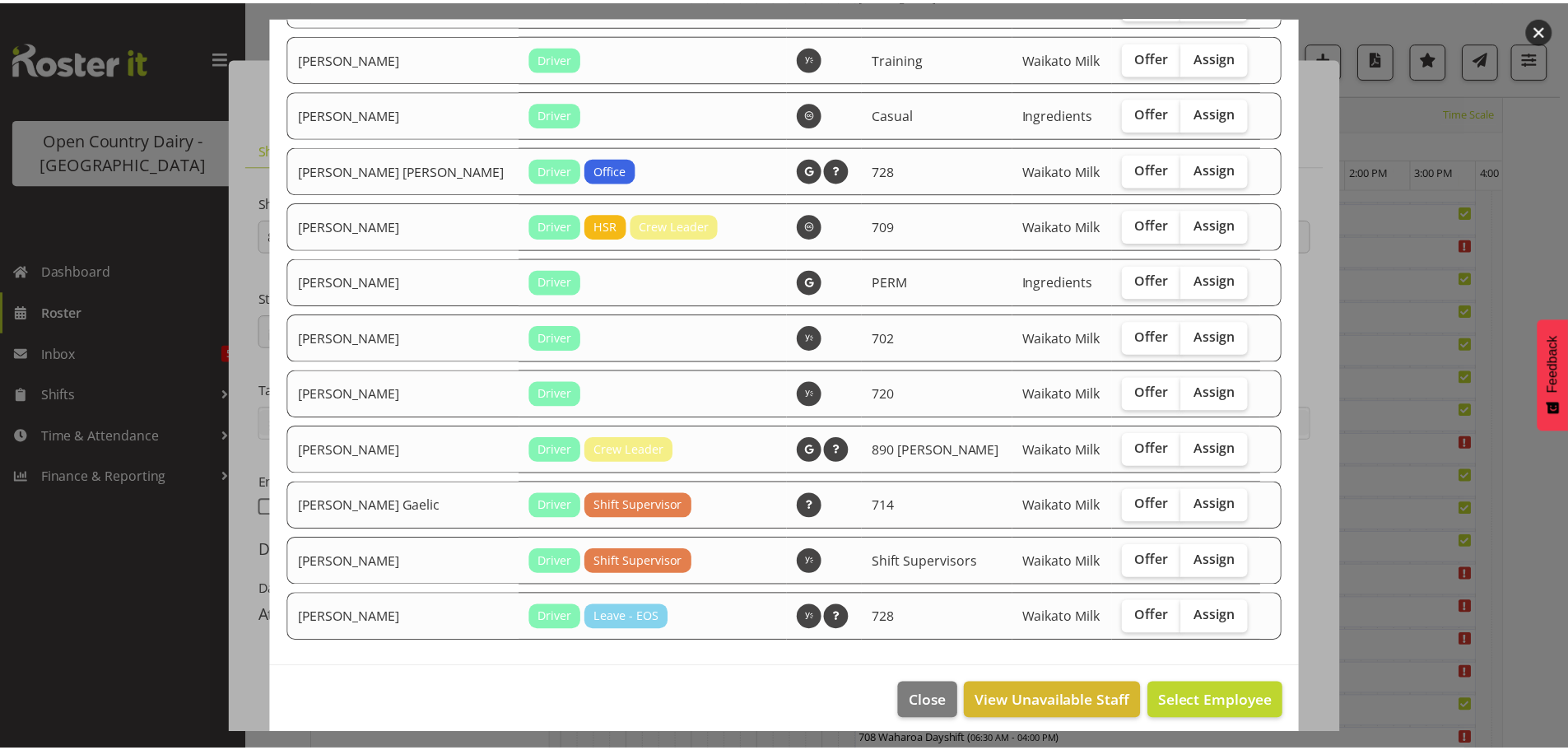
scroll to position [2009, 0]
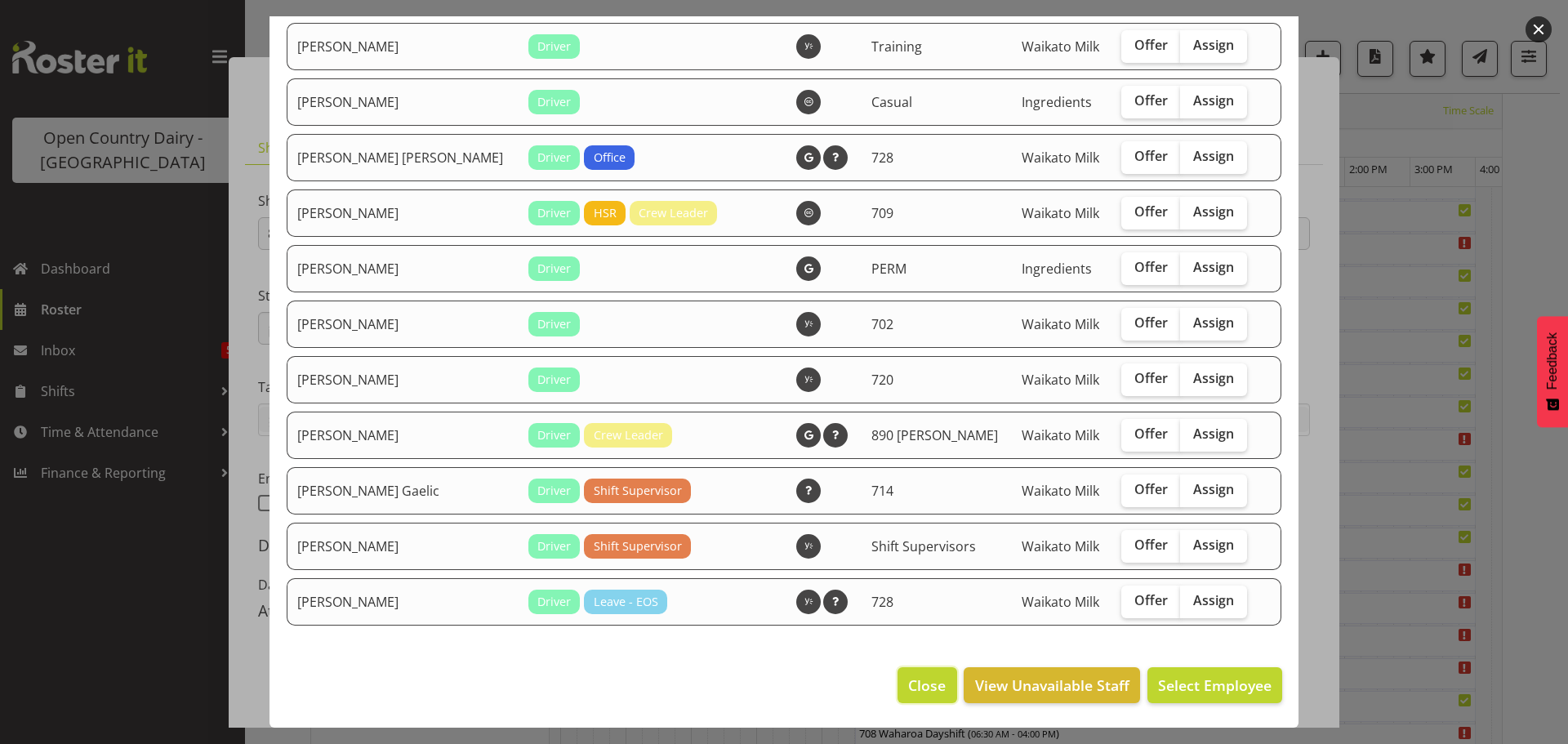
click at [897, 686] on button "Close" at bounding box center [926, 685] width 59 height 36
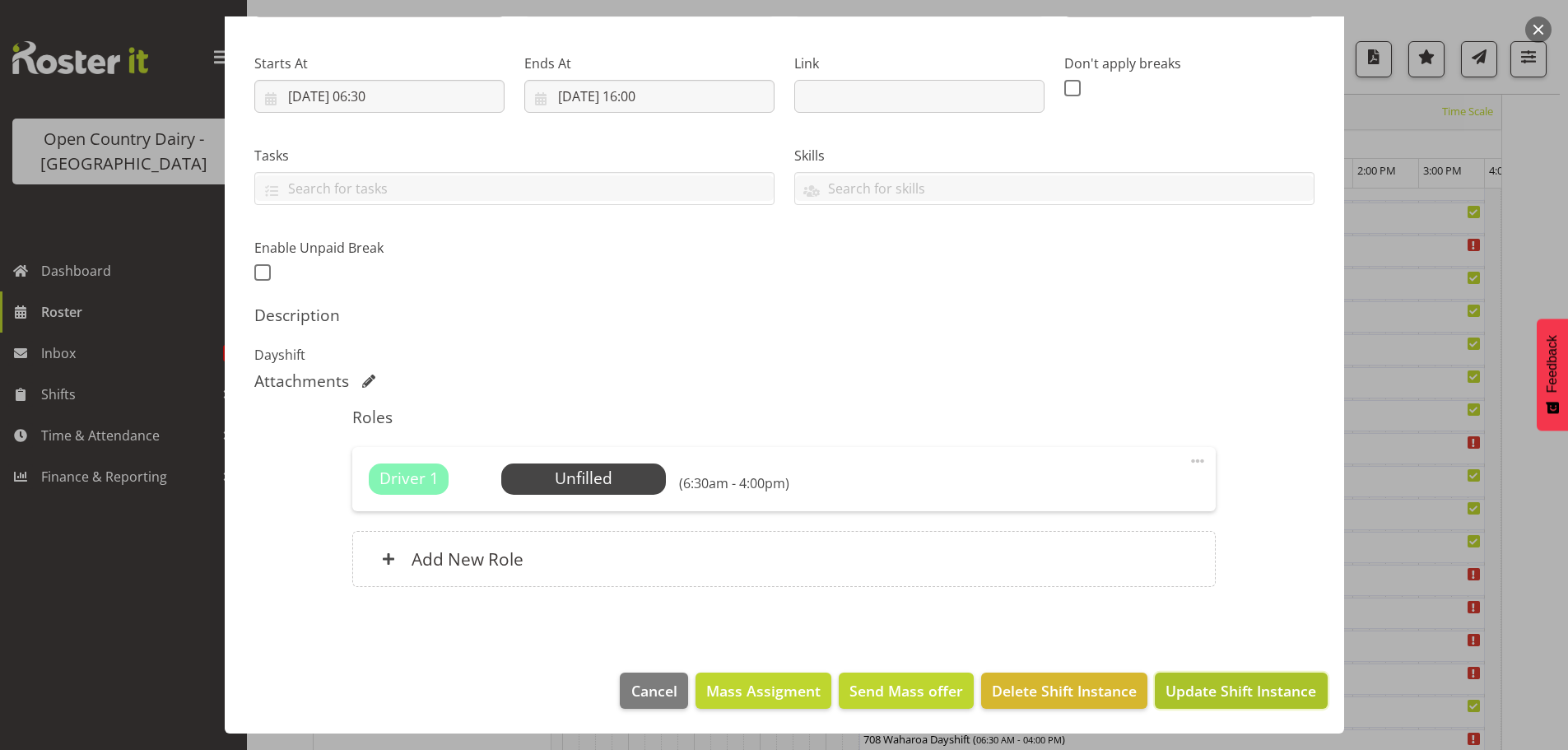
click at [1184, 689] on span "Update Shift Instance" at bounding box center [1240, 690] width 150 height 21
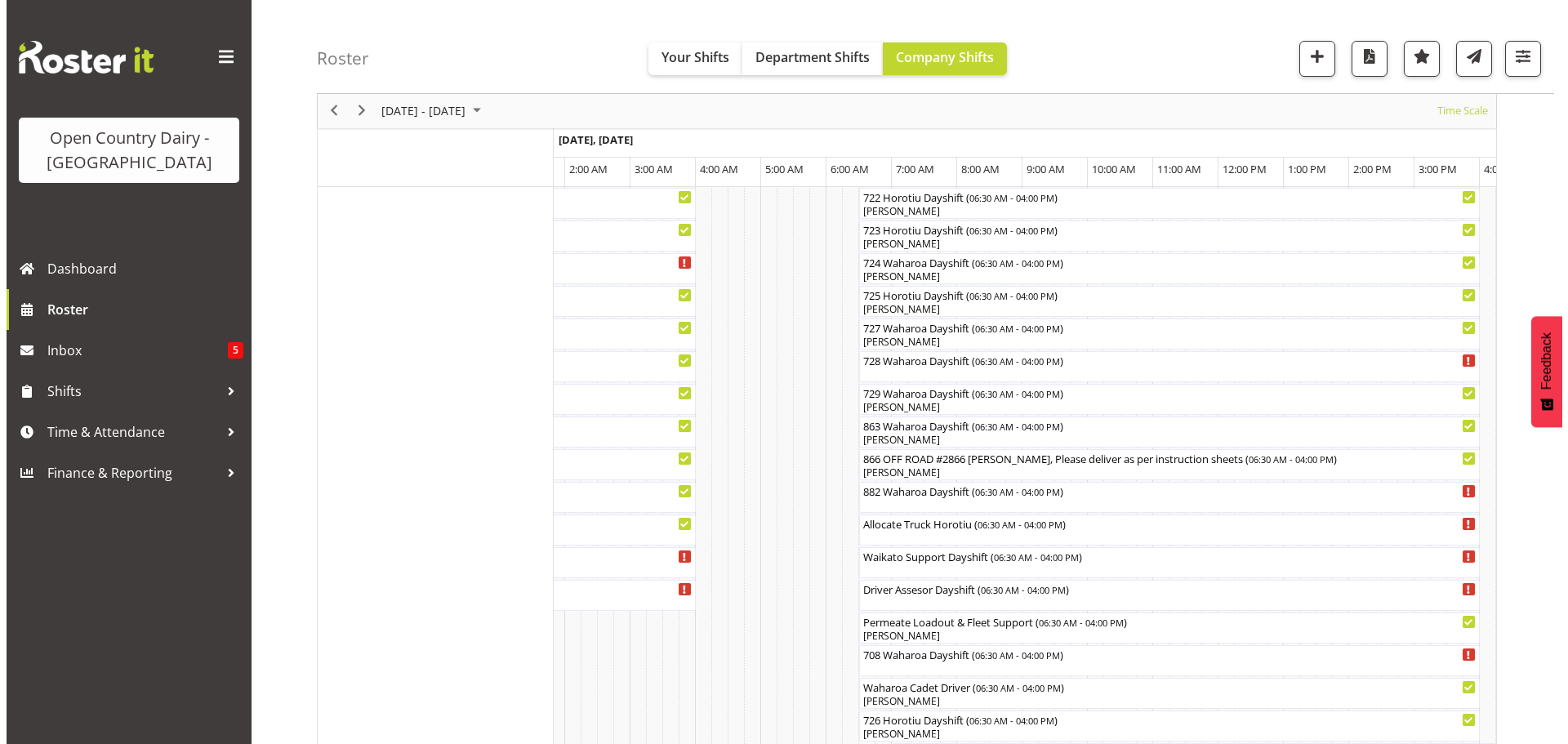
scroll to position [958, 0]
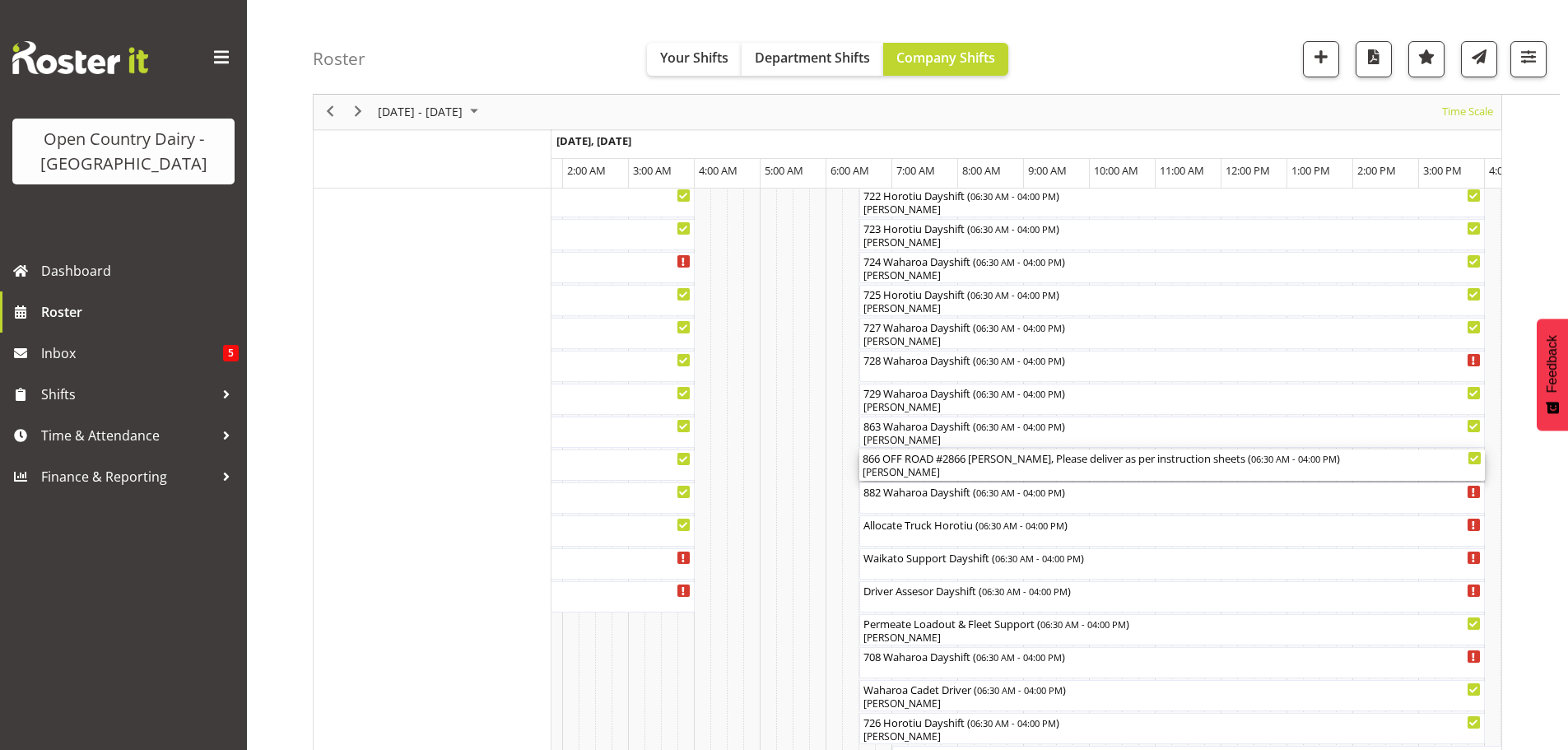
click at [962, 469] on div "Jacques Nel" at bounding box center [1172, 473] width 619 height 15
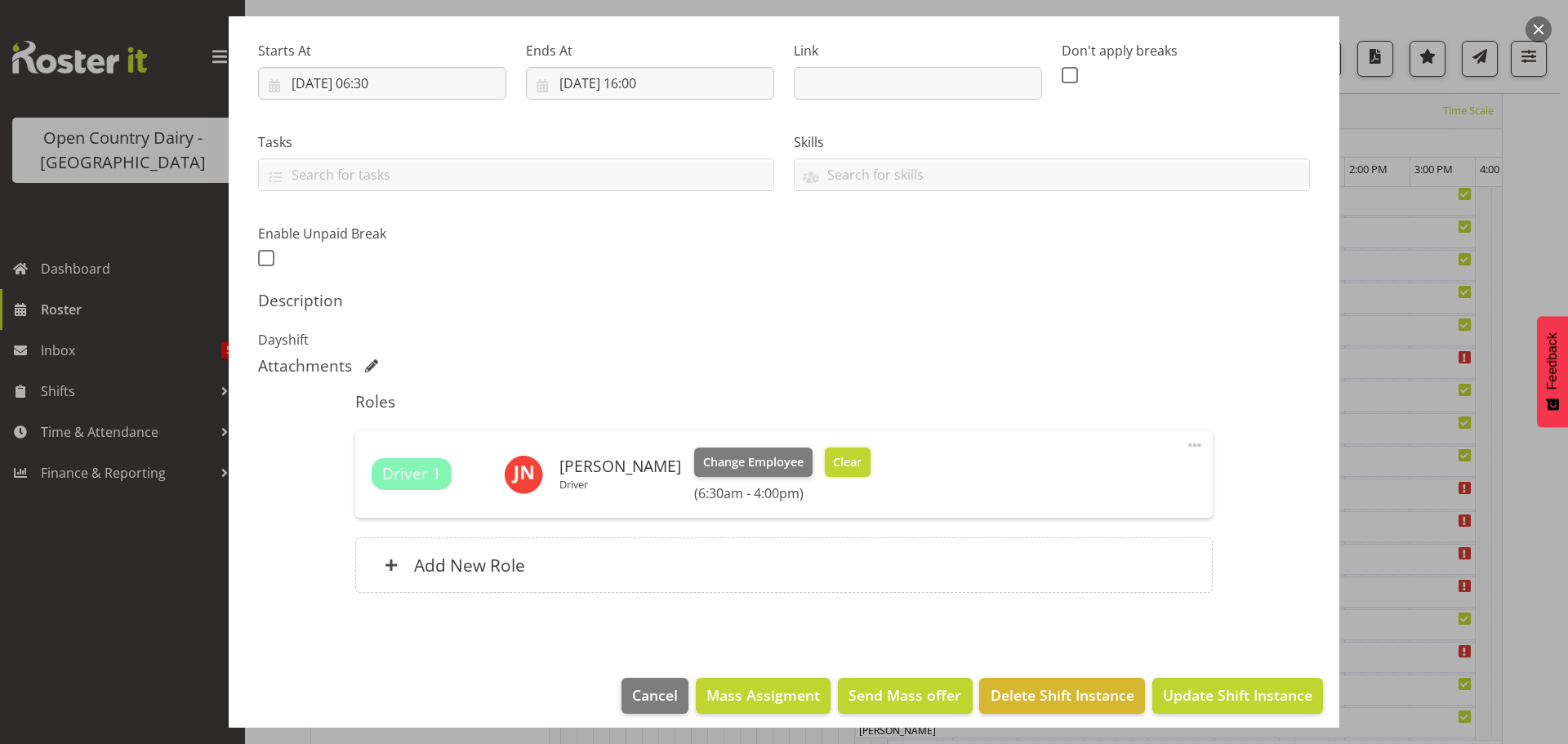
click at [834, 460] on span "Clear" at bounding box center [846, 463] width 28 height 18
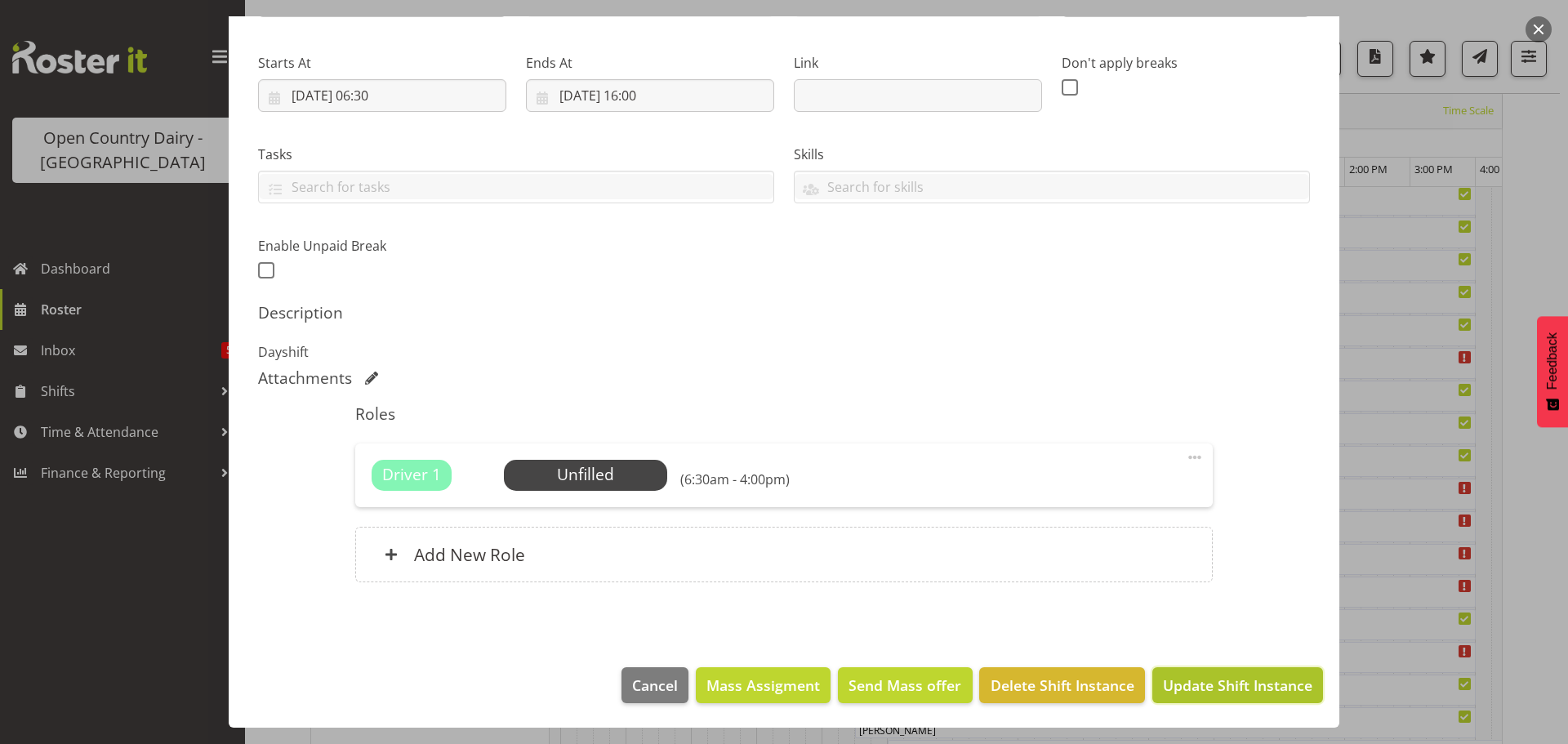
click at [1182, 687] on span "Update Shift Instance" at bounding box center [1238, 685] width 149 height 21
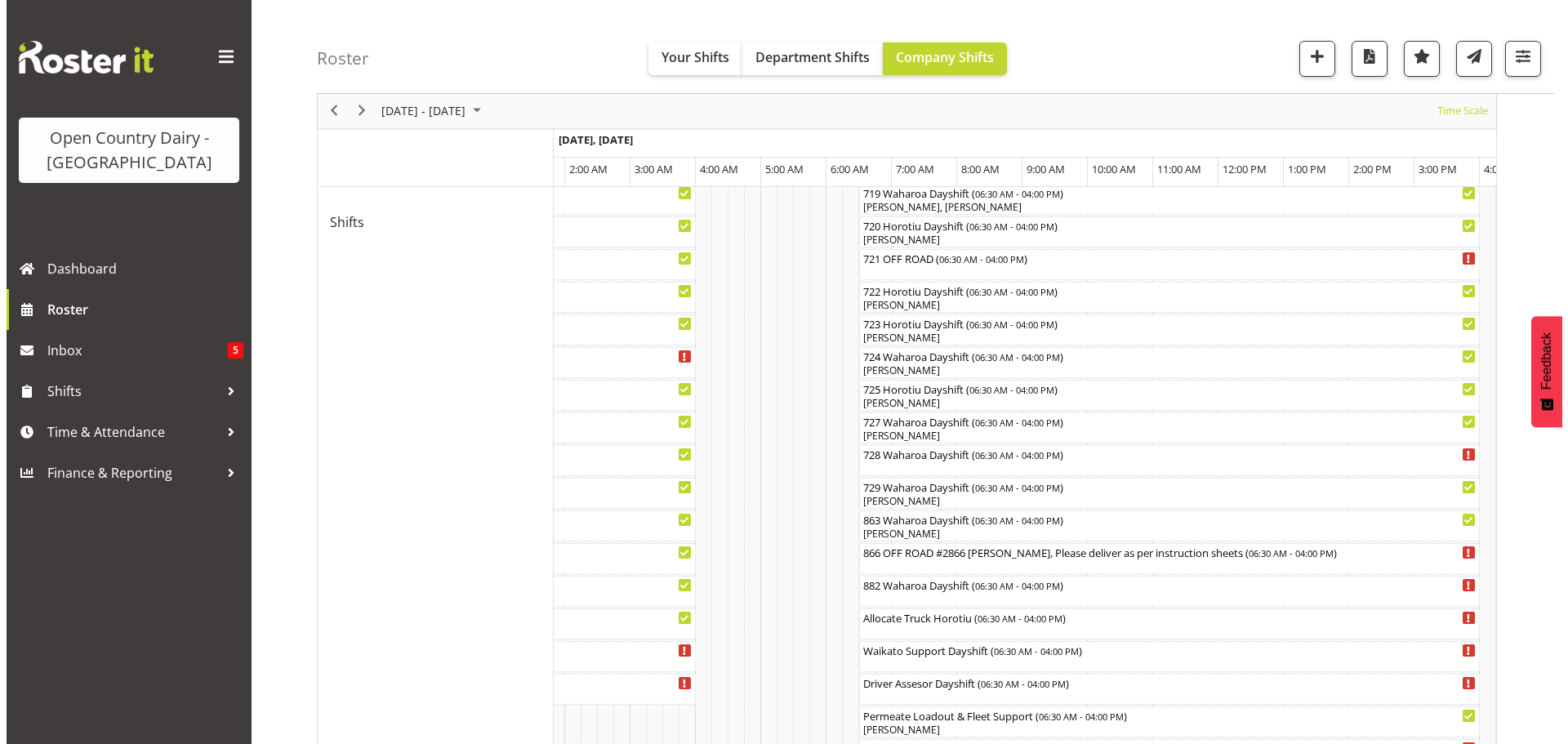
scroll to position [877, 0]
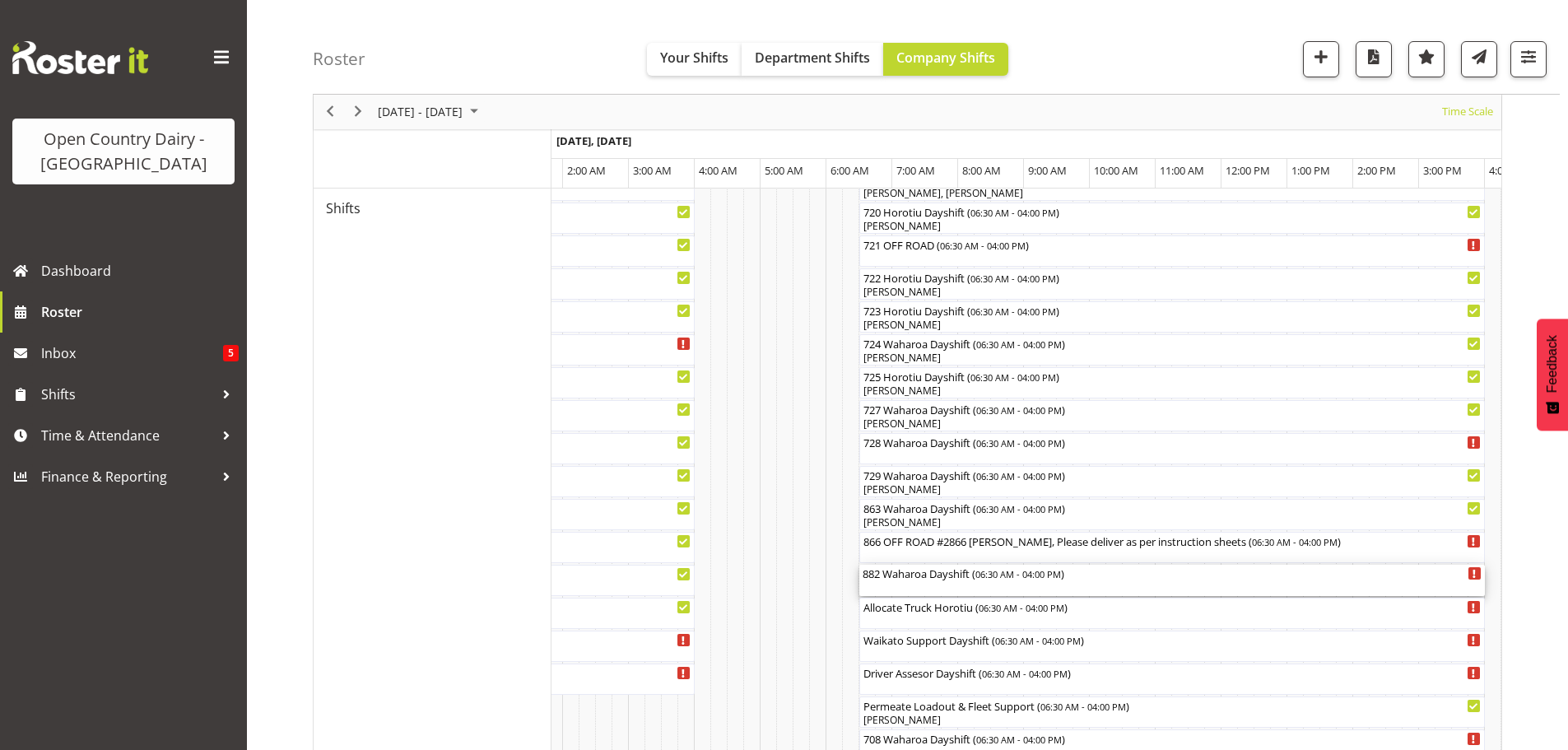
click at [953, 589] on div "882 Waharoa Dayshift ( 06:30 AM - 04:00 PM )" at bounding box center [1172, 580] width 619 height 31
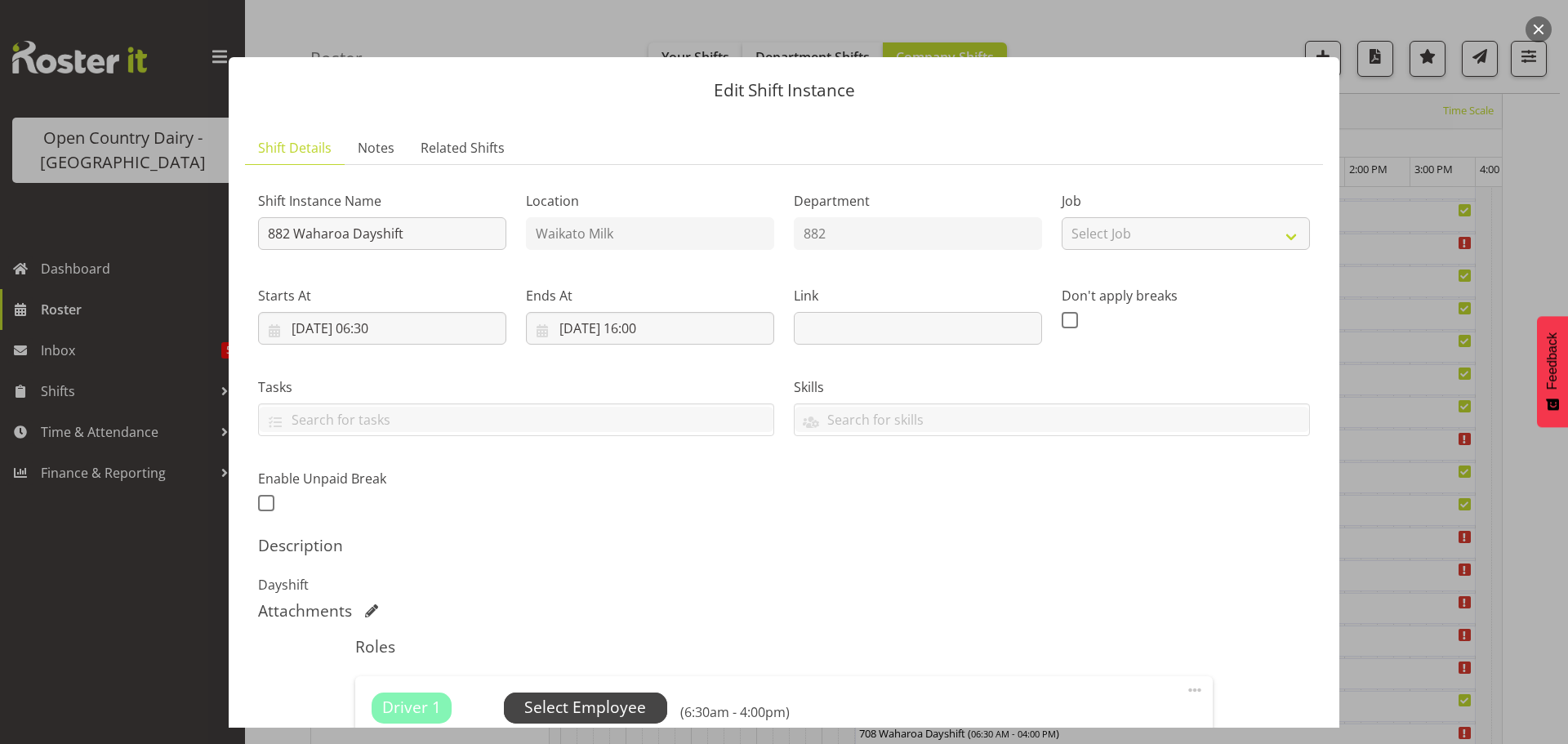
click at [588, 708] on span "Select Employee" at bounding box center [585, 708] width 122 height 24
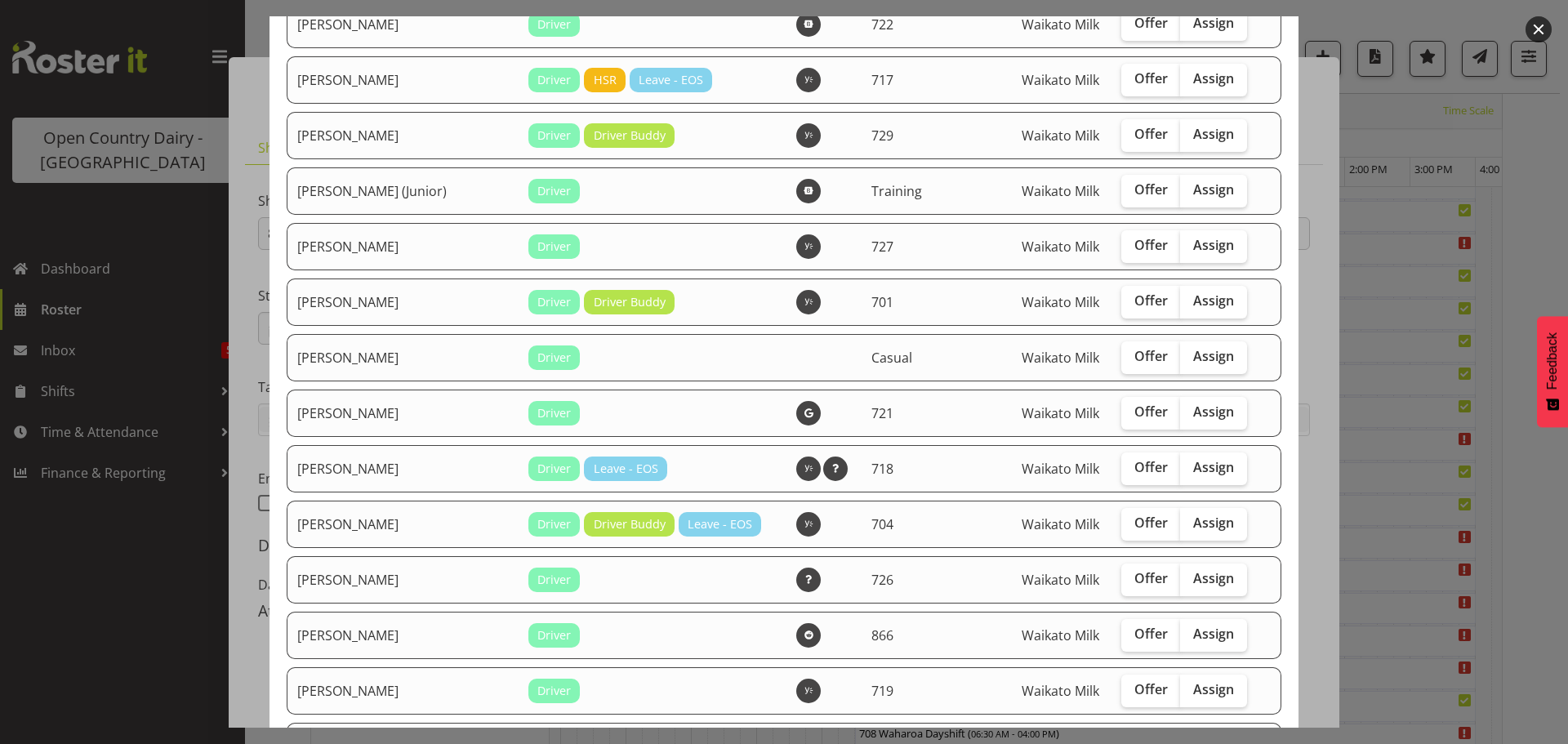
scroll to position [817, 0]
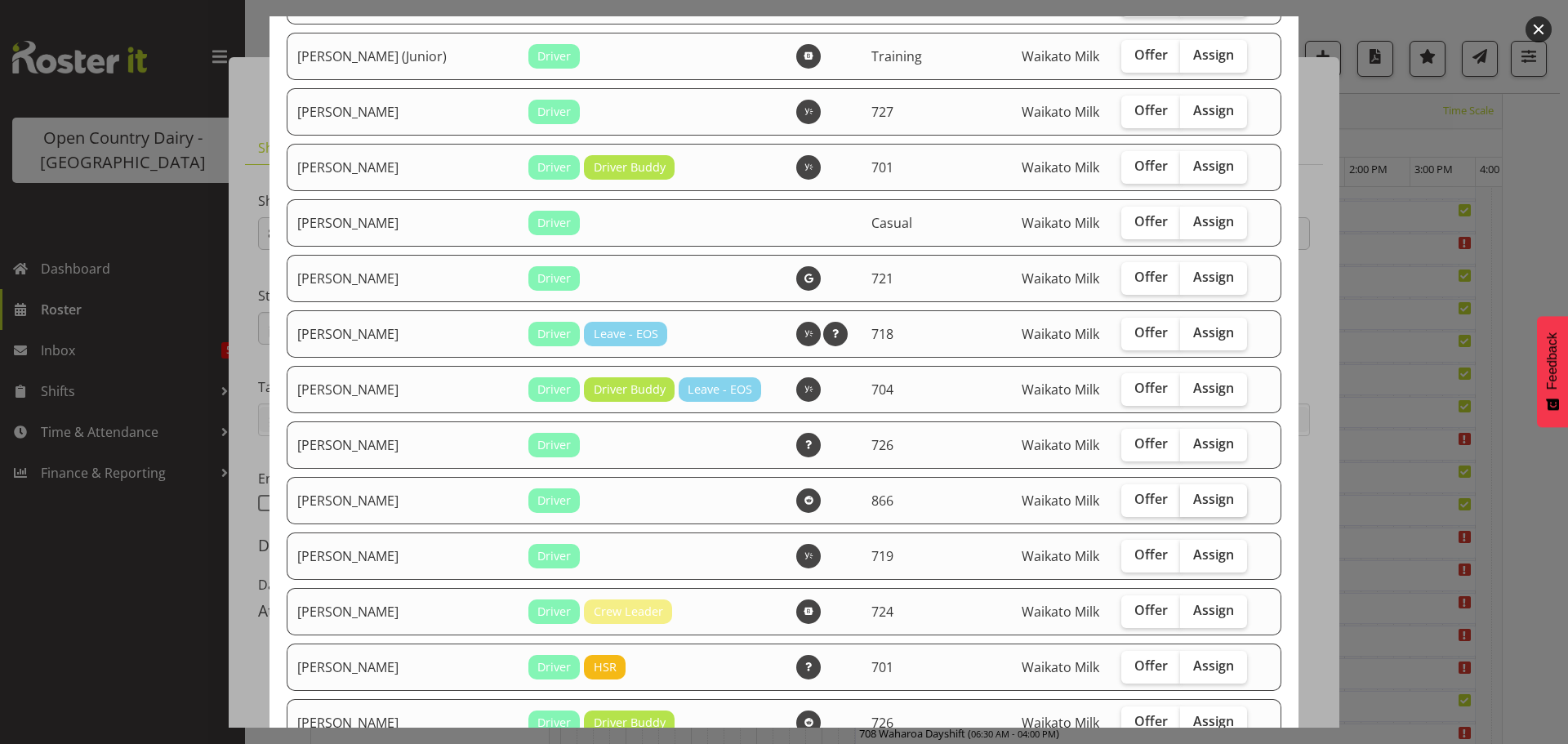
click at [1193, 500] on span "Assign" at bounding box center [1213, 499] width 41 height 16
click at [1180, 500] on input "Assign" at bounding box center [1185, 500] width 11 height 11
checkbox input "true"
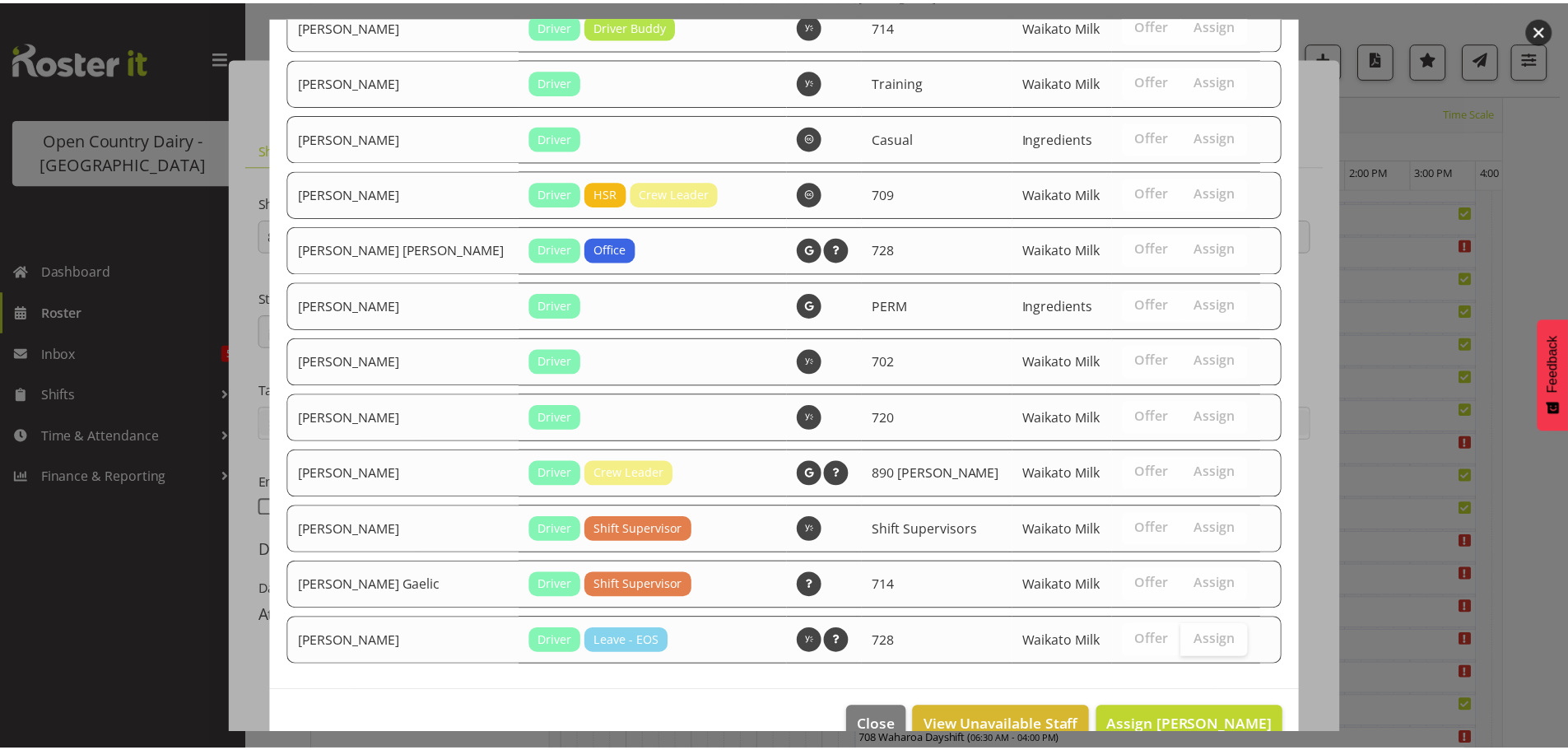
scroll to position [2065, 0]
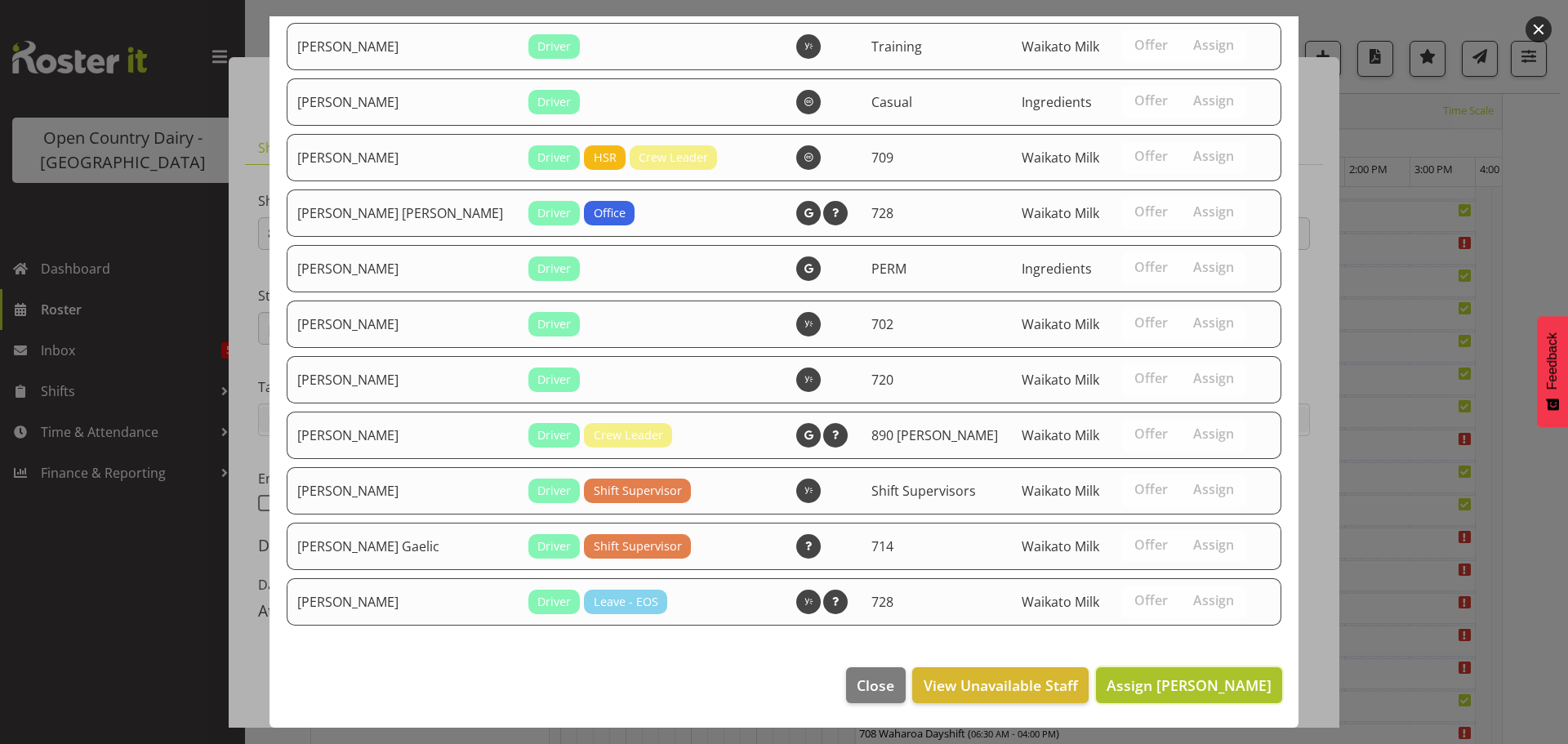
click at [1187, 680] on span "Assign Jacques Nel" at bounding box center [1189, 686] width 165 height 20
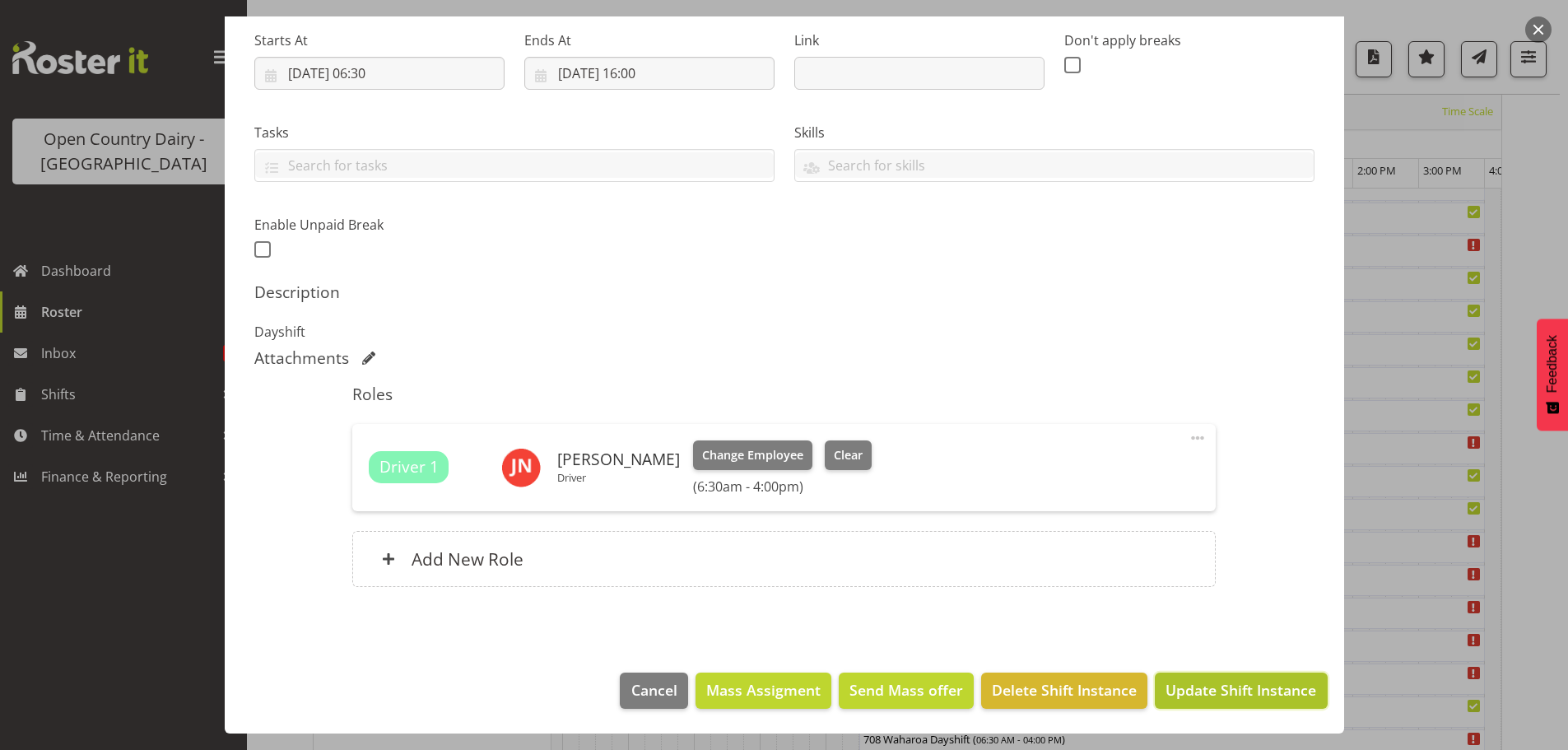
click at [1210, 685] on span "Update Shift Instance" at bounding box center [1240, 689] width 150 height 21
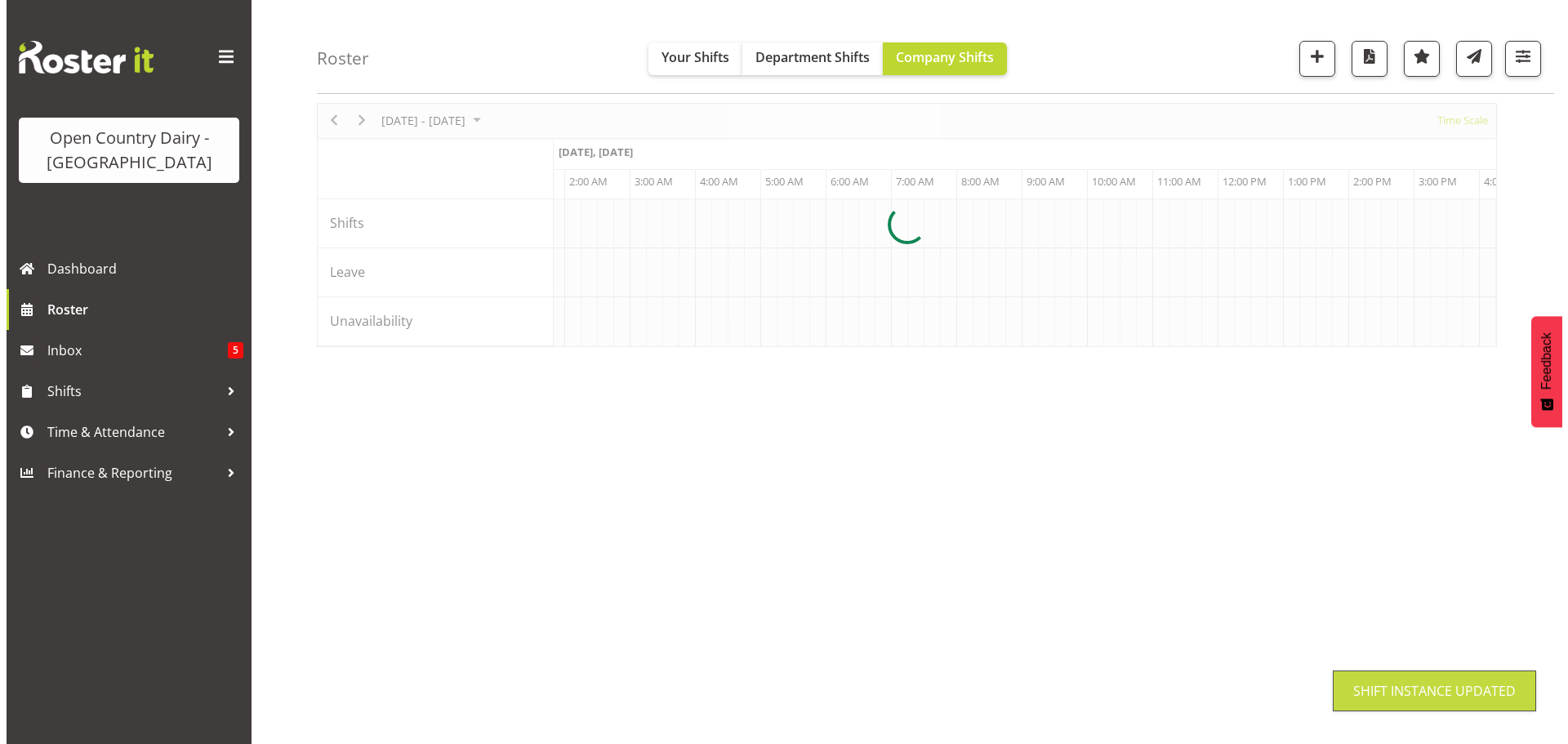
scroll to position [59, 0]
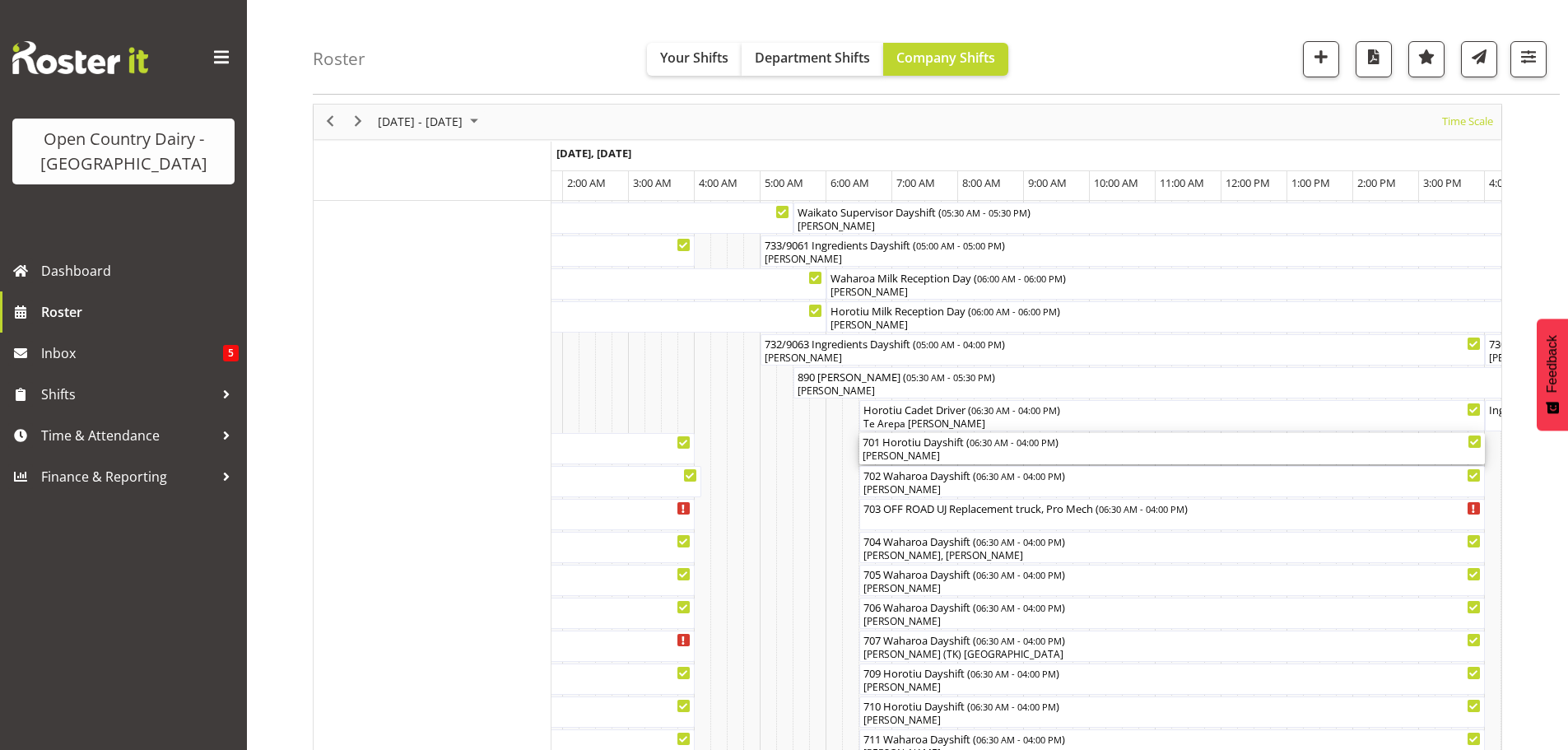
click at [967, 453] on div "Johann Van Zyl" at bounding box center [1172, 456] width 619 height 15
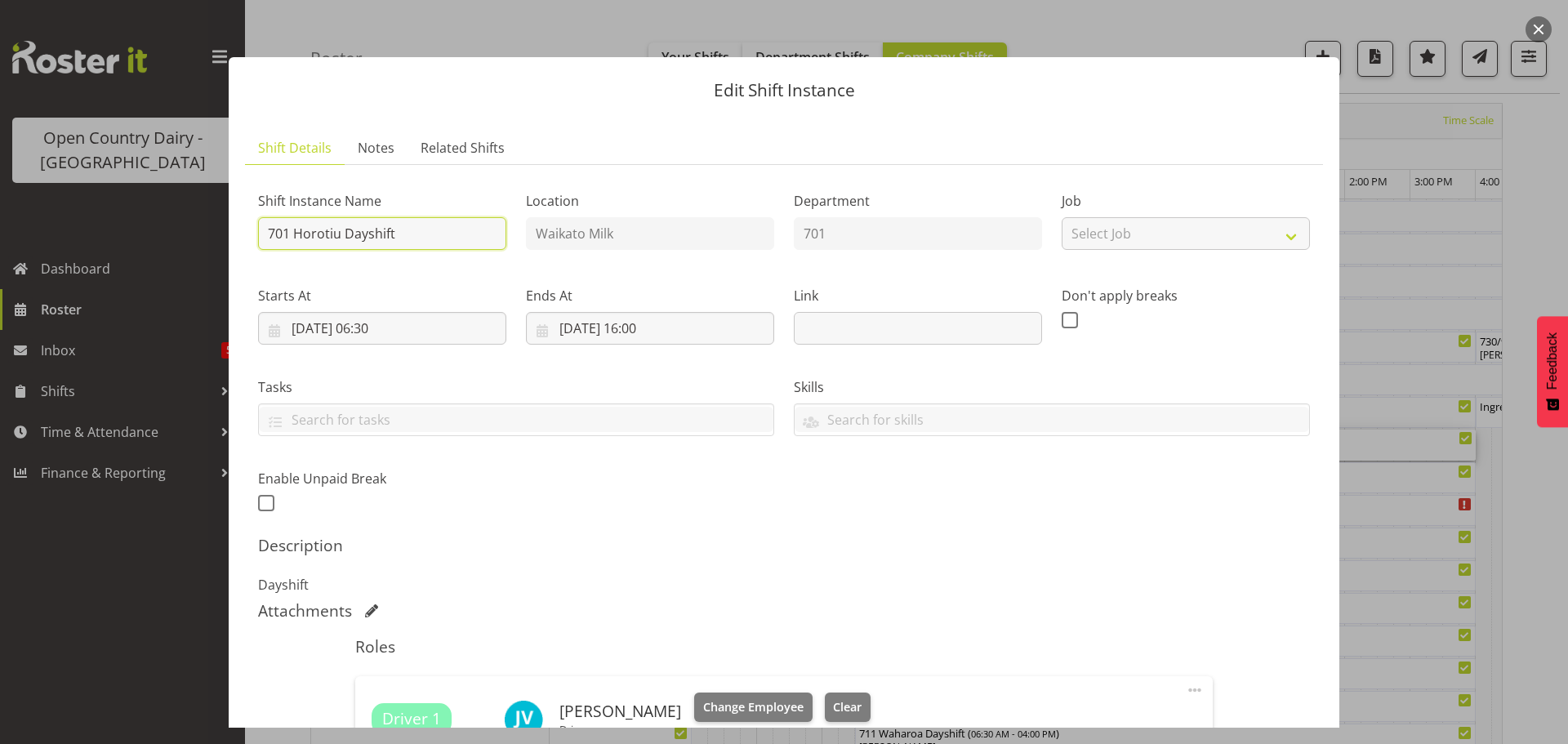
click at [420, 234] on input "701 Horotiu Dayshift" at bounding box center [382, 234] width 248 height 33
type input "701 OFF ROAD NVR Replacement, Pules Engineering"
click at [833, 710] on span "Clear" at bounding box center [846, 708] width 28 height 18
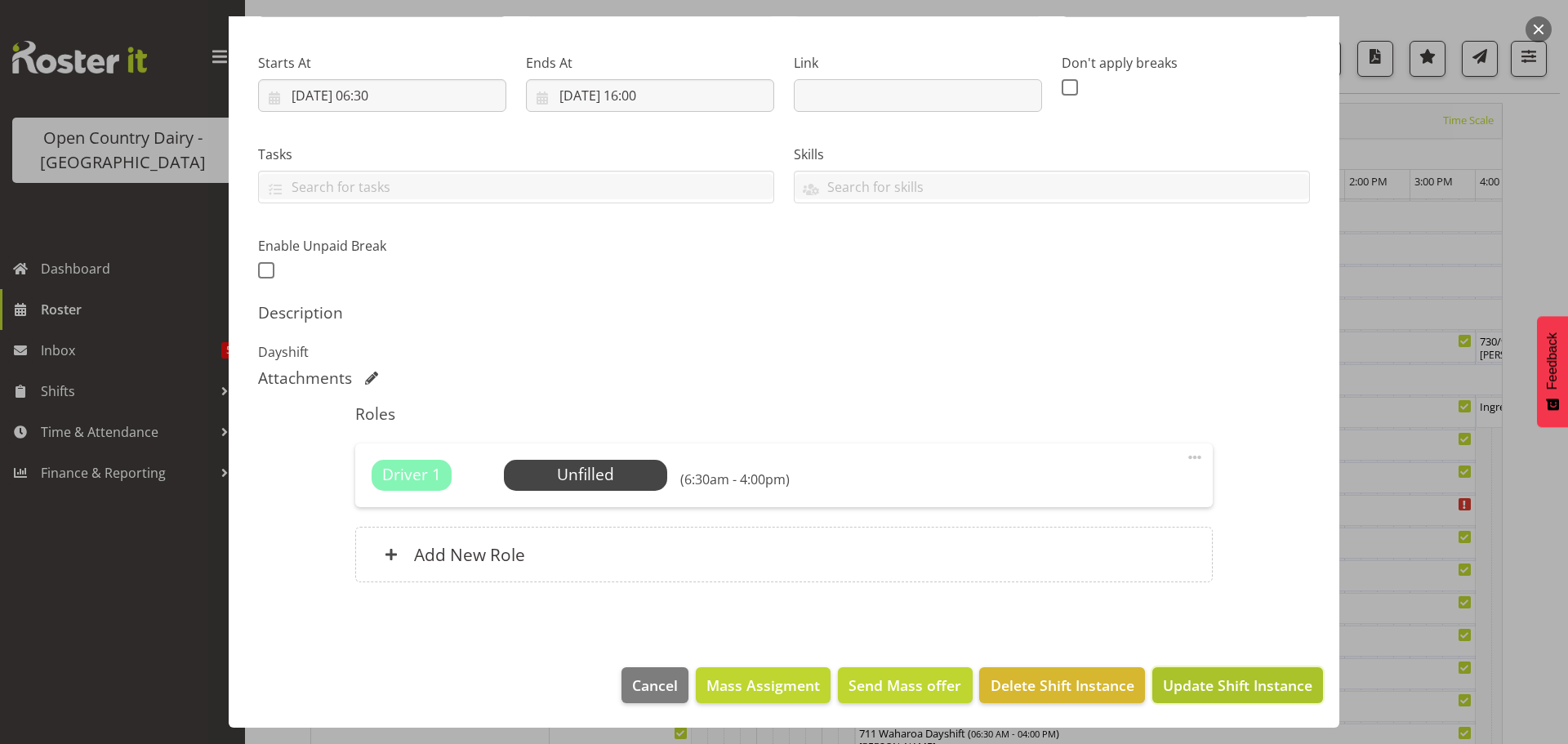
click at [1215, 679] on span "Update Shift Instance" at bounding box center [1238, 685] width 149 height 21
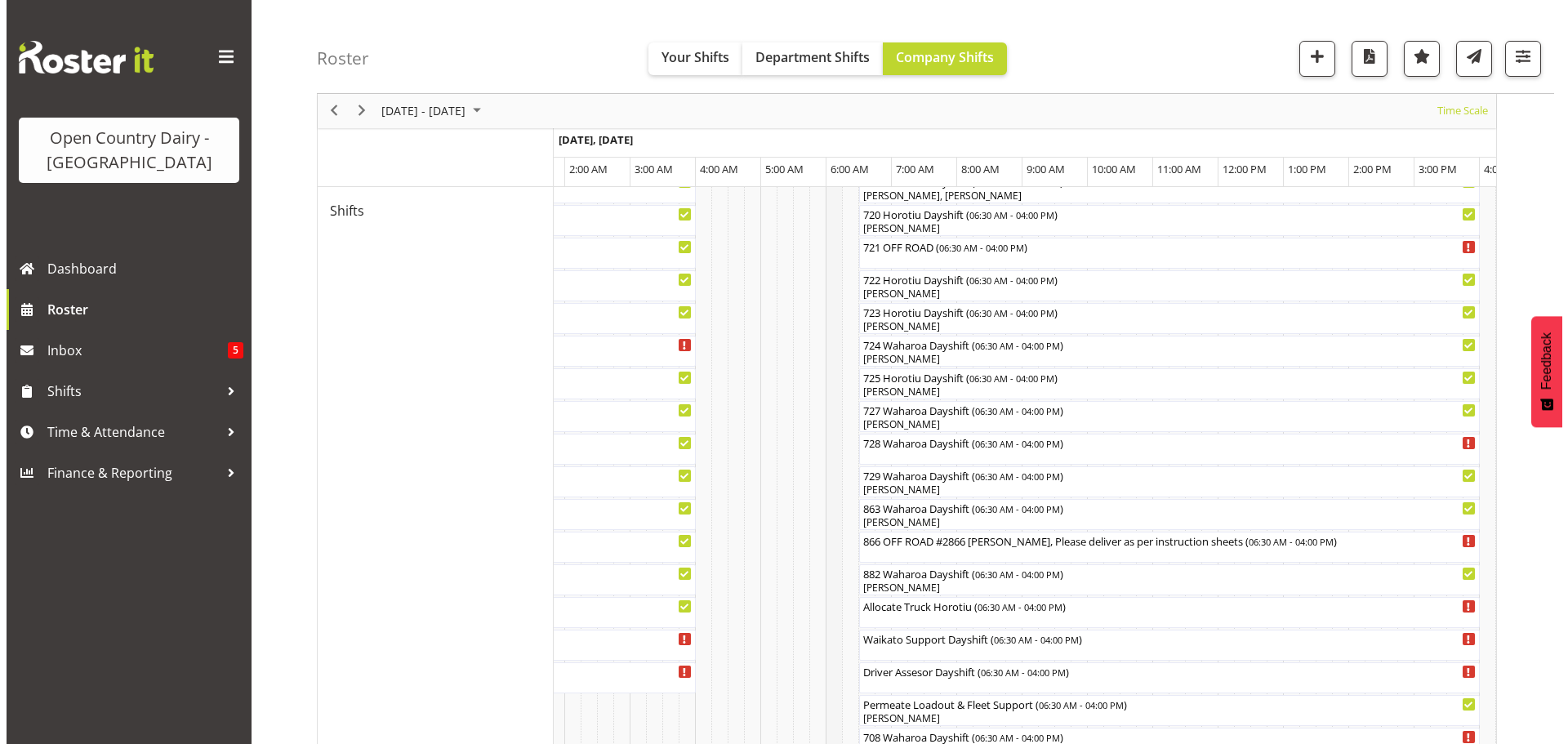
scroll to position [877, 0]
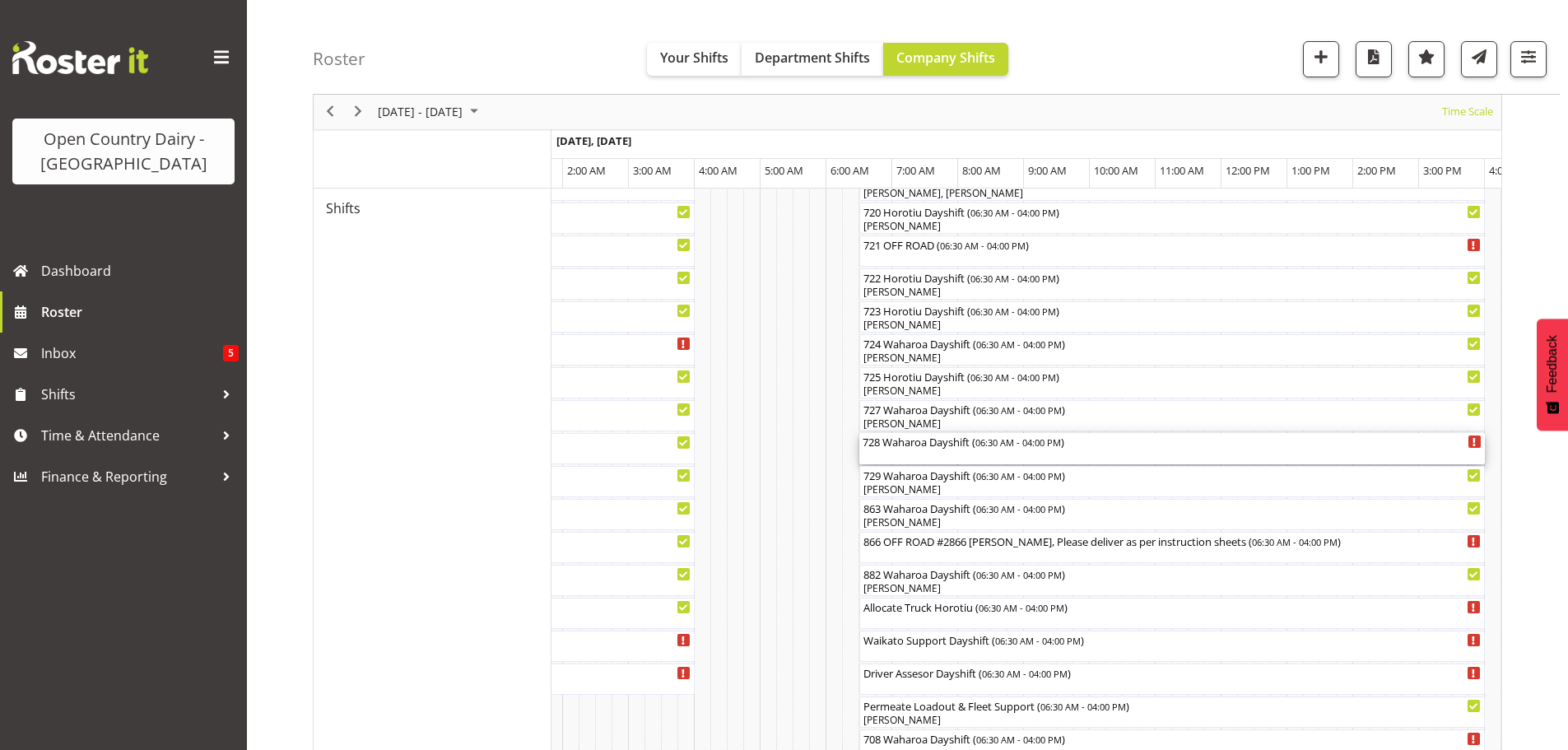
click at [928, 454] on div "728 Waharoa Dayshift ( 06:30 AM - 04:00 PM )" at bounding box center [1172, 449] width 619 height 31
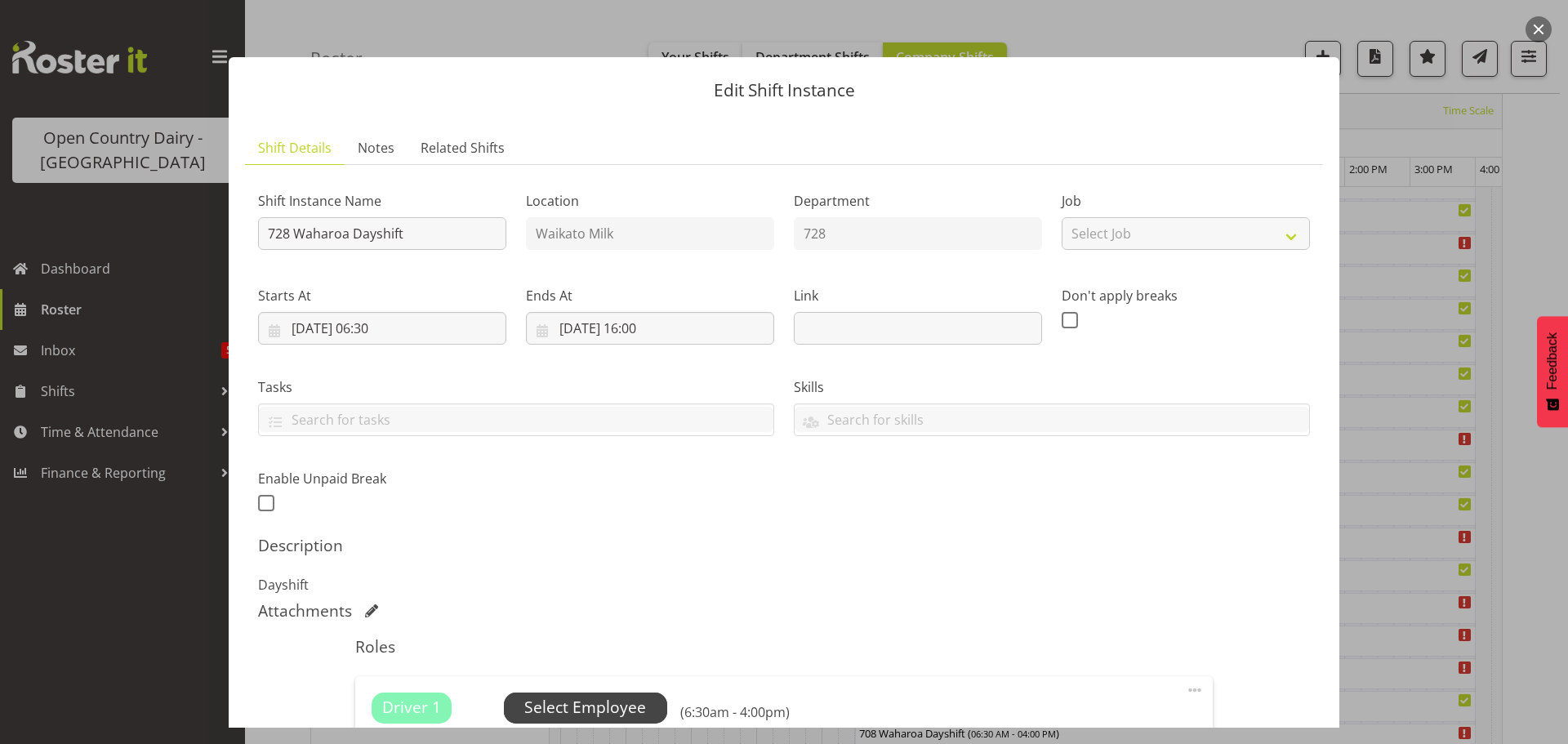
click at [576, 704] on span "Select Employee" at bounding box center [585, 708] width 122 height 24
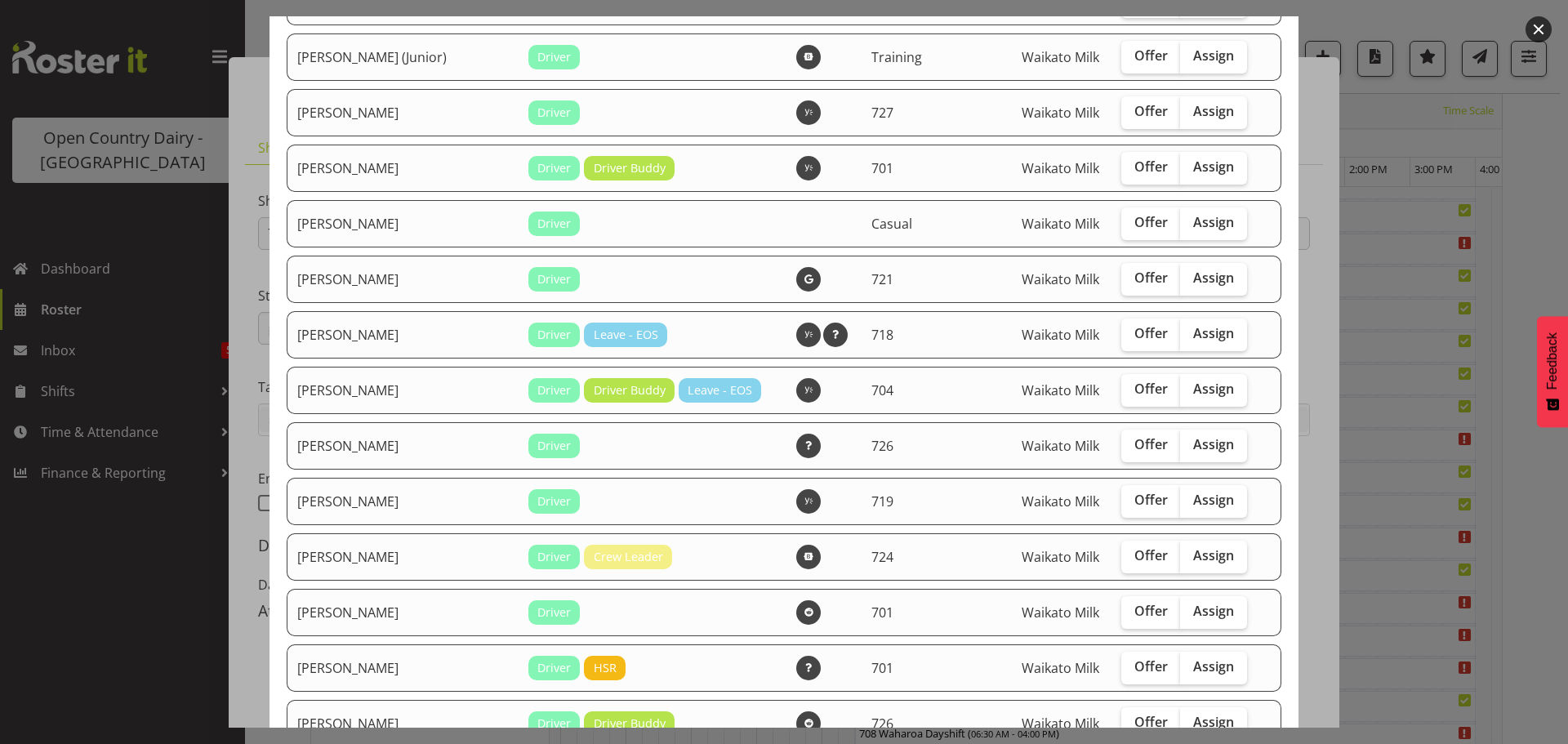
scroll to position [817, 0]
click at [1193, 612] on span "Assign" at bounding box center [1213, 610] width 41 height 16
click at [1187, 612] on input "Assign" at bounding box center [1185, 611] width 11 height 11
checkbox input "true"
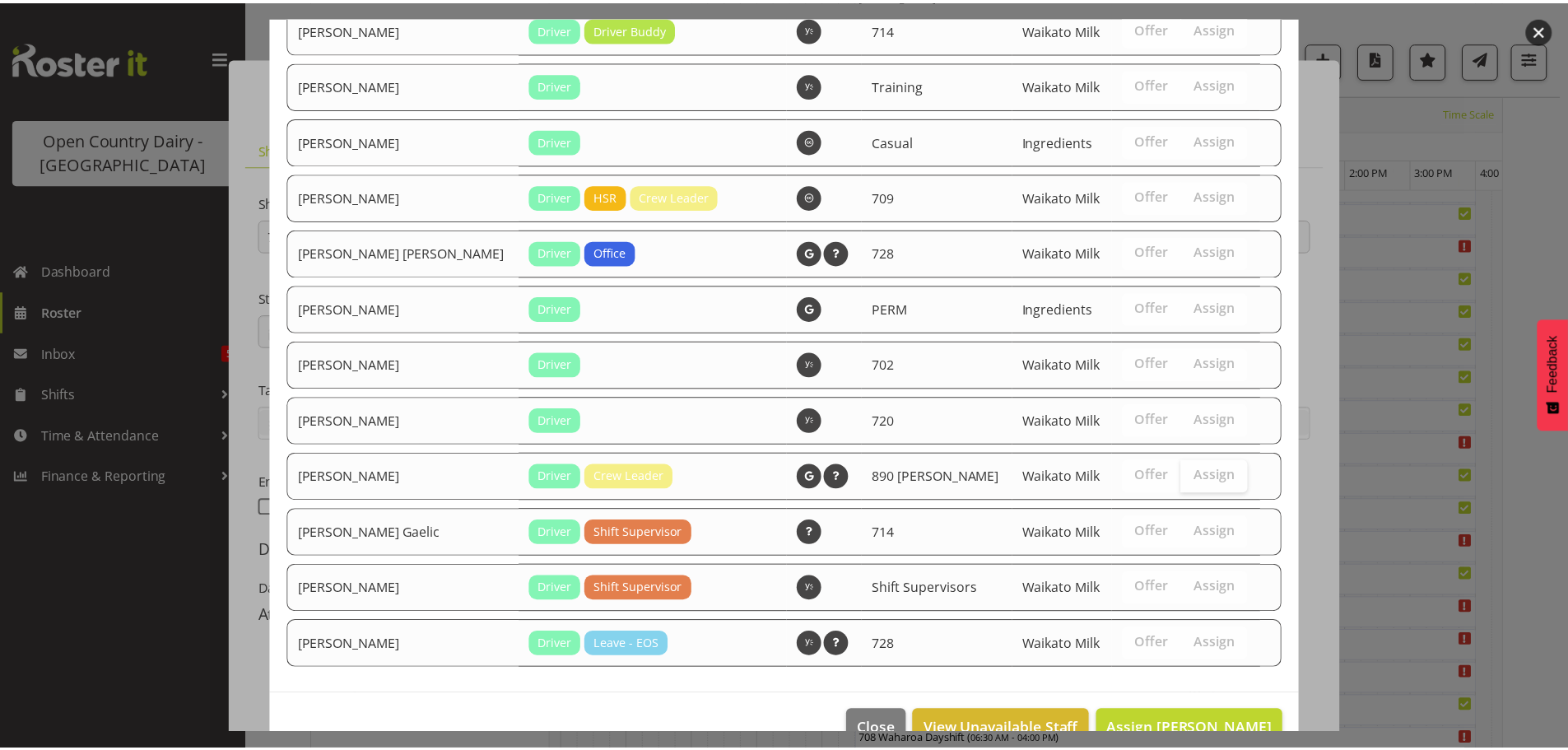
scroll to position [2065, 0]
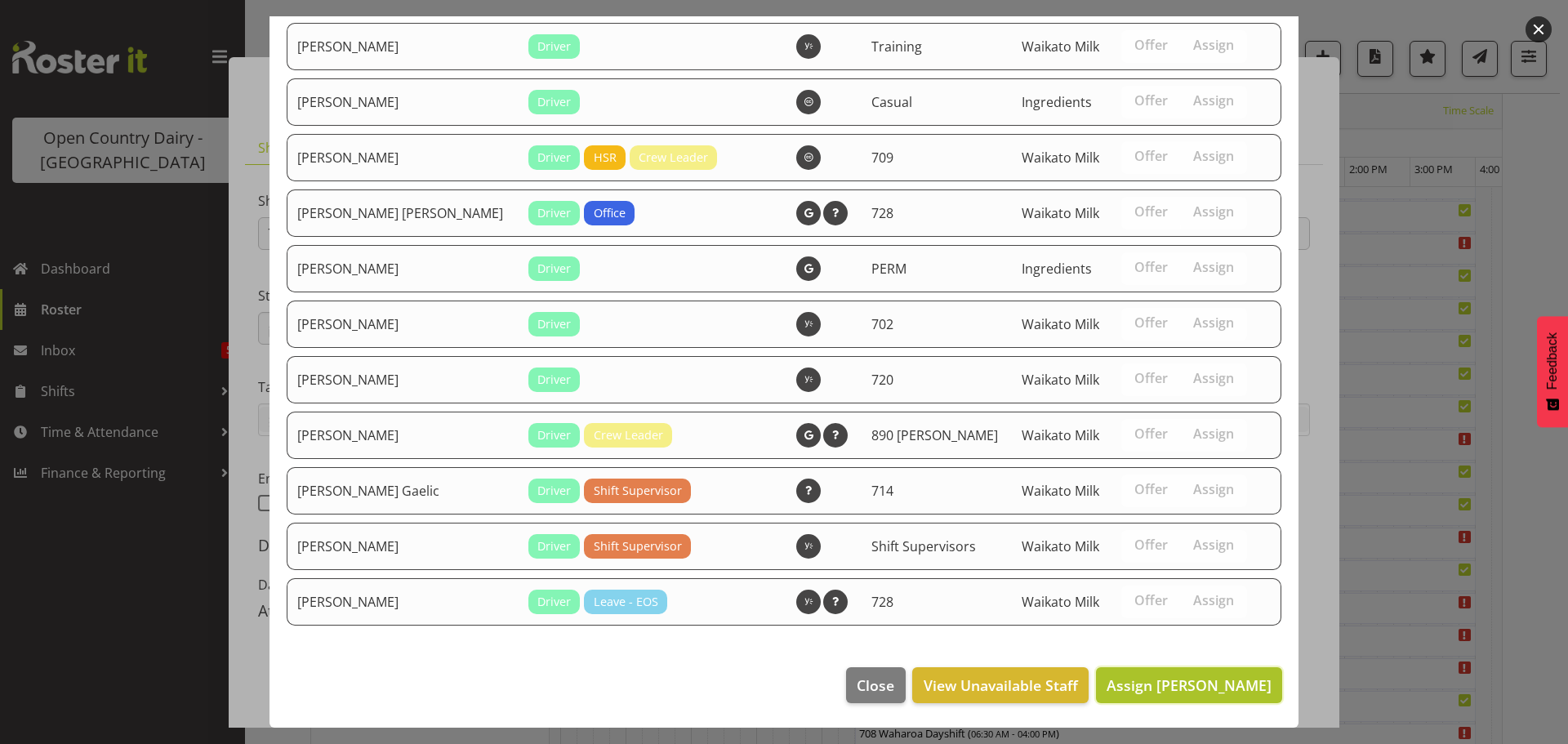
click at [1186, 685] on span "Assign Johann Van Zyl" at bounding box center [1189, 686] width 165 height 20
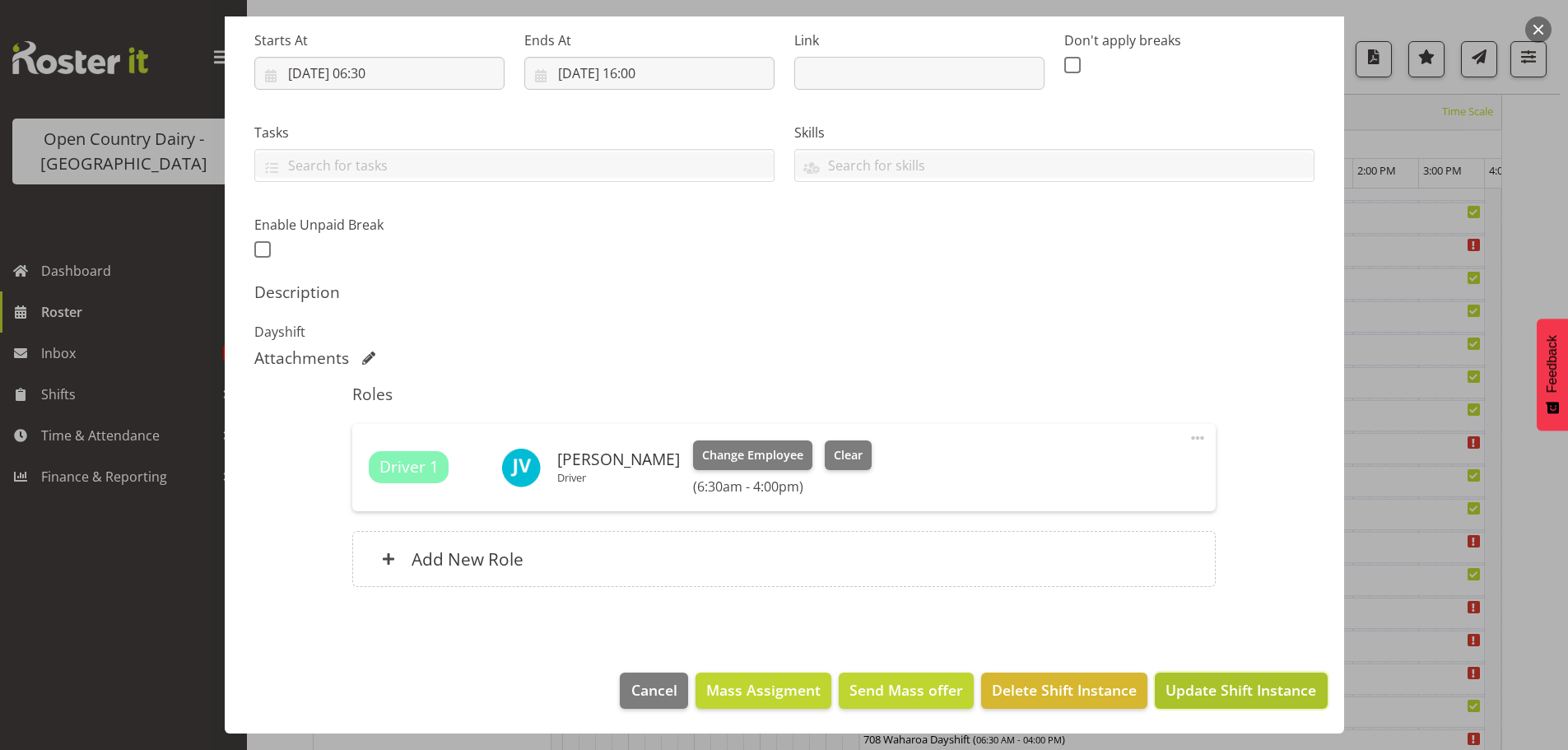
click at [1221, 698] on span "Update Shift Instance" at bounding box center [1240, 689] width 150 height 21
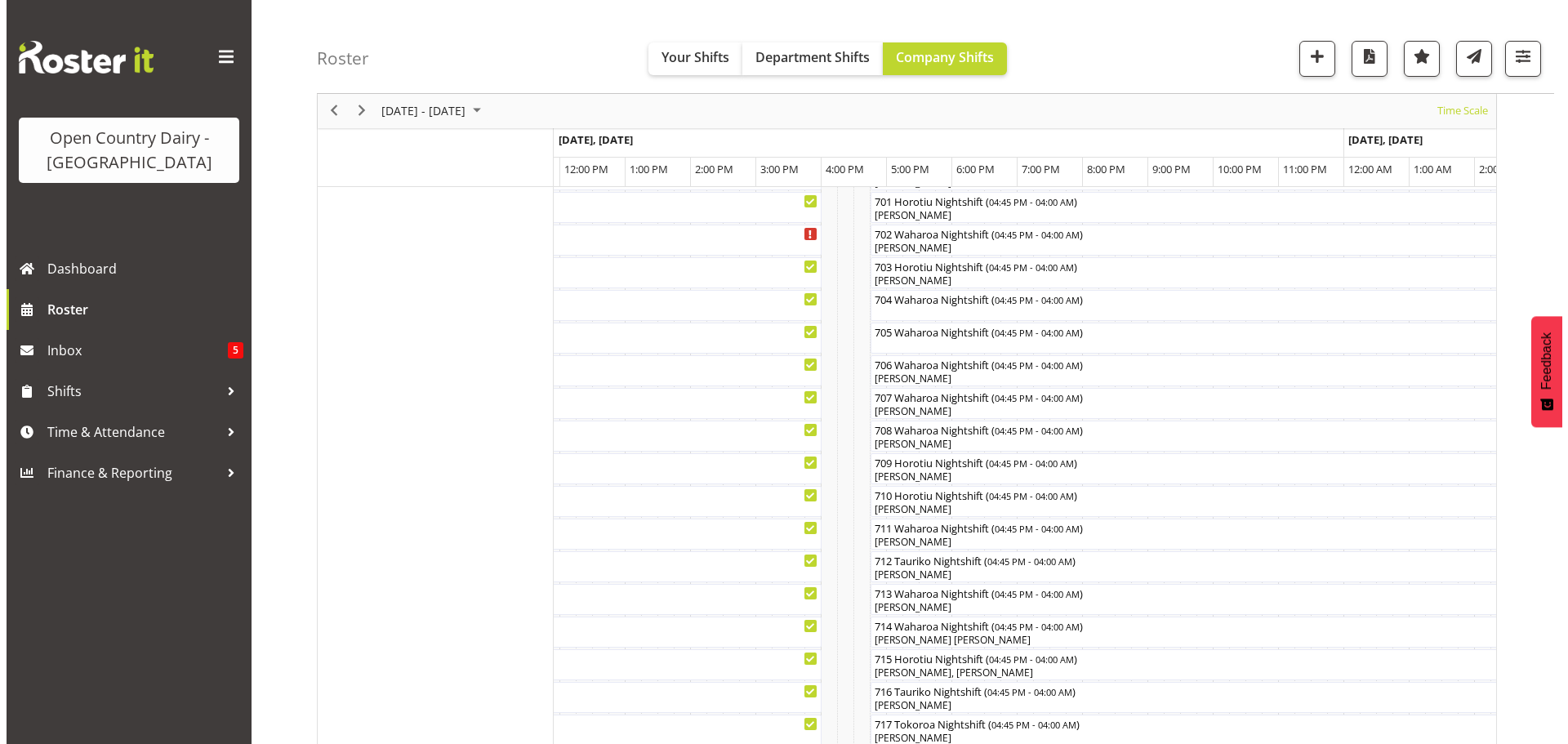
scroll to position [290, 0]
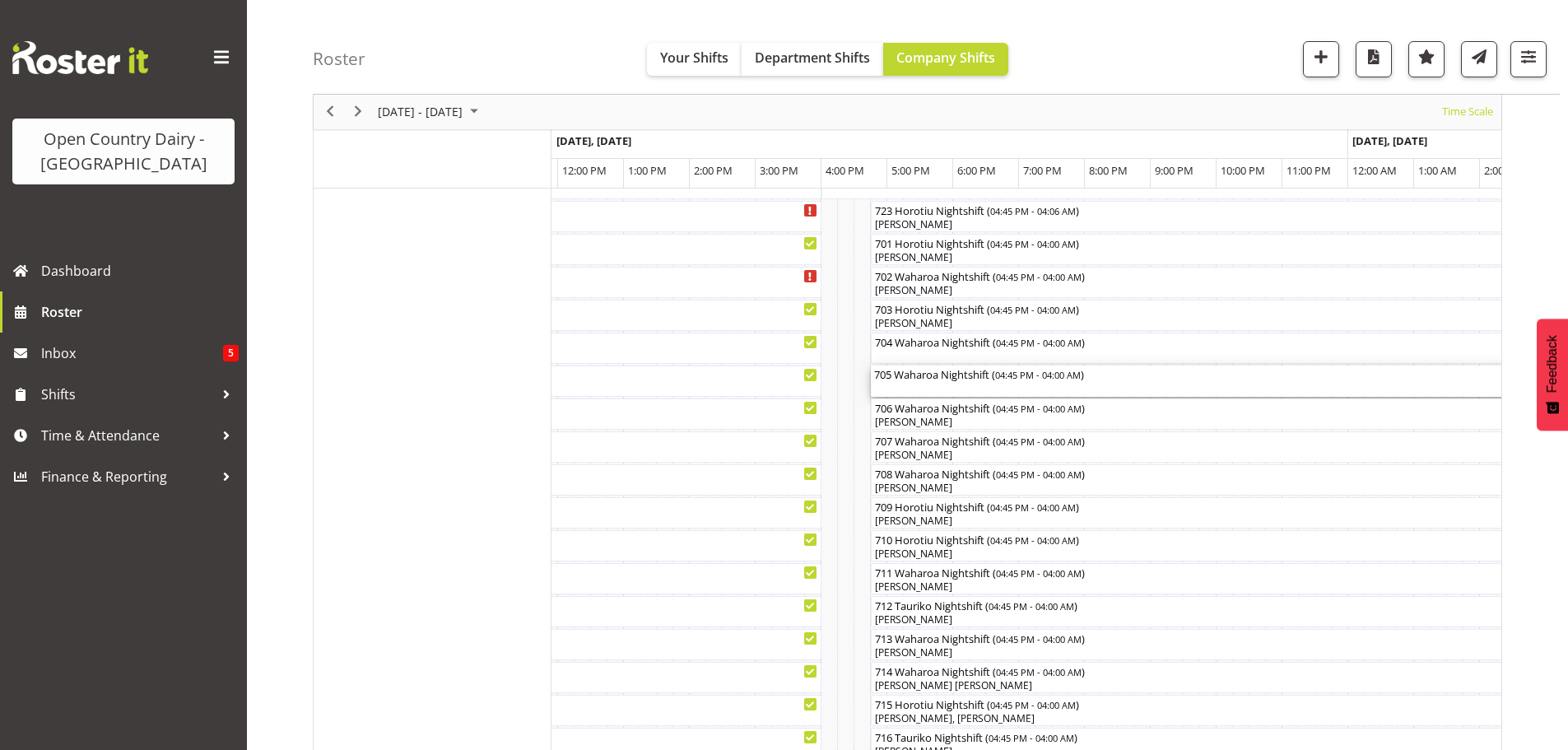
click at [933, 386] on div "705 Waharoa Nightshift ( 04:45 PM - 04:00 AM )" at bounding box center [1241, 381] width 734 height 31
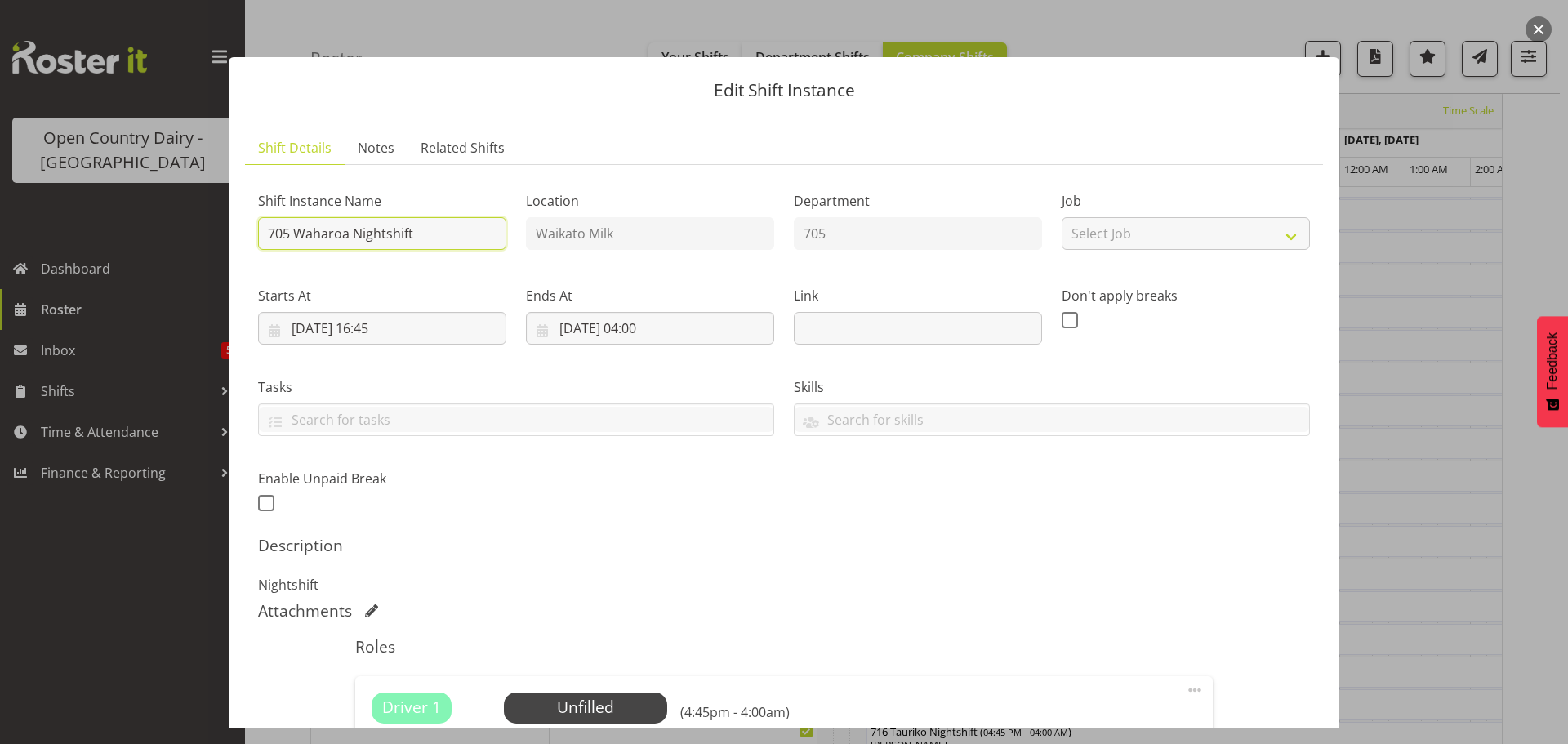
click at [418, 232] on input "705 Waharoa Nightshift" at bounding box center [382, 234] width 248 height 33
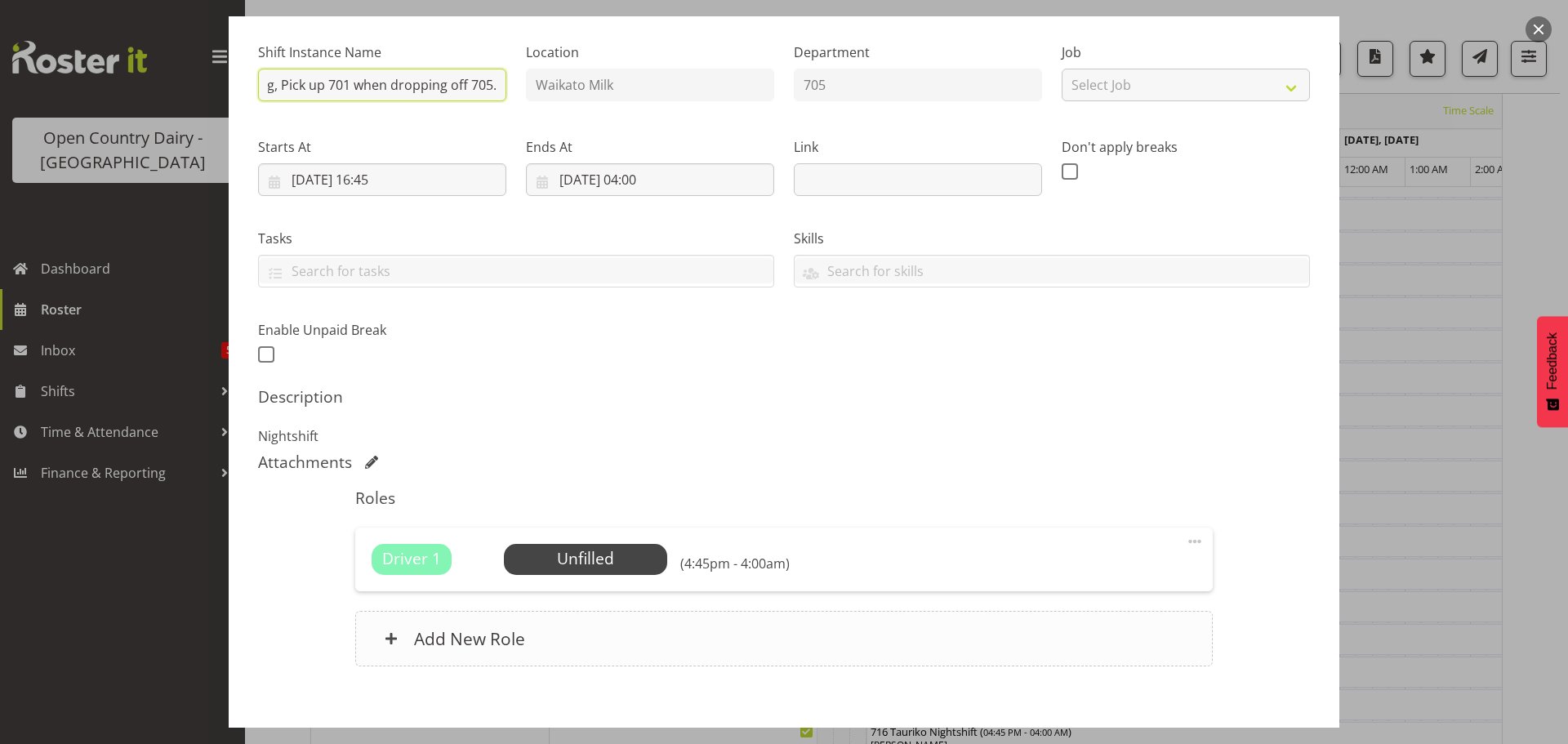
scroll to position [233, 0]
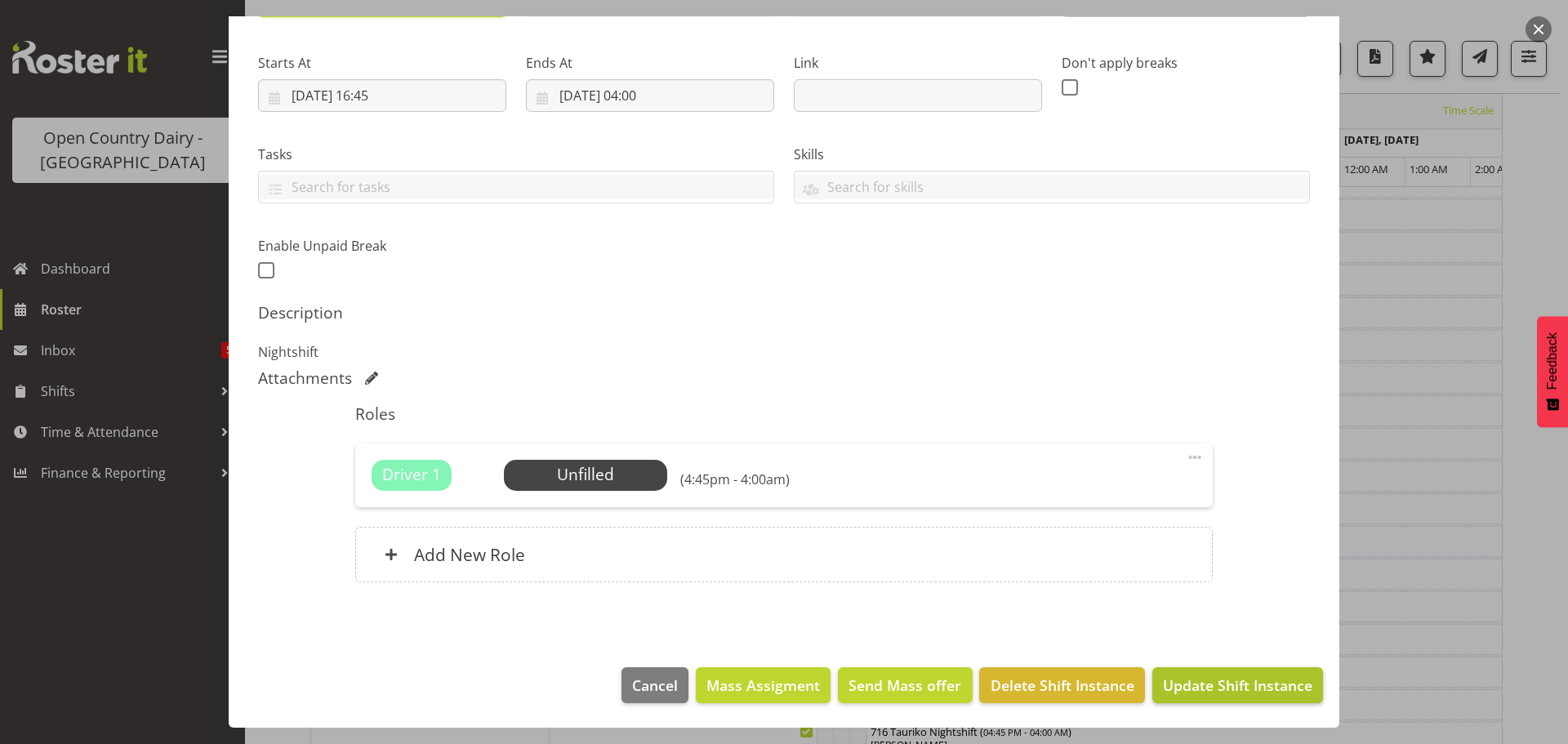
type input "705 OFF ROAD NVR Replacement Pulse Engineering, Pick up 701 when dropping off 7…"
click at [1234, 686] on span "Update Shift Instance" at bounding box center [1238, 685] width 149 height 21
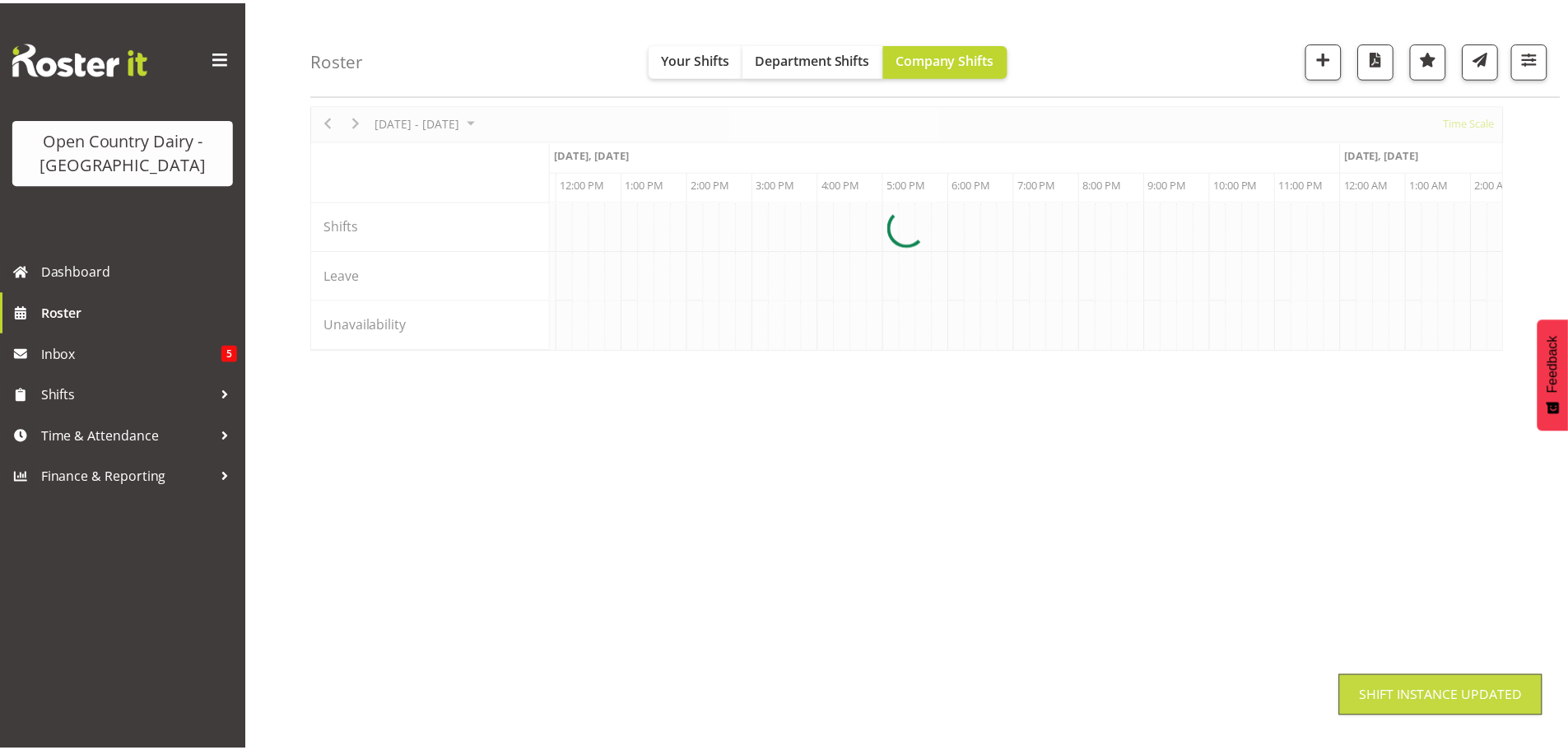
scroll to position [60, 0]
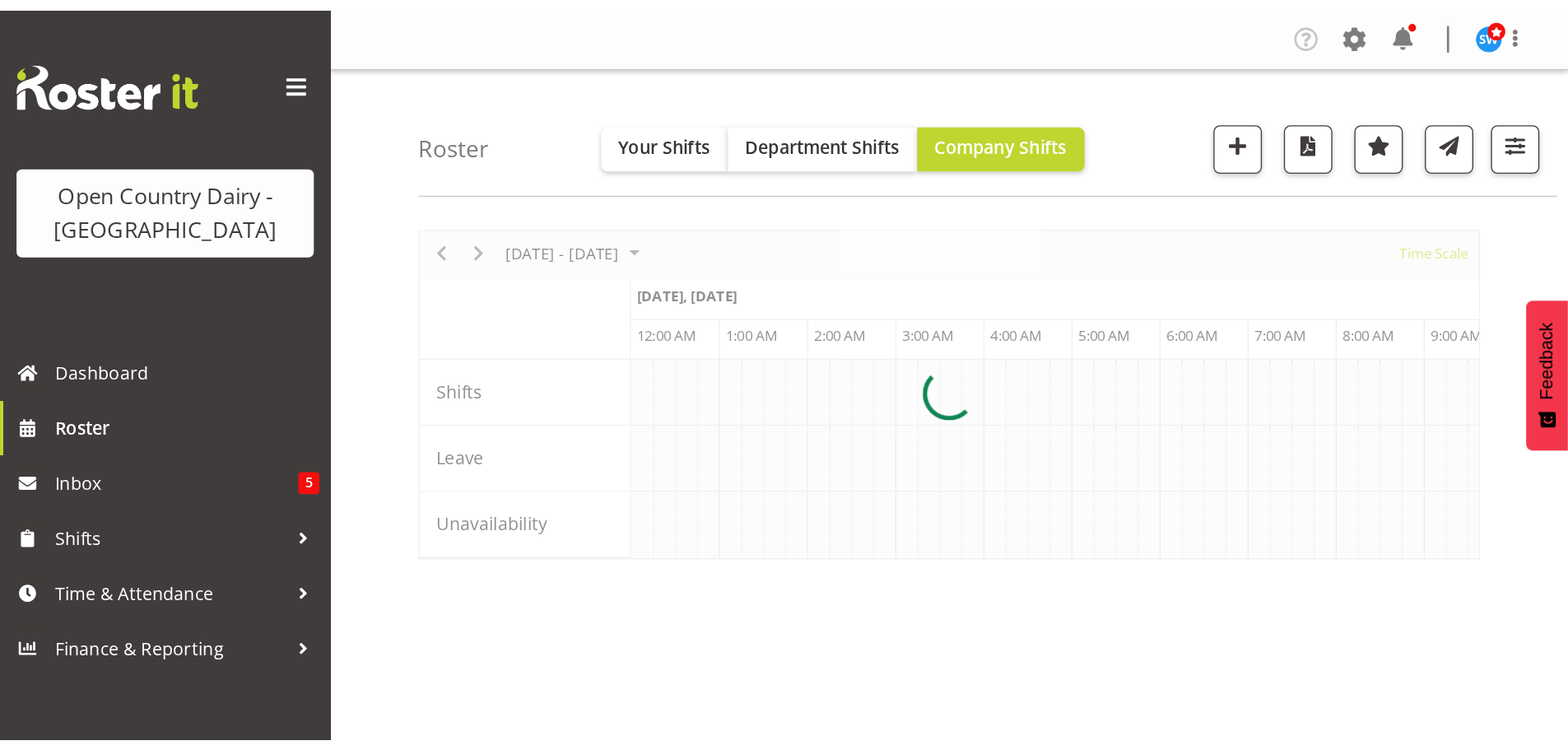
scroll to position [0, 6322]
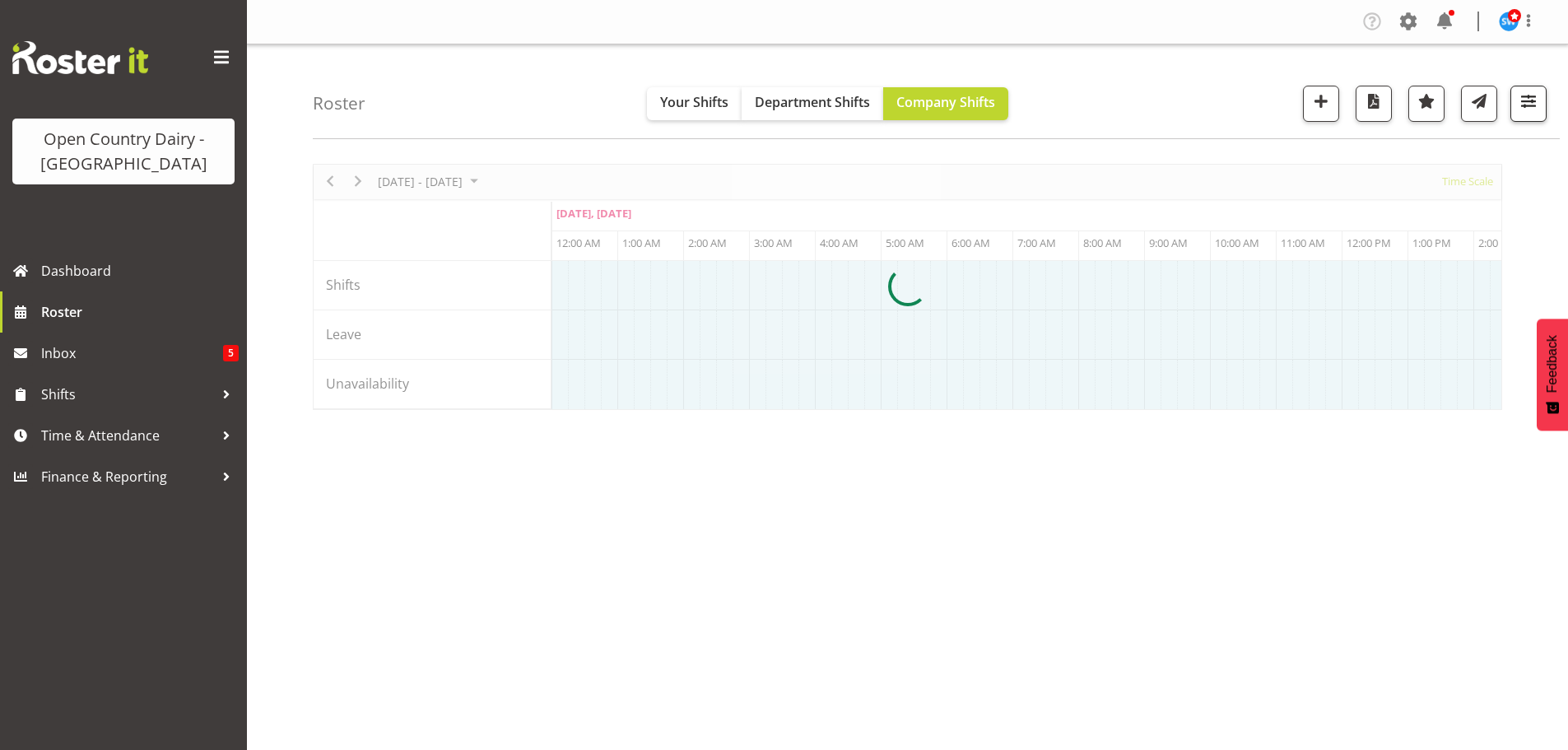
click at [1529, 99] on span "button" at bounding box center [1528, 101] width 21 height 21
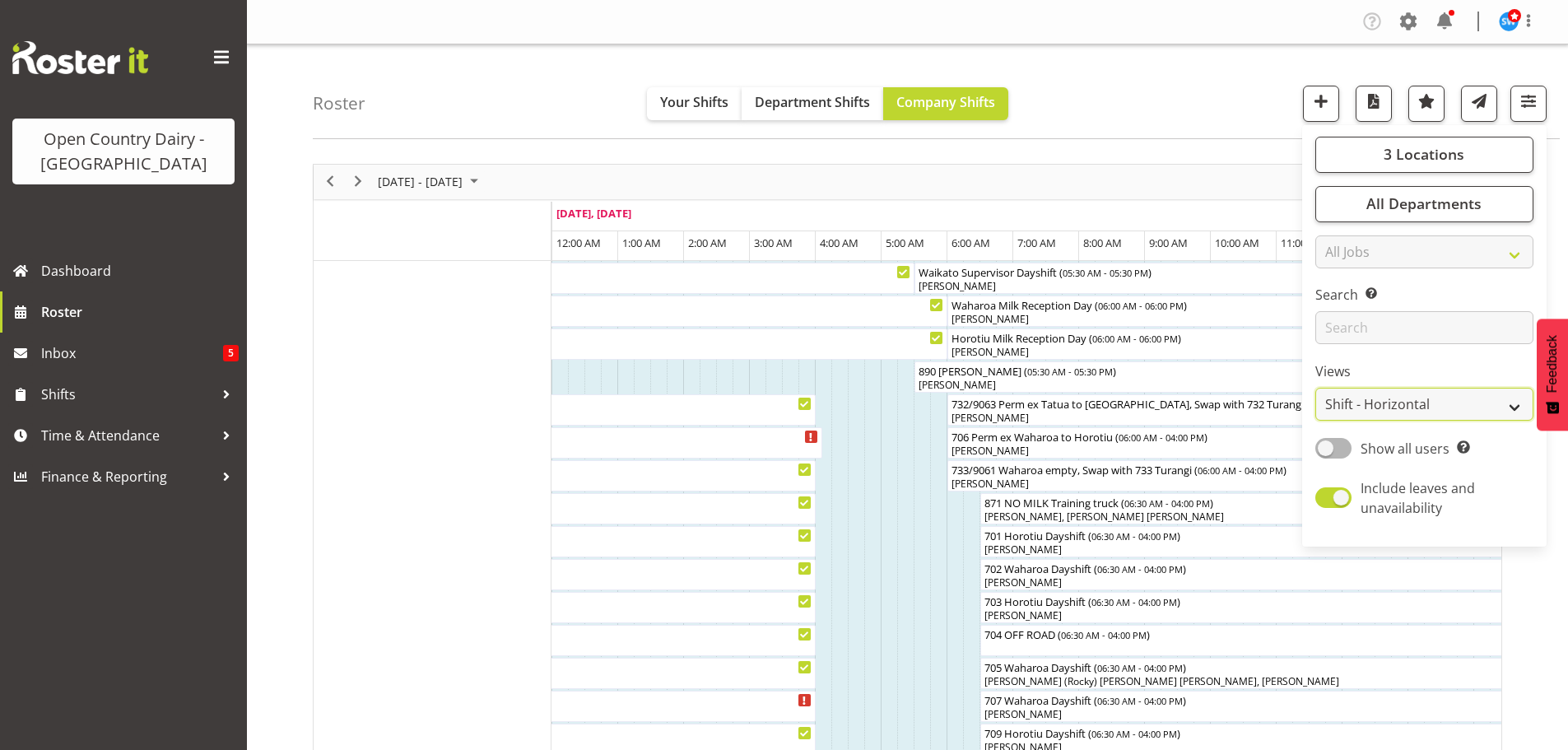
click at [1391, 405] on select "Staff Role Shift - Horizontal Shift - Vertical Staff - Location" at bounding box center [1425, 405] width 218 height 33
select select "staff"
click at [1317, 388] on select "Staff Role Shift - Horizontal Shift - Vertical Staff - Location" at bounding box center [1425, 405] width 218 height 33
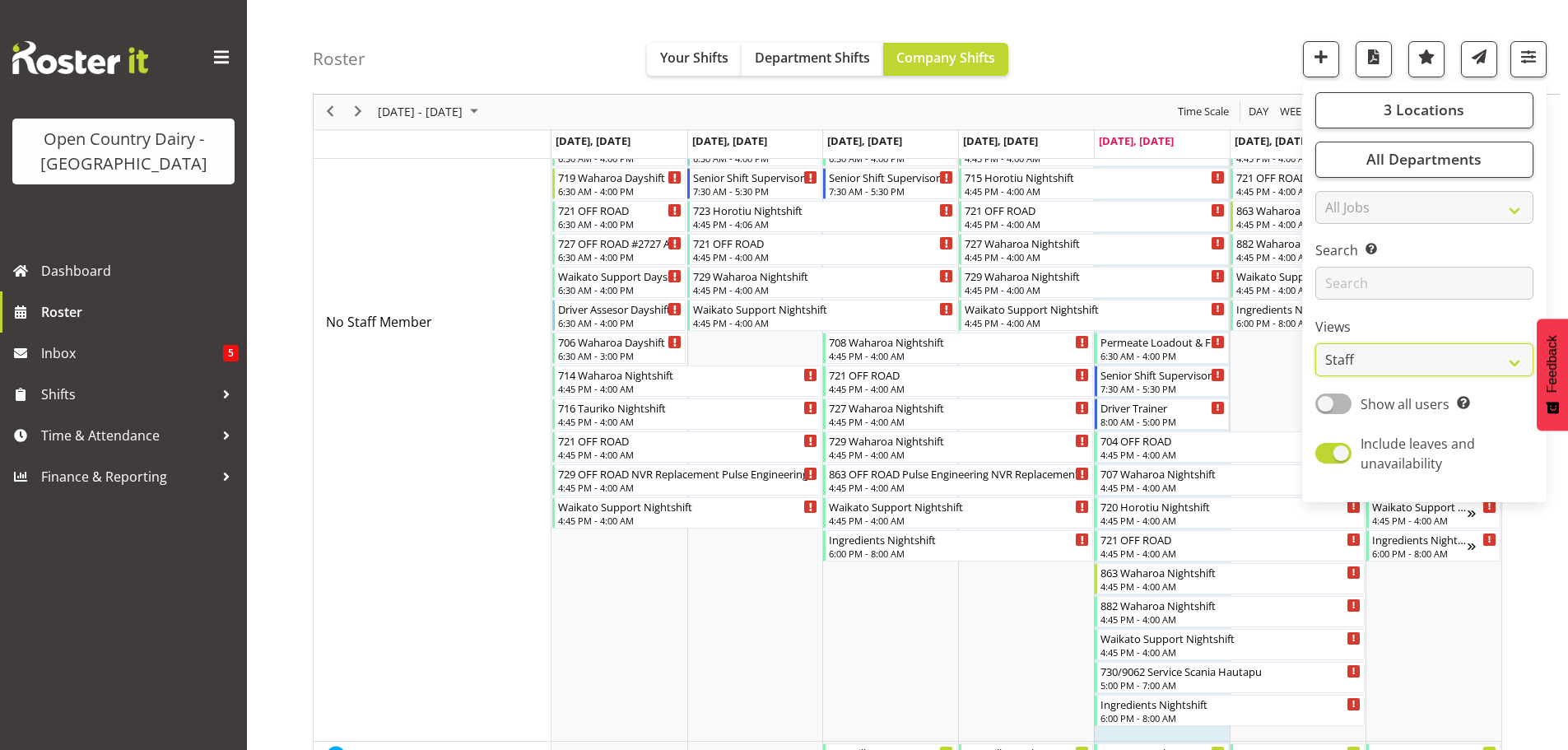
scroll to position [330, 0]
click at [1228, 58] on div "Roster Your Shifts Department Shifts Company Shifts 3 Locations Clear Ingredien…" at bounding box center [936, 47] width 1247 height 95
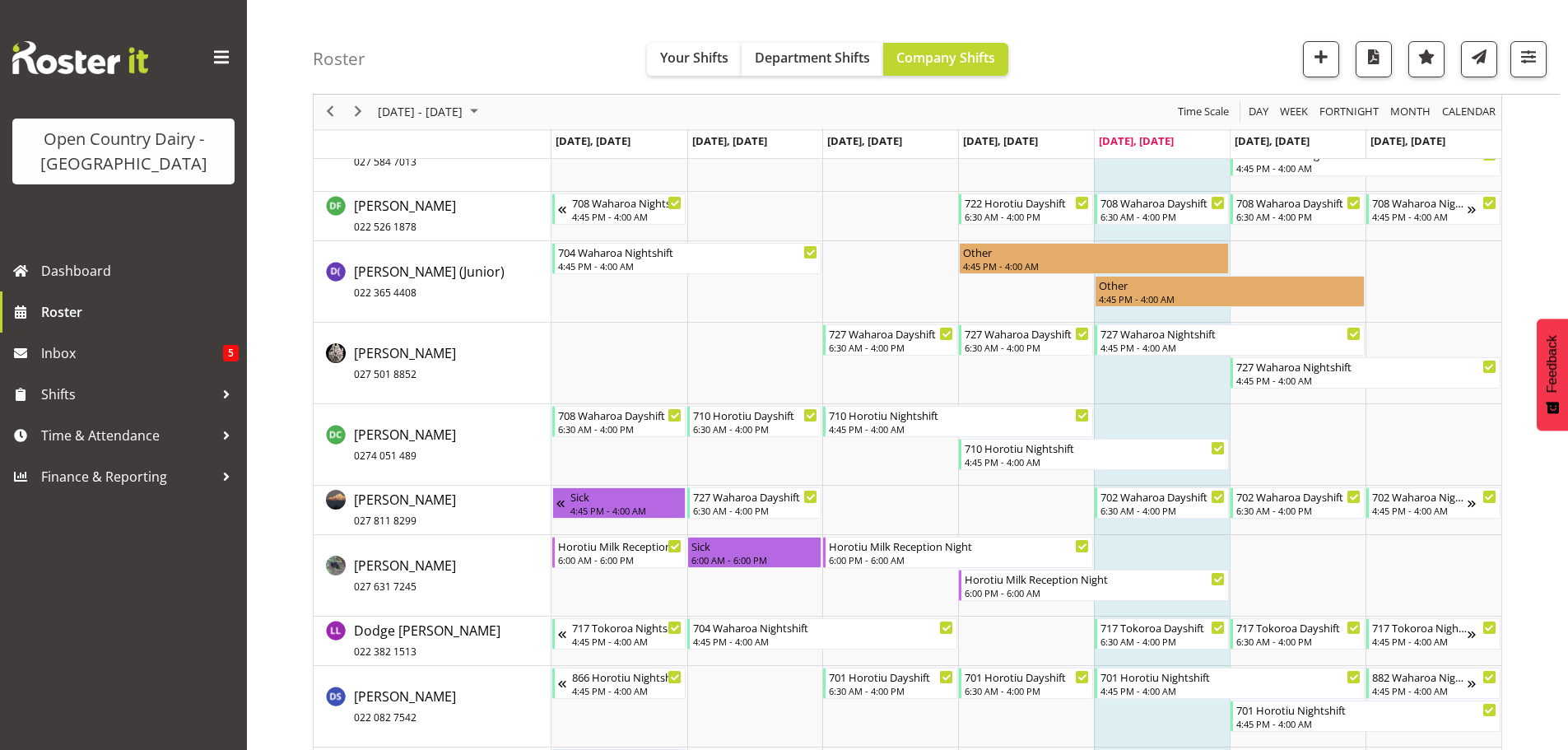
scroll to position [3212, 0]
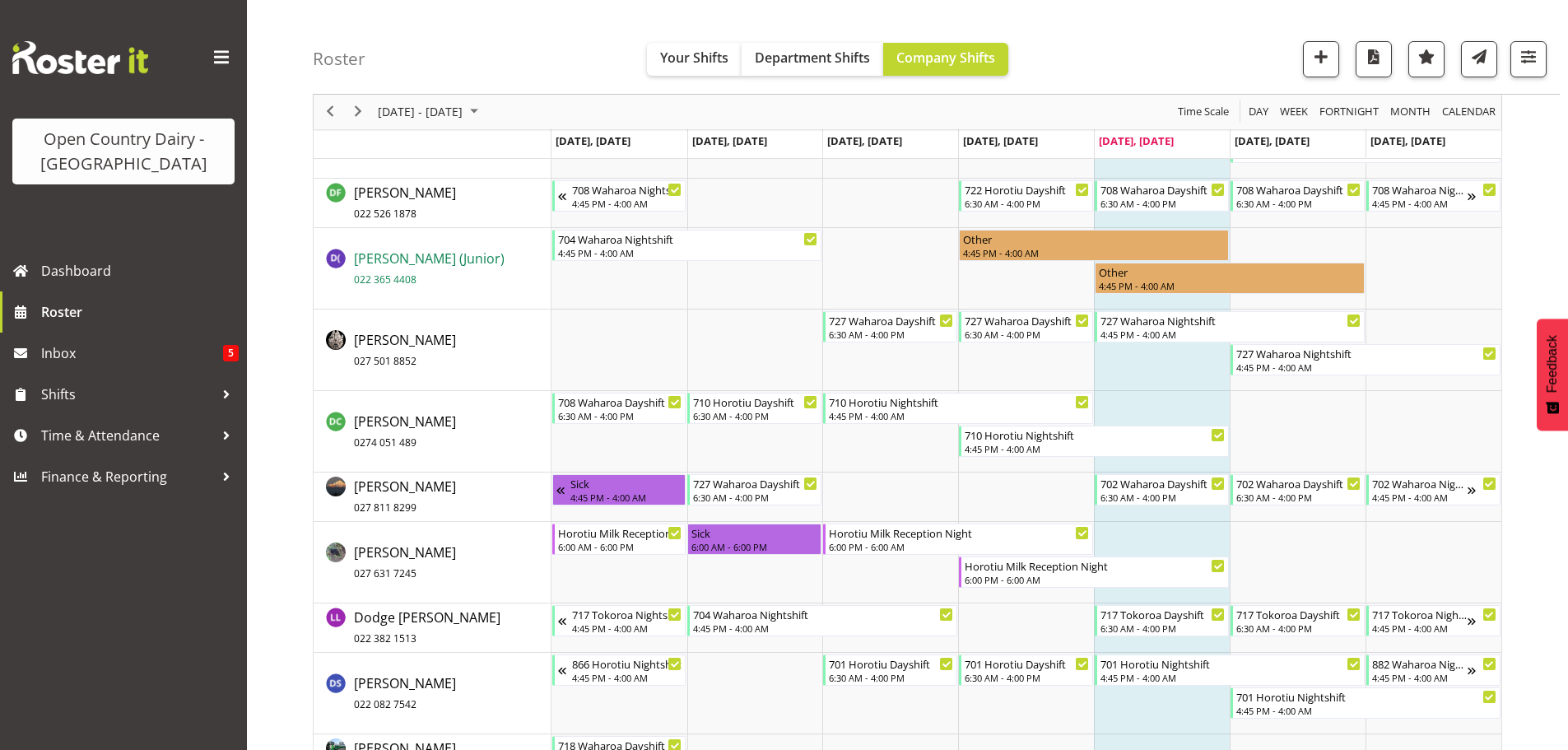
click at [435, 258] on span "David Foote (Junior) 022 365 4408" at bounding box center [429, 268] width 150 height 38
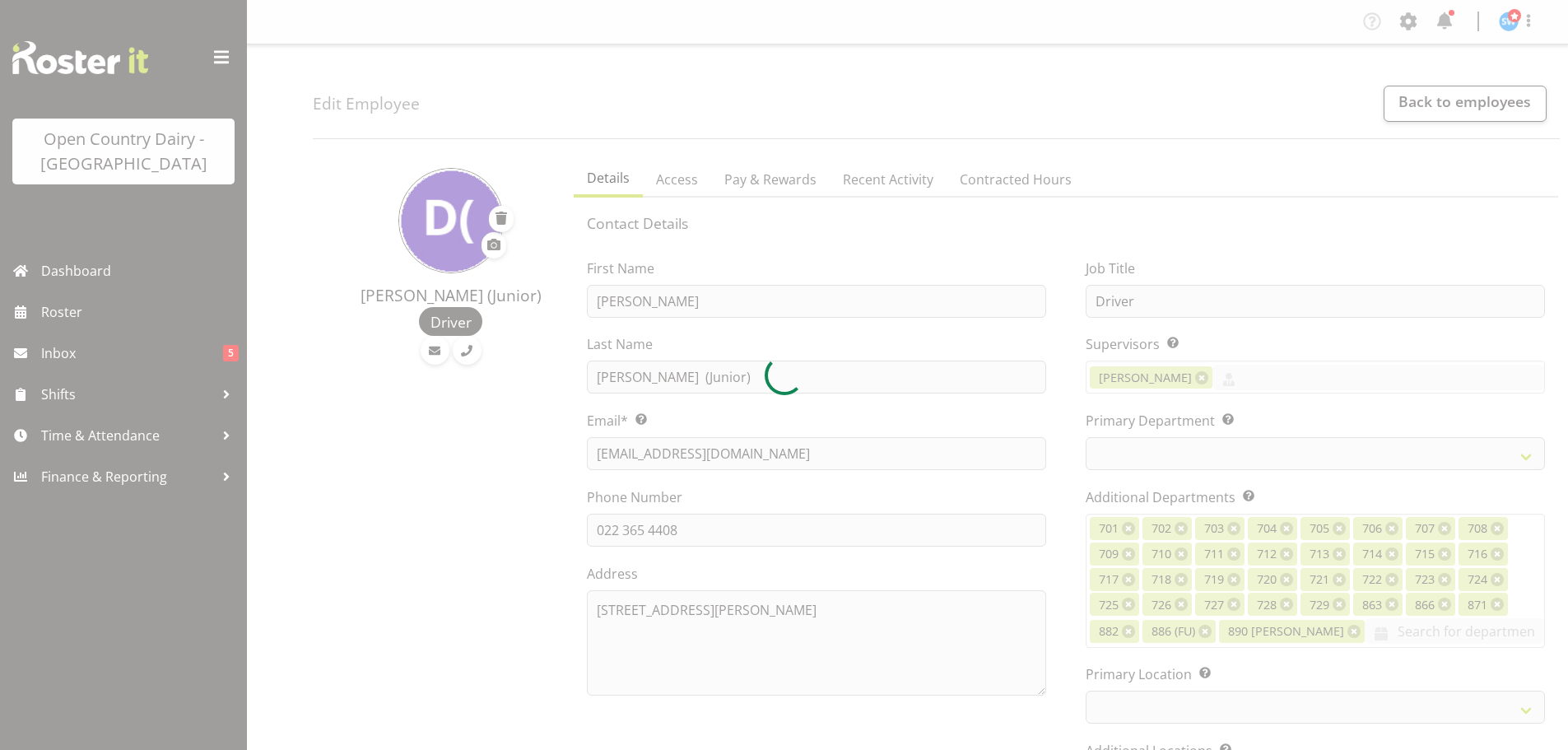
select select "TimelineWeek"
select select
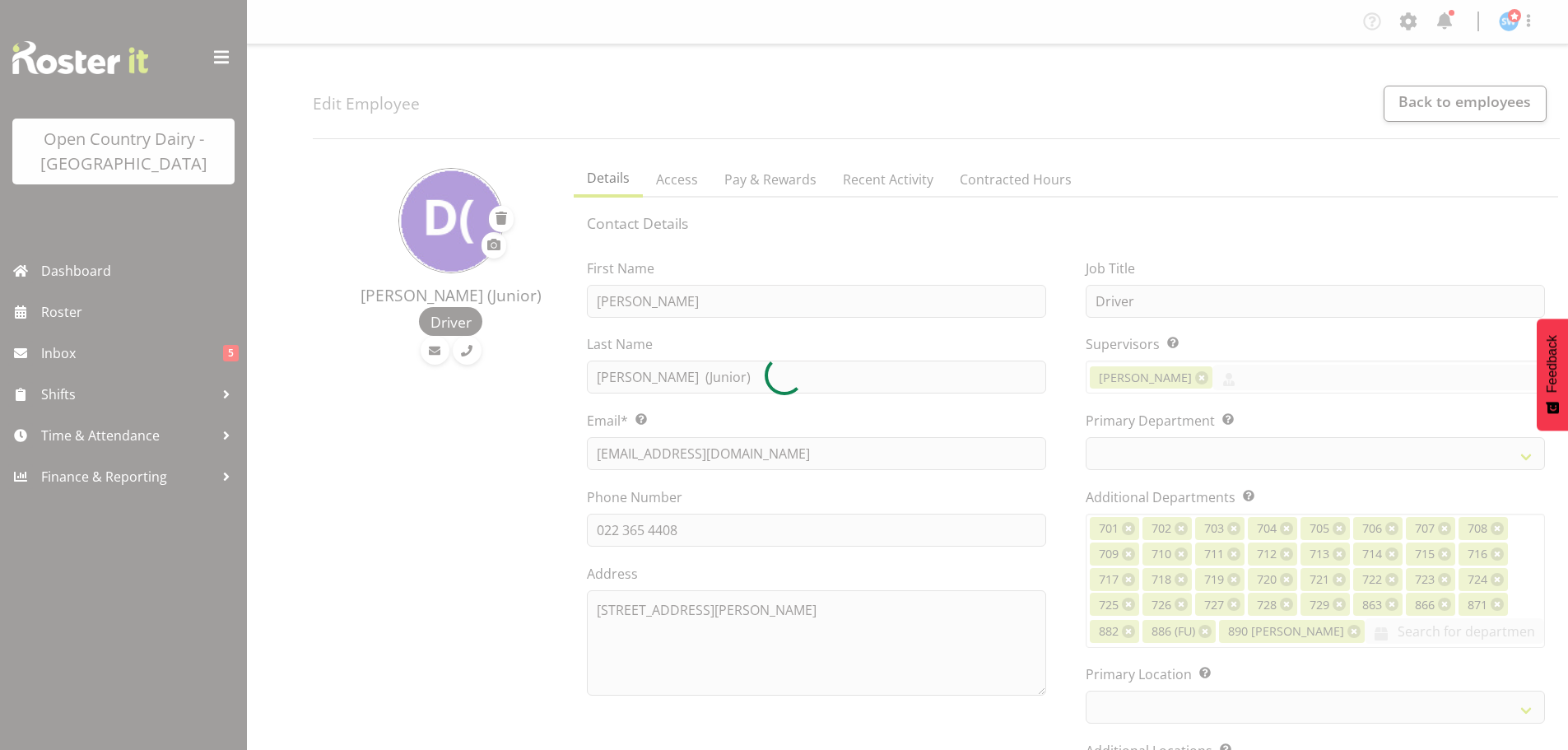
select select
select select "1054"
select select "763"
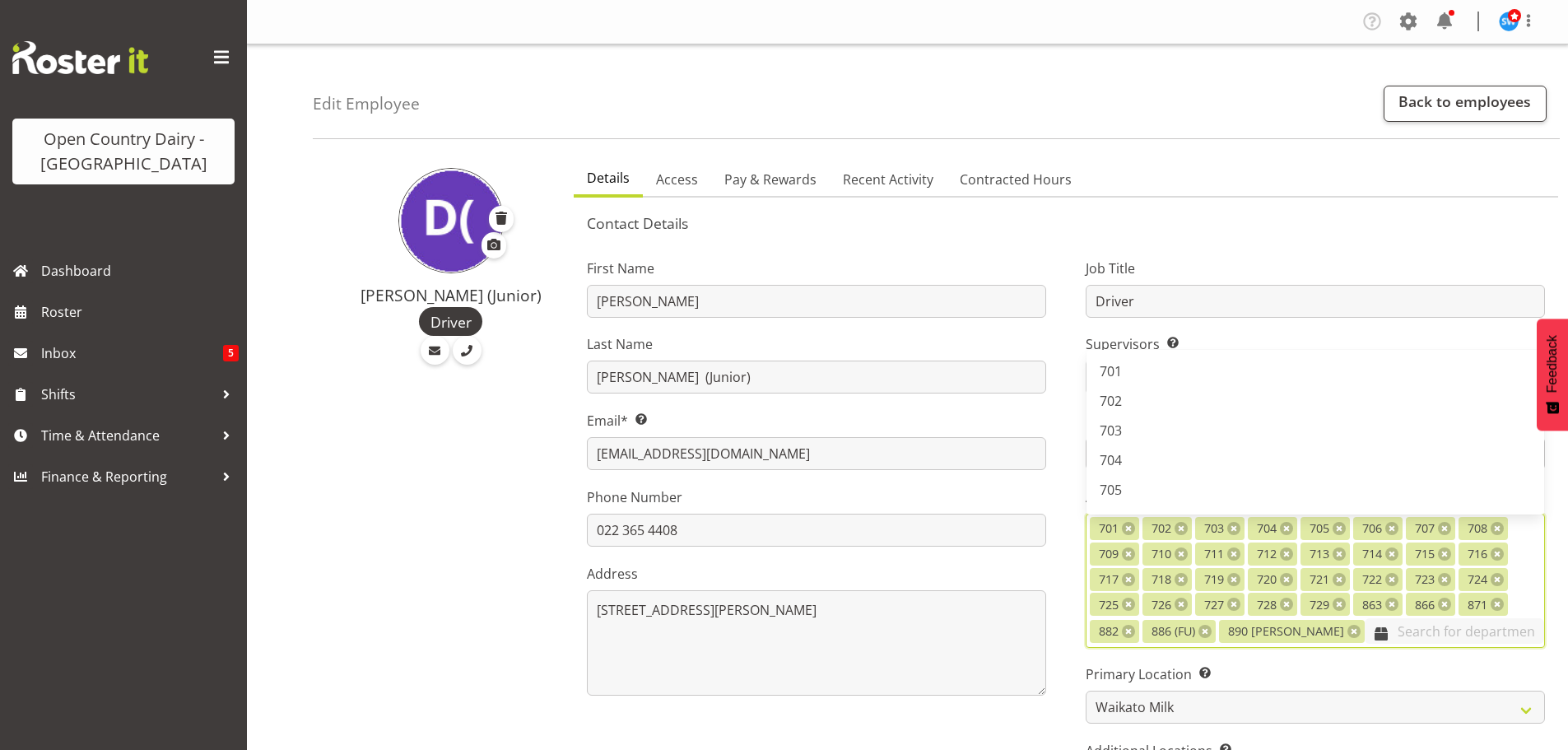
click at [1365, 629] on input "text" at bounding box center [1455, 632] width 180 height 26
click at [1123, 444] on span "Casual" at bounding box center [1120, 444] width 41 height 18
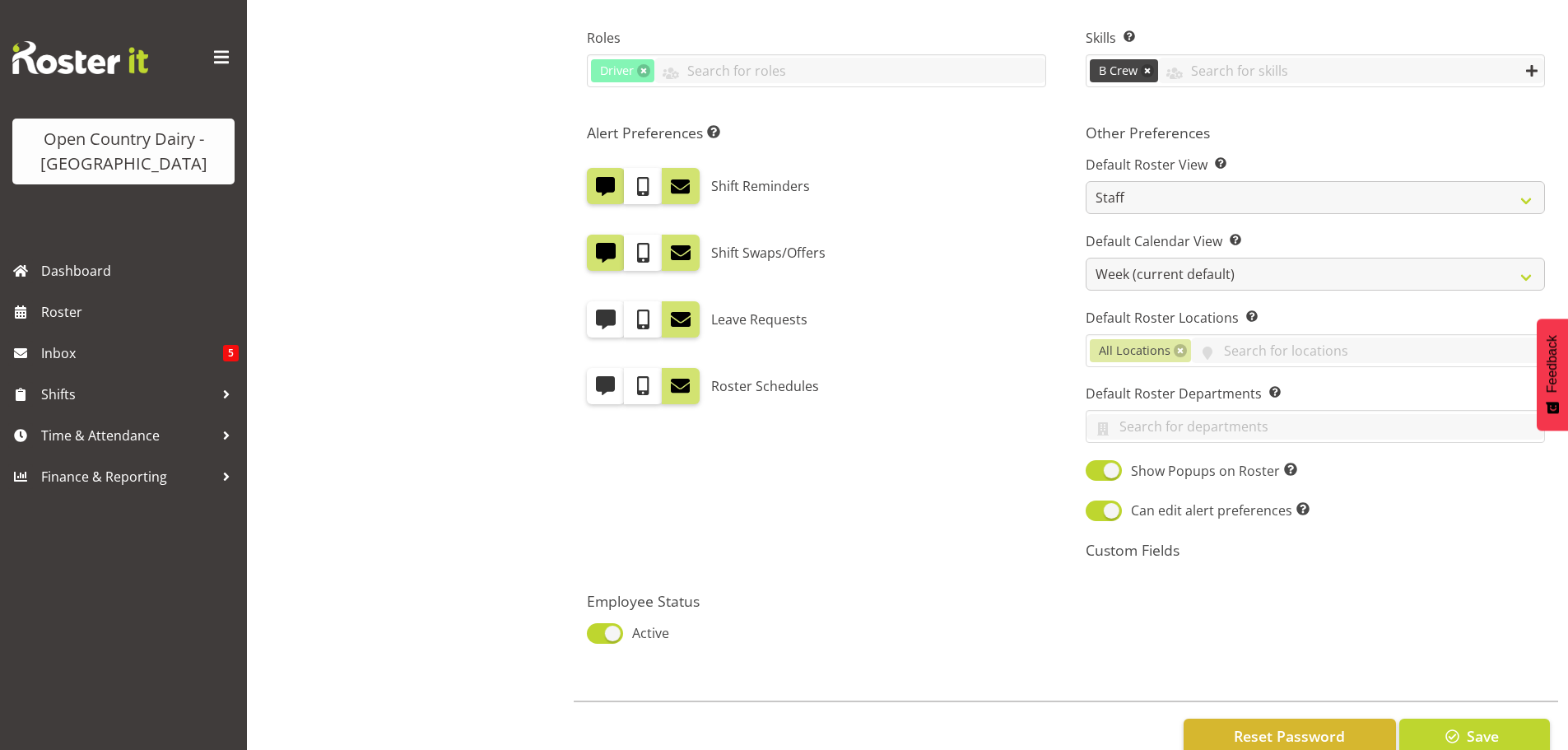
scroll to position [906, 0]
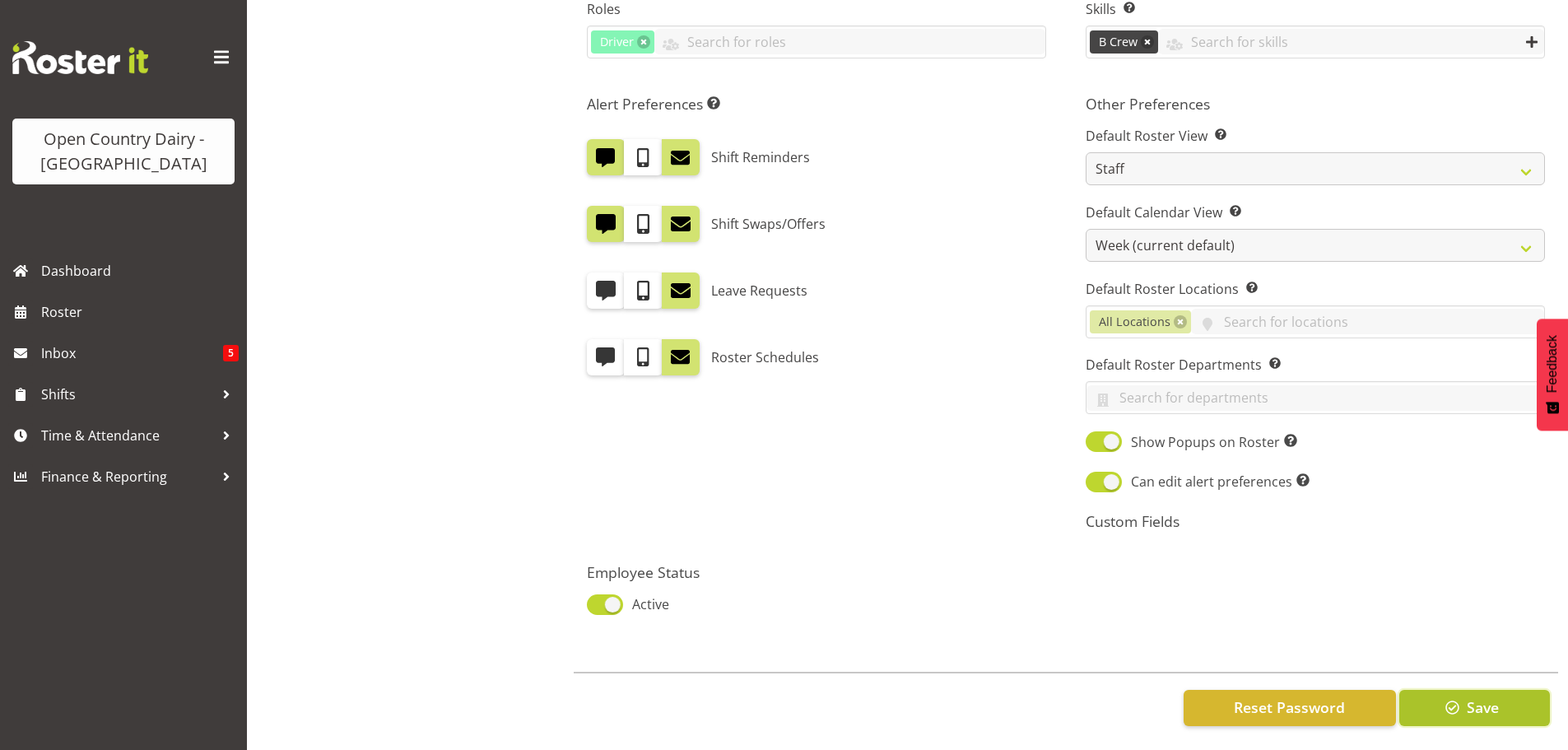
click at [1473, 712] on span "Save" at bounding box center [1483, 707] width 32 height 21
